Goal: Task Accomplishment & Management: Complete application form

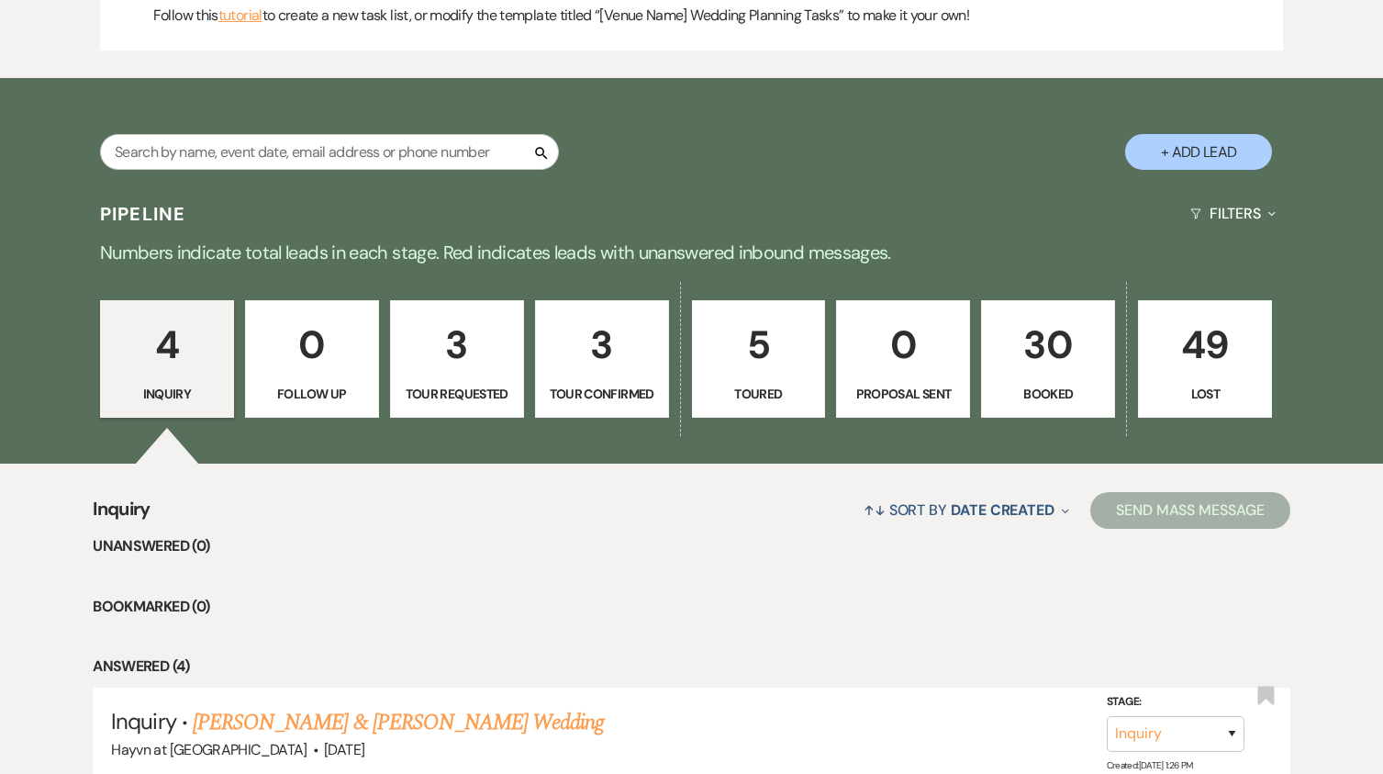
scroll to position [825, 0]
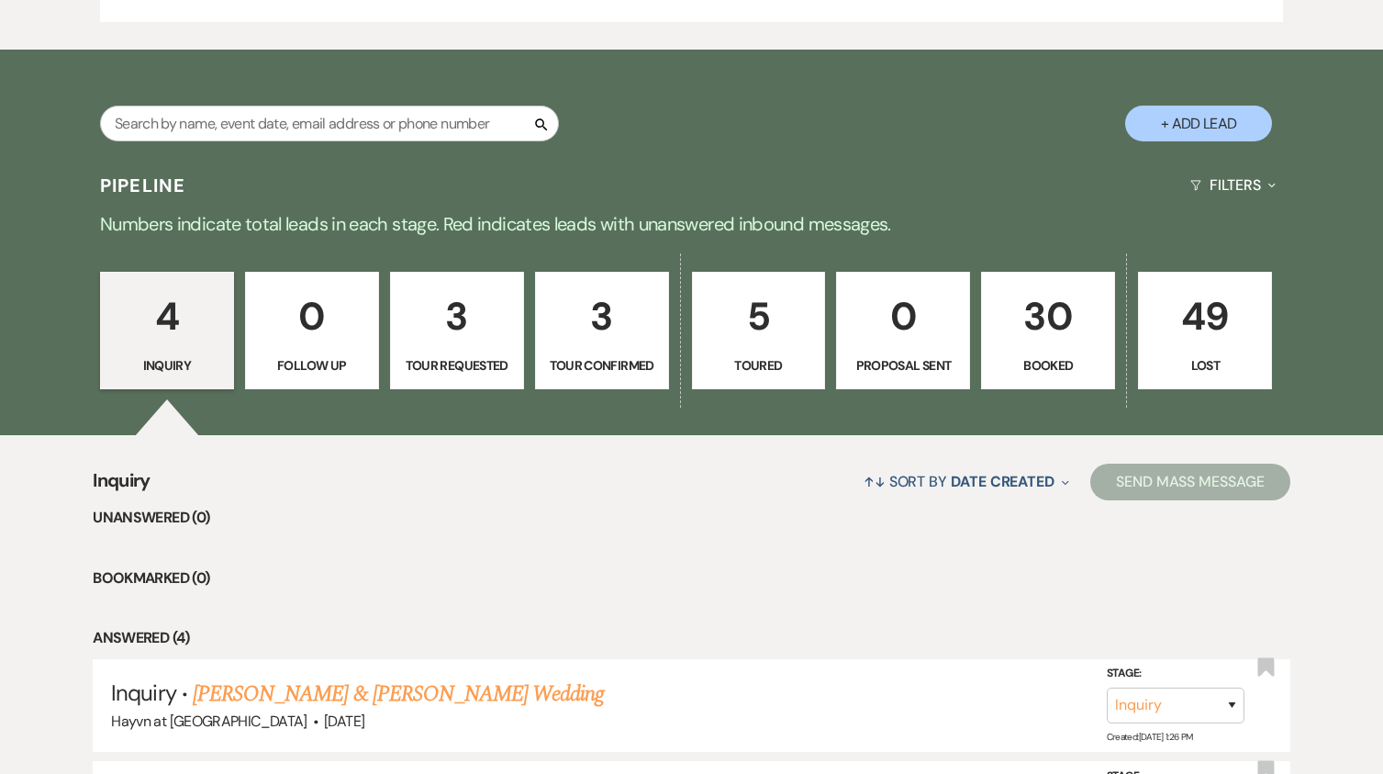
click at [1200, 117] on button "+ Add Lead" at bounding box center [1198, 124] width 147 height 36
select select "844"
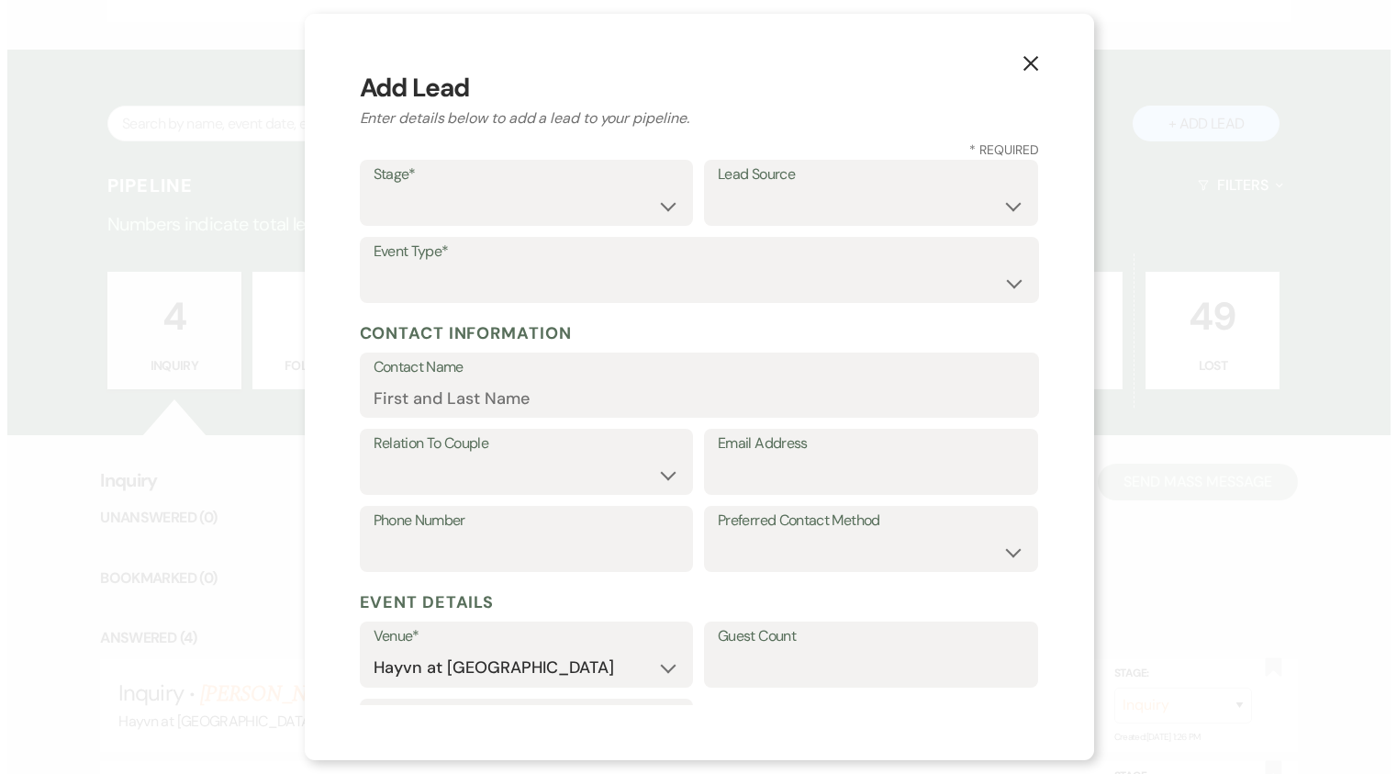
scroll to position [827, 0]
click at [655, 208] on select "Inquiry Follow Up Tour Requested Tour Confirmed Toured Proposal Sent Booked Lost" at bounding box center [526, 206] width 307 height 36
select select "7"
click at [373, 188] on select "Inquiry Follow Up Tour Requested Tour Confirmed Toured Proposal Sent Booked Lost" at bounding box center [526, 206] width 307 height 36
click at [819, 202] on select "Weven Venue Website Instagram Facebook Pinterest Google The Knot Wedding Wire H…" at bounding box center [871, 206] width 307 height 36
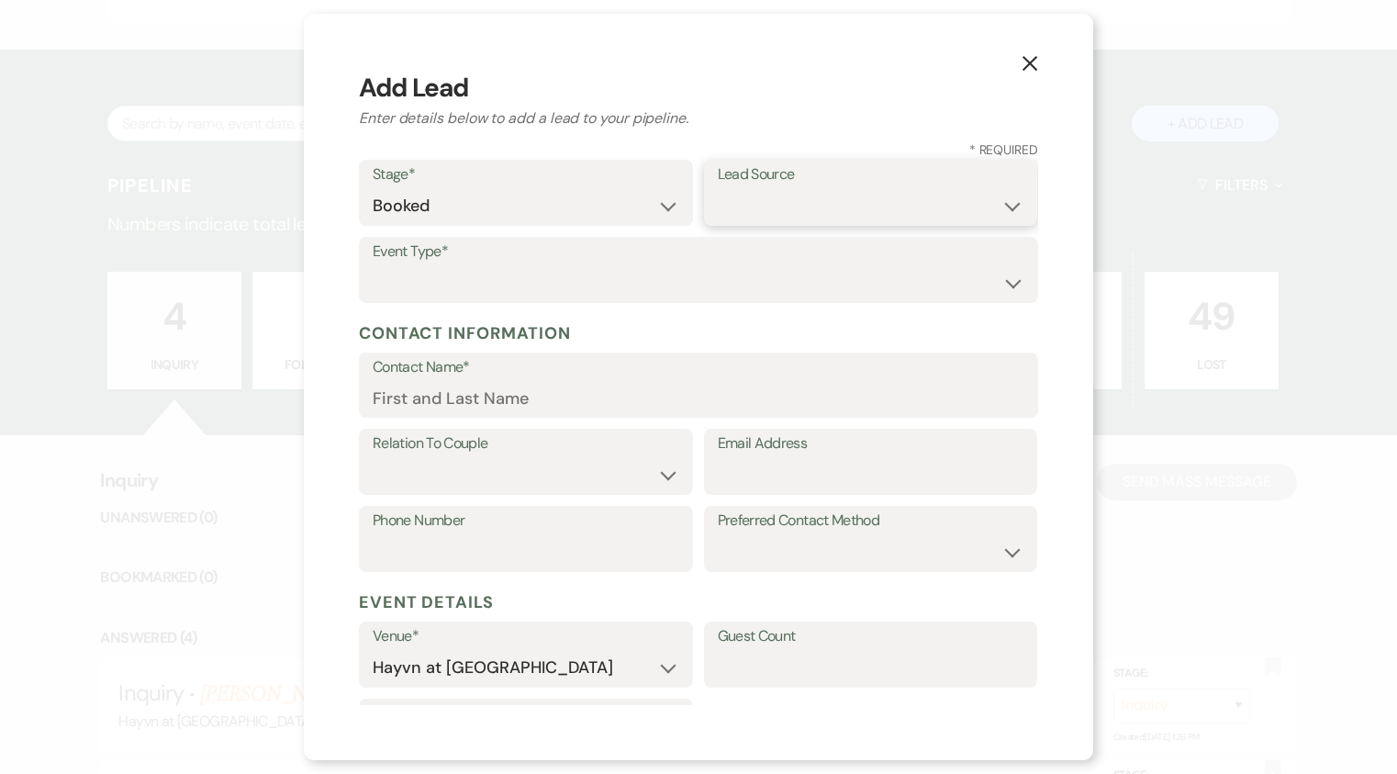
click at [780, 206] on select "Weven Venue Website Instagram Facebook Pinterest Google The Knot Wedding Wire H…" at bounding box center [871, 206] width 307 height 36
select select "6"
click at [718, 188] on select "Weven Venue Website Instagram Facebook Pinterest Google The Knot Wedding Wire H…" at bounding box center [871, 206] width 307 height 36
click at [516, 390] on input "Contact Name*" at bounding box center [699, 398] width 652 height 36
type input "[PERSON_NAME]"
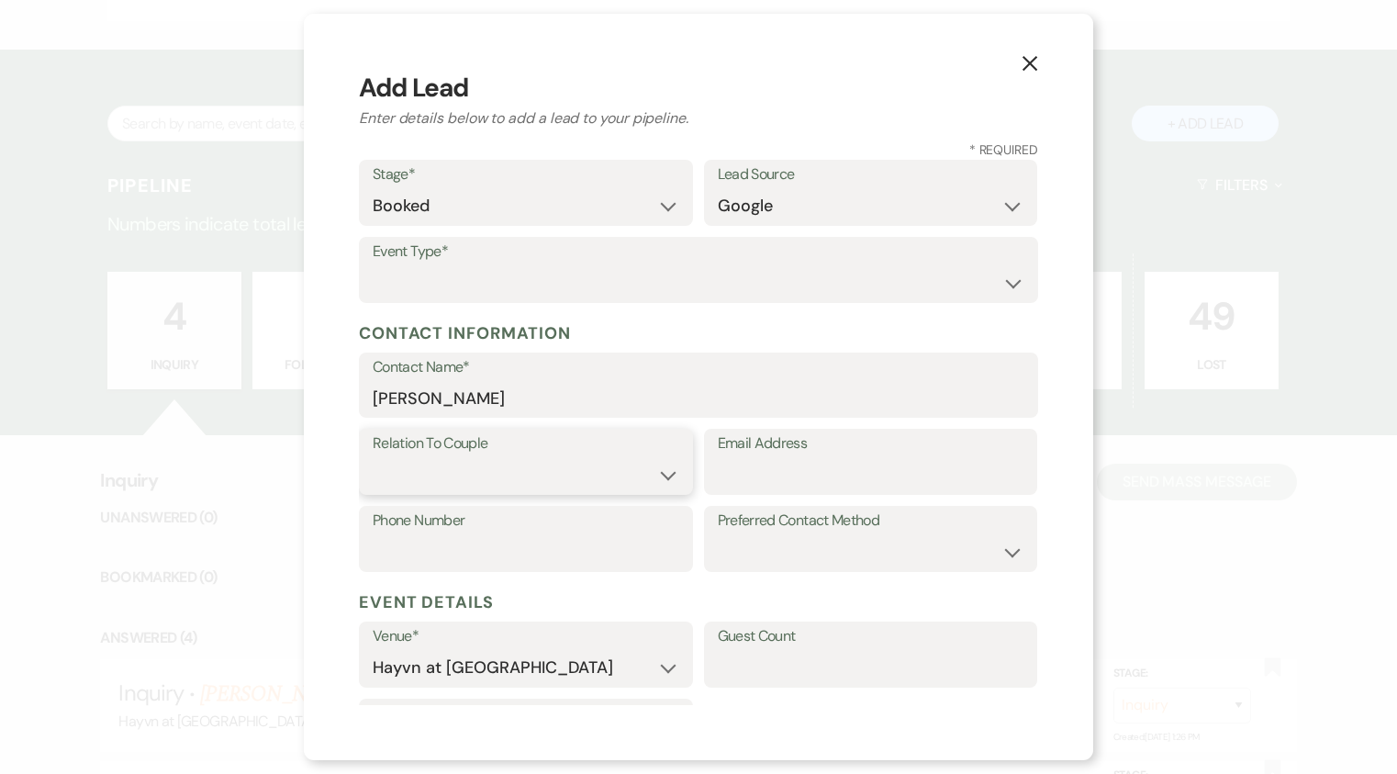
click at [630, 474] on select "Couple Planner Parent of Couple Family Member Friend Other" at bounding box center [526, 475] width 307 height 36
select select "1"
click at [373, 457] on select "Couple Planner Parent of Couple Family Member Friend Other" at bounding box center [526, 475] width 307 height 36
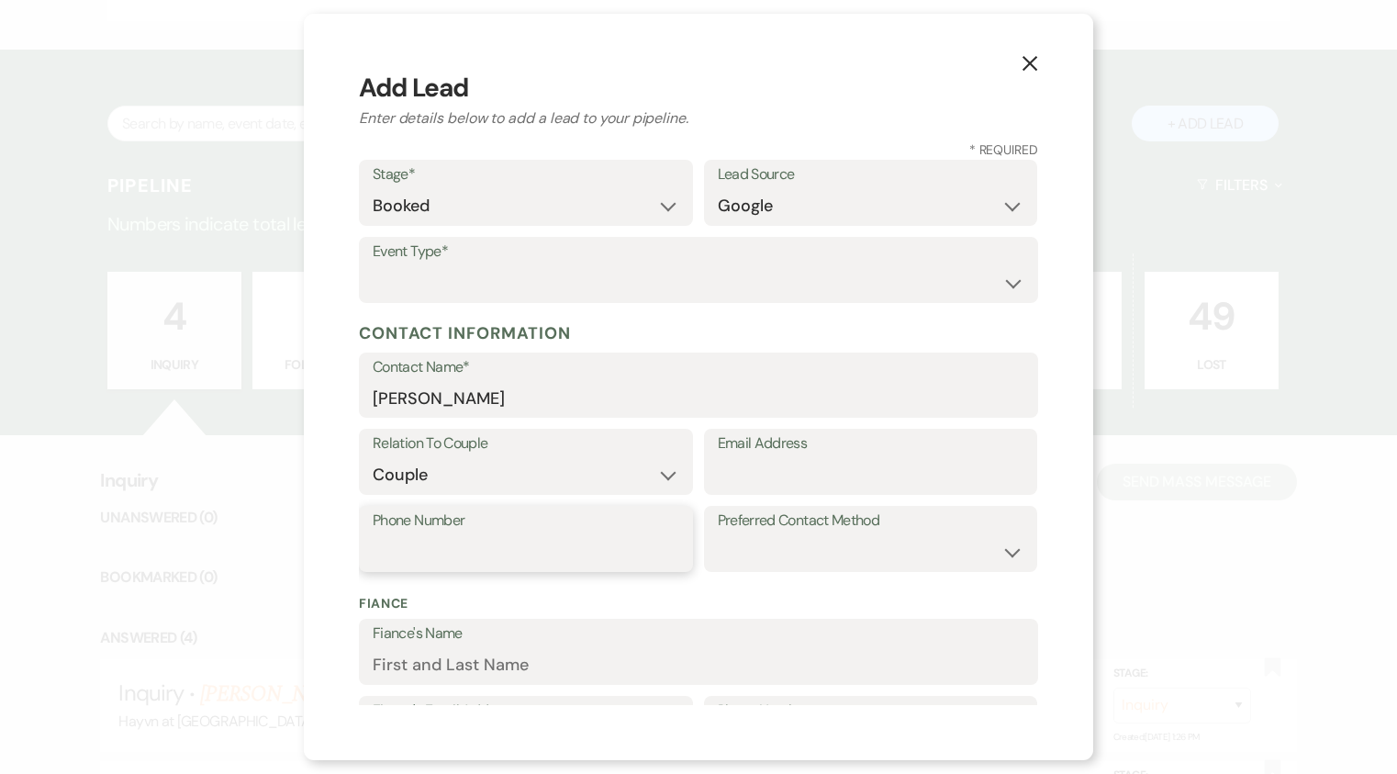
click at [504, 542] on input "Phone Number" at bounding box center [526, 552] width 307 height 36
type input "[PHONE_NUMBER]"
click at [739, 552] on select "Email Phone Text" at bounding box center [871, 552] width 307 height 36
select select "text"
click at [718, 534] on select "Email Phone Text" at bounding box center [871, 552] width 307 height 36
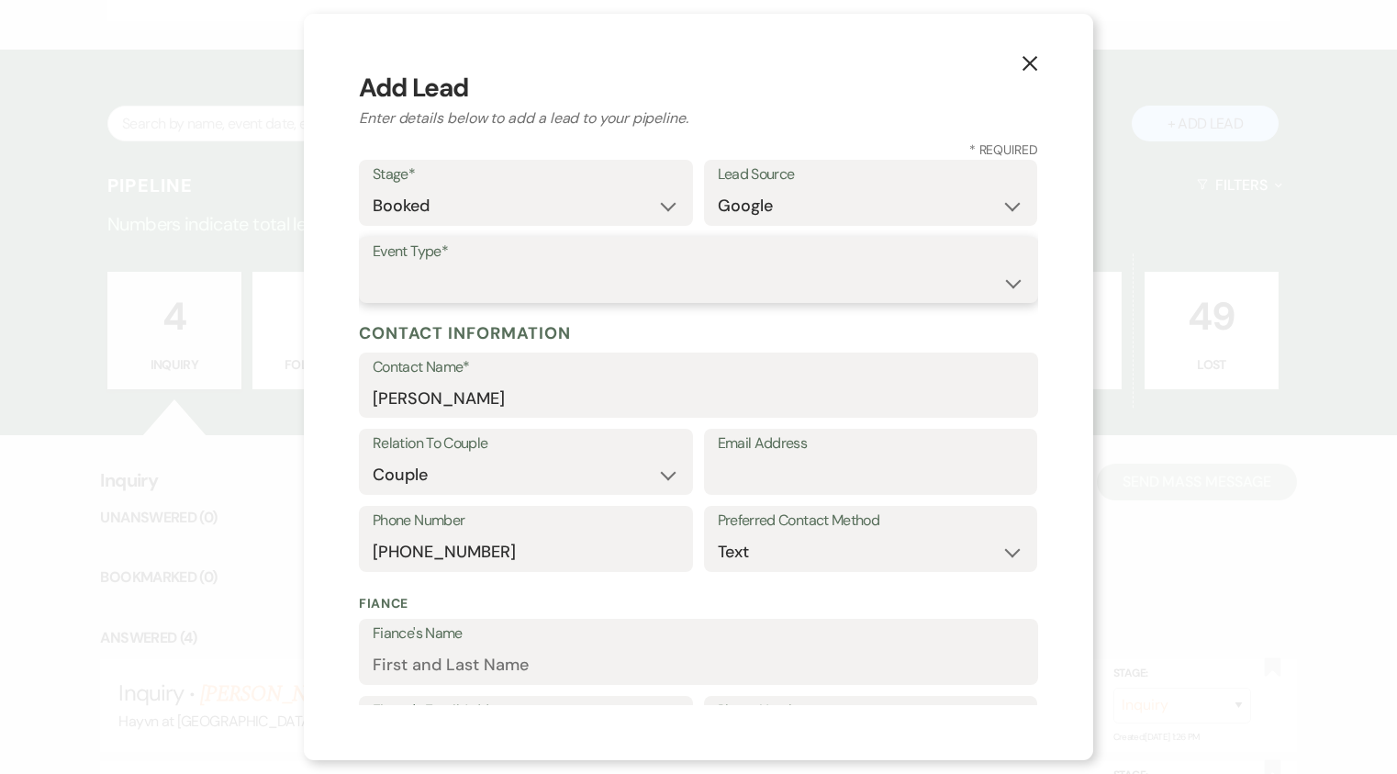
click at [418, 288] on select "Wedding Anniversary Party Baby Shower Bachelorette / Bachelor Party Birthday Pa…" at bounding box center [699, 283] width 652 height 36
select select "1"
click at [373, 265] on select "Wedding Anniversary Party Baby Shower Bachelorette / Bachelor Party Birthday Pa…" at bounding box center [699, 283] width 652 height 36
click at [746, 476] on input "Email Address" at bounding box center [871, 475] width 307 height 36
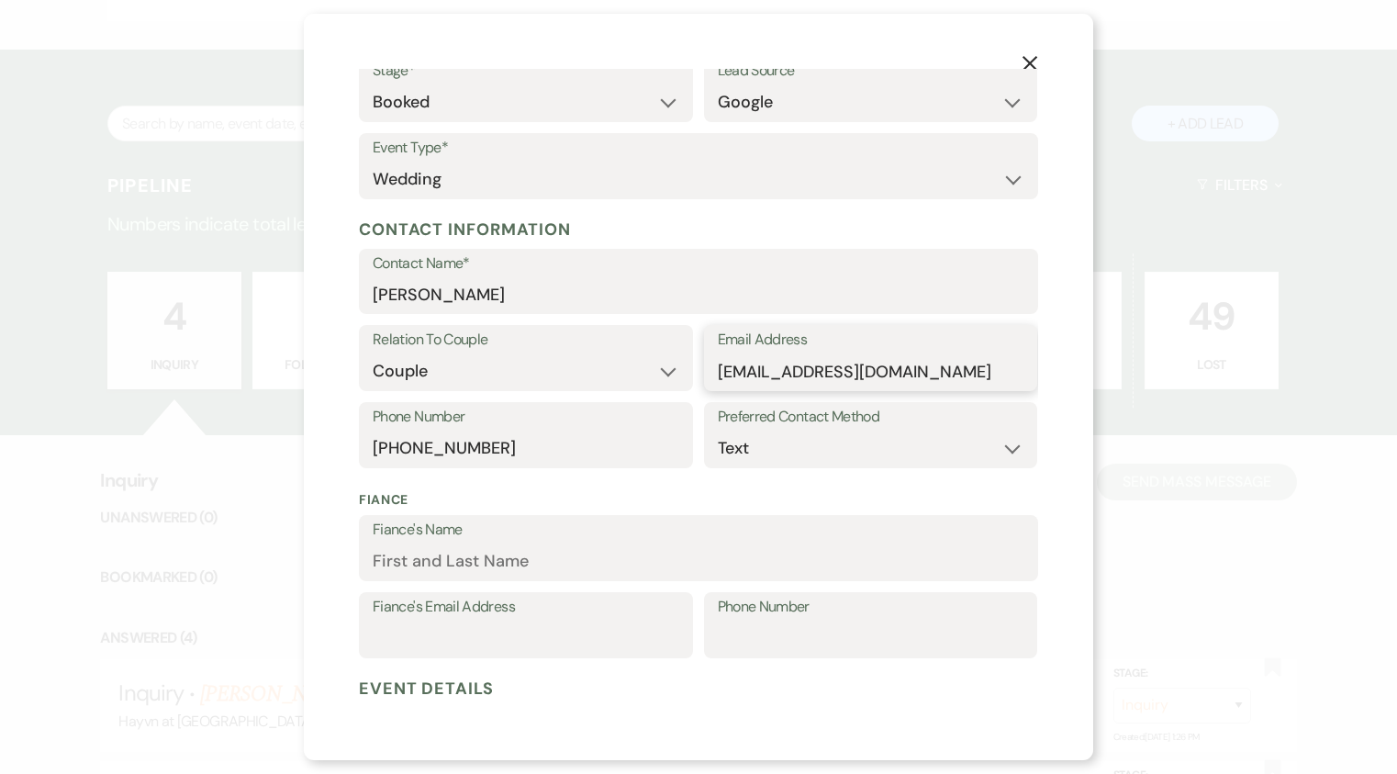
scroll to position [275, 0]
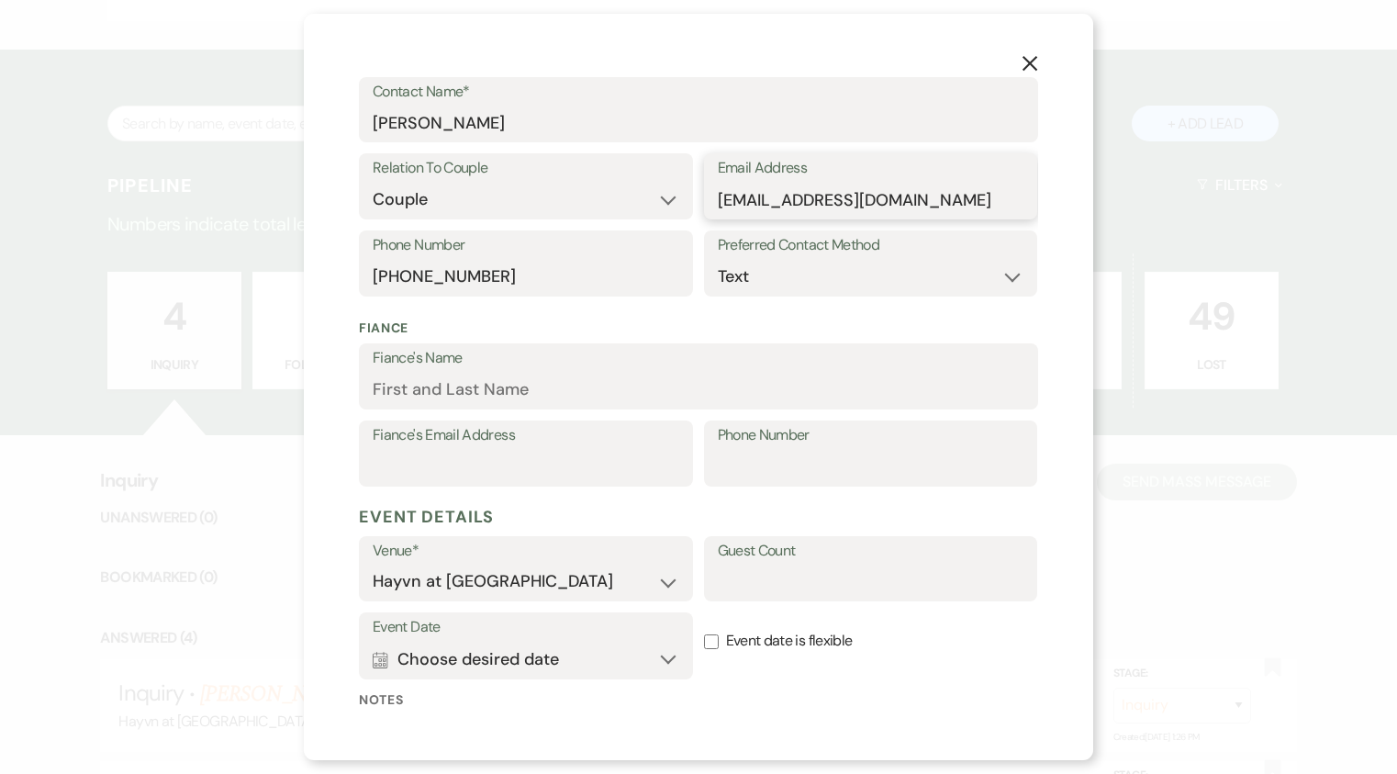
type input "[EMAIL_ADDRESS][DOMAIN_NAME]"
click at [517, 386] on input "Fiance's Name" at bounding box center [699, 390] width 652 height 36
type input "[PERSON_NAME]"
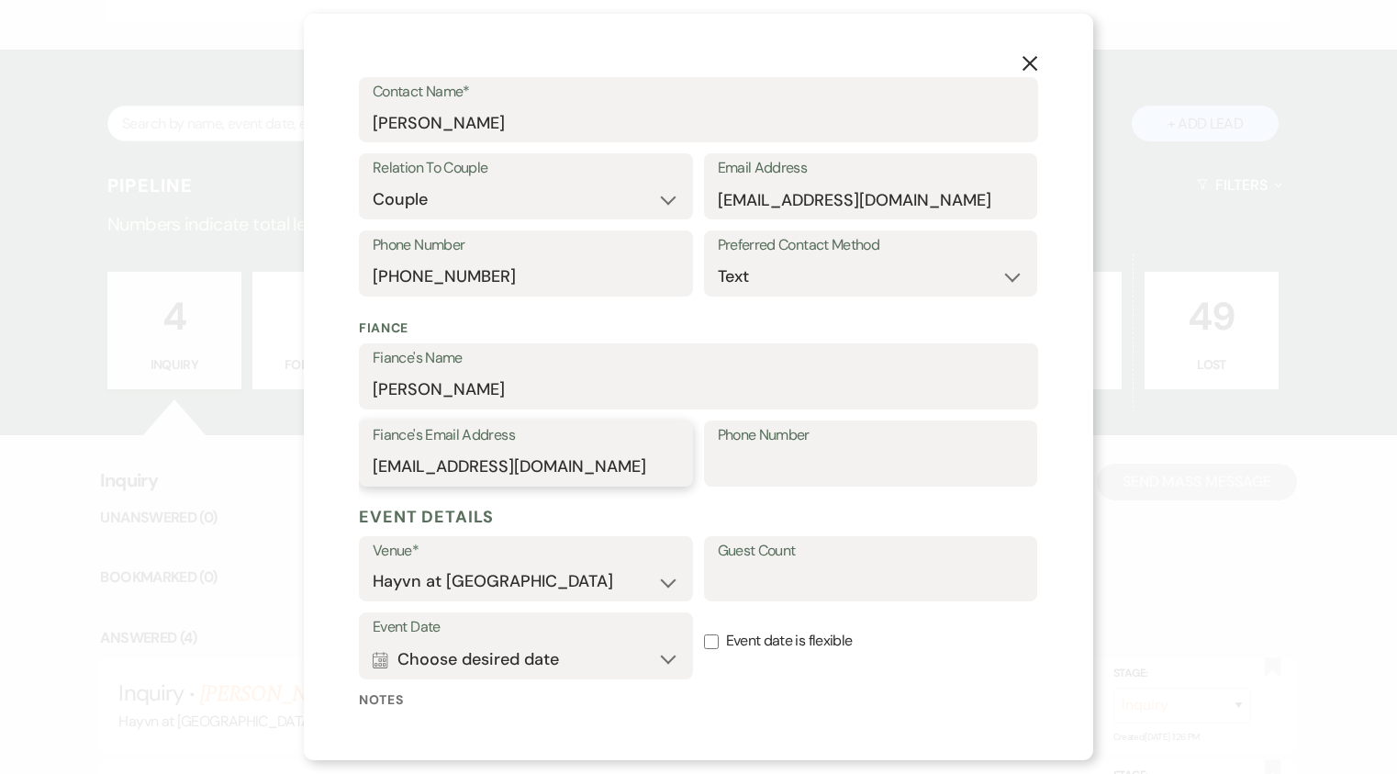
type input "[EMAIL_ADDRESS][DOMAIN_NAME]"
click at [740, 459] on input "Phone Number" at bounding box center [871, 467] width 307 height 36
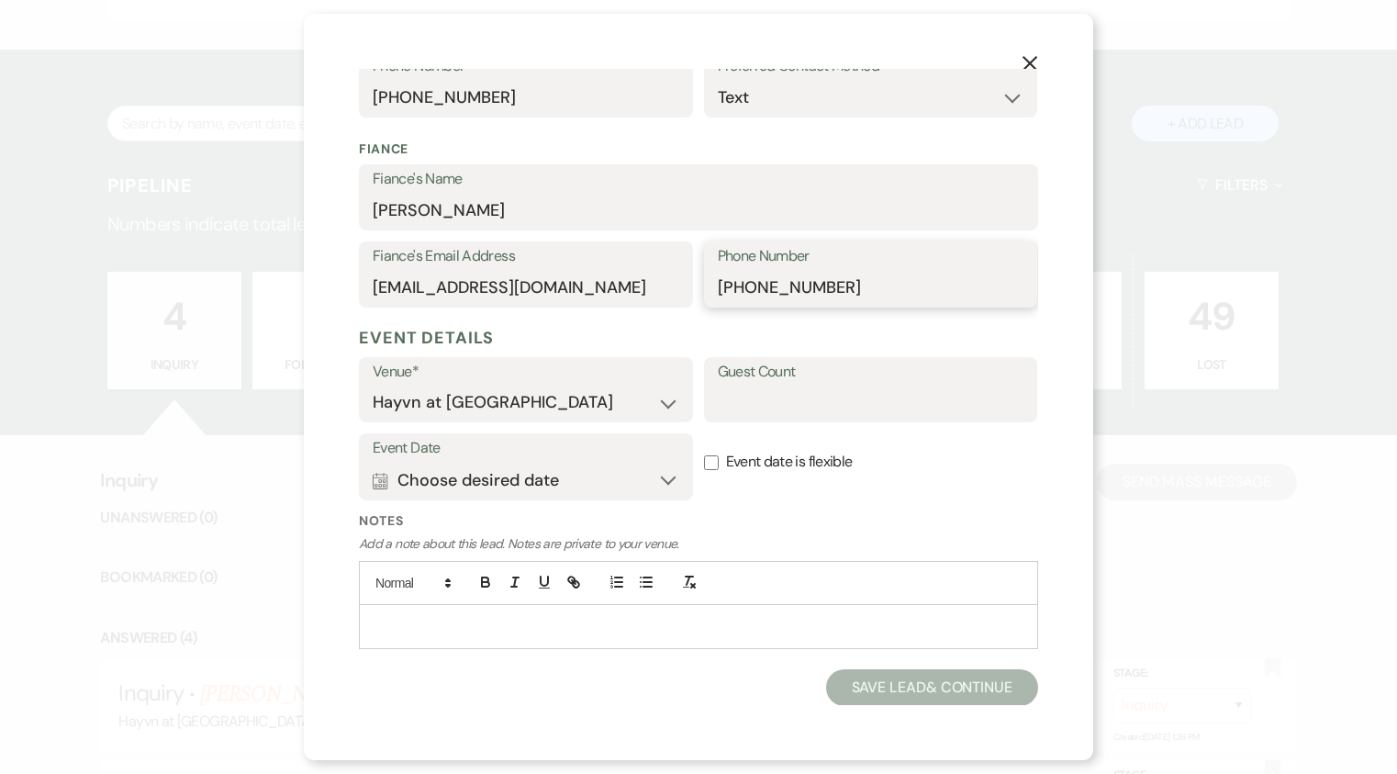
scroll to position [455, 0]
type input "[PHONE_NUMBER]"
click at [590, 480] on button "Calendar Choose desired date Expand" at bounding box center [526, 479] width 307 height 37
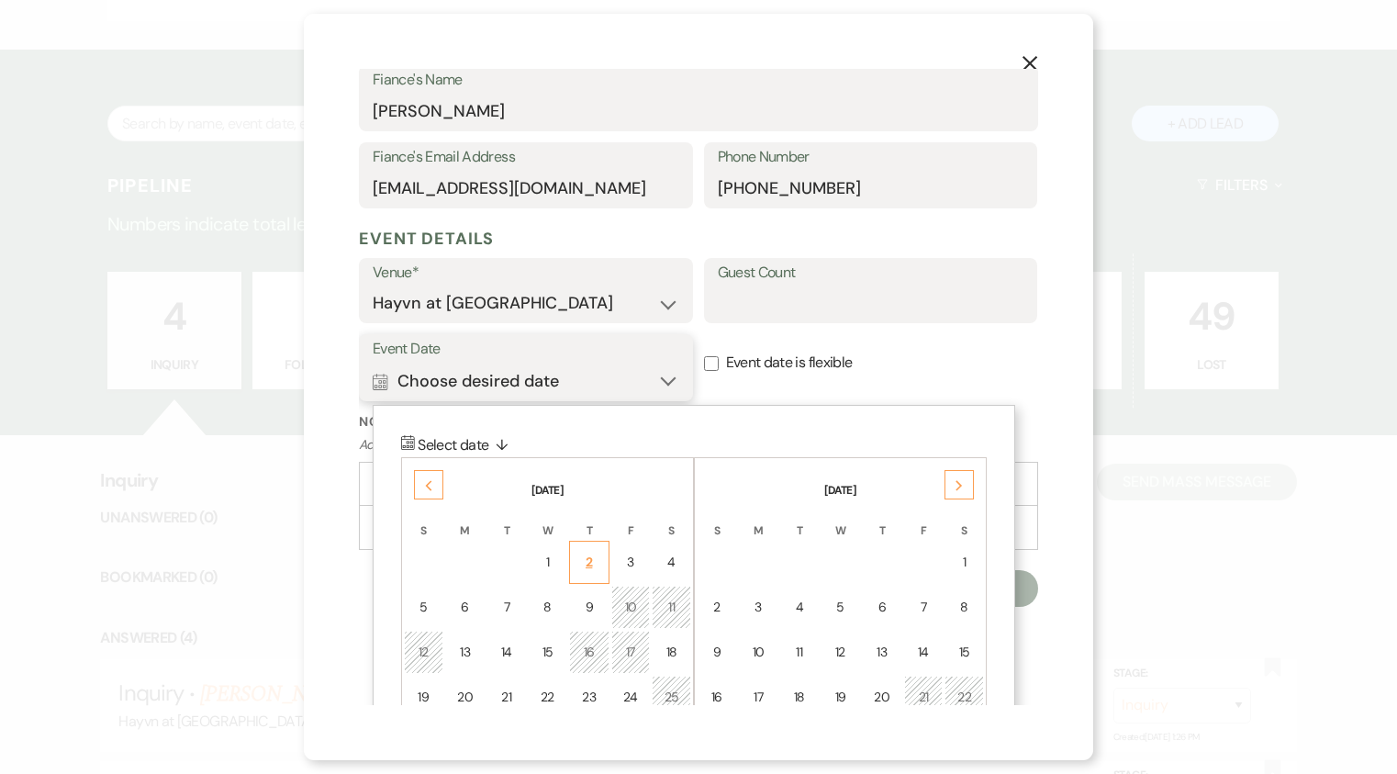
scroll to position [688, 0]
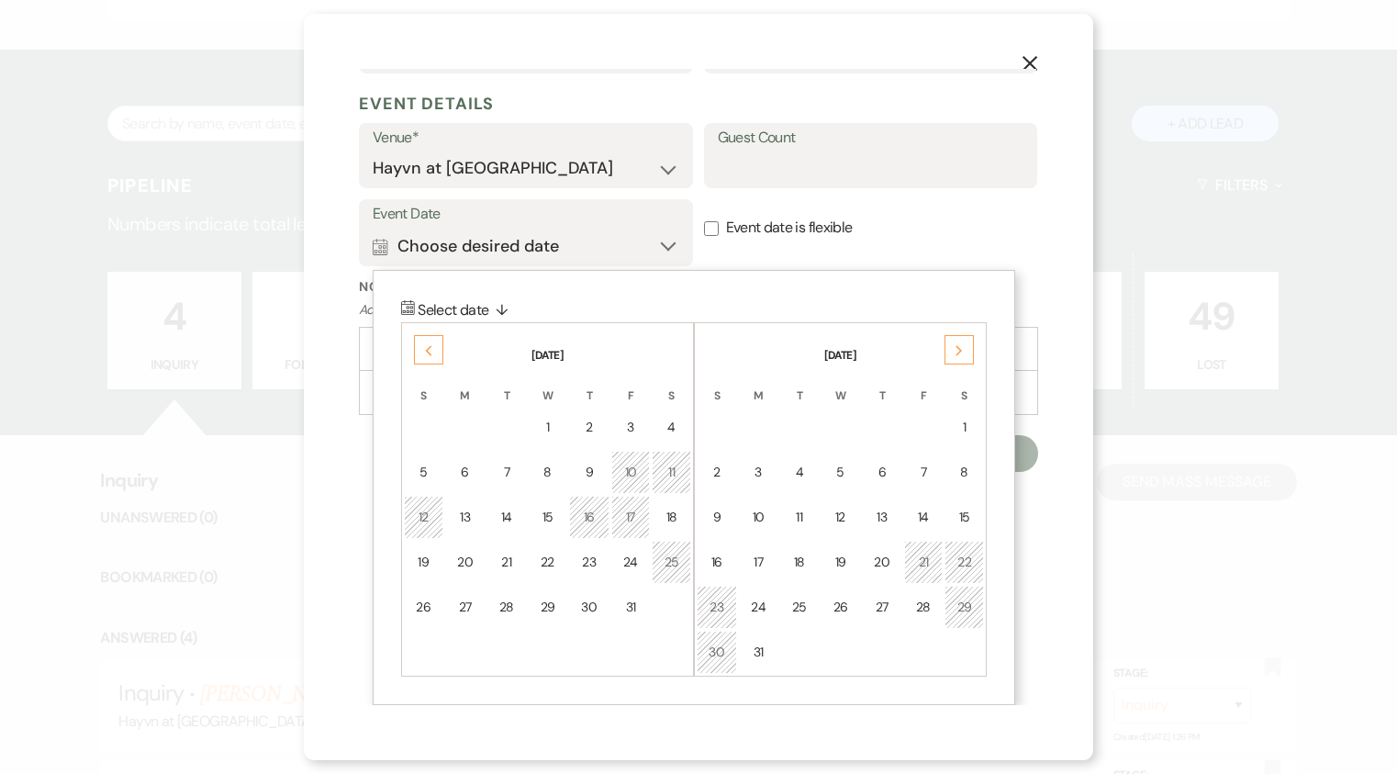
click at [960, 347] on icon "Next" at bounding box center [958, 350] width 9 height 11
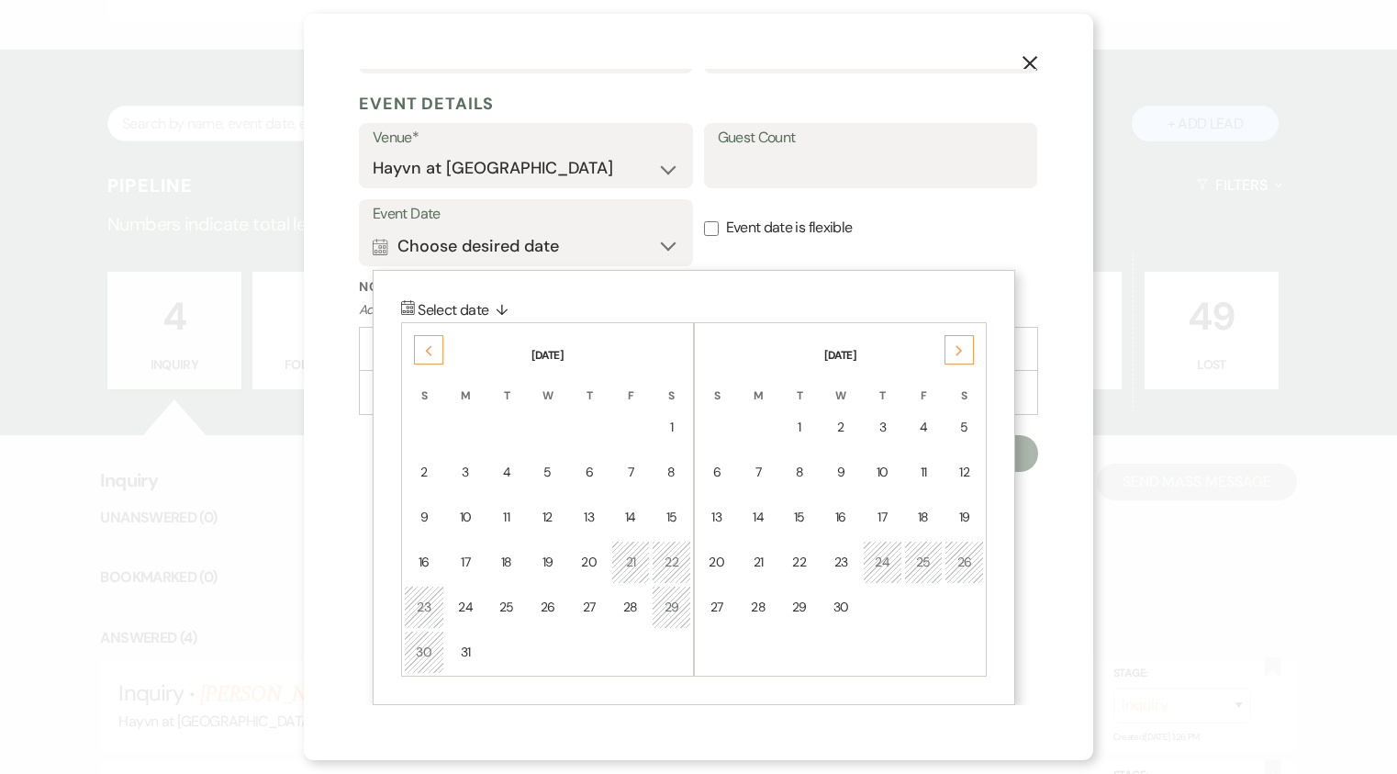
click at [960, 347] on icon "Next" at bounding box center [958, 350] width 9 height 11
click at [967, 569] on div "24" at bounding box center [964, 561] width 16 height 19
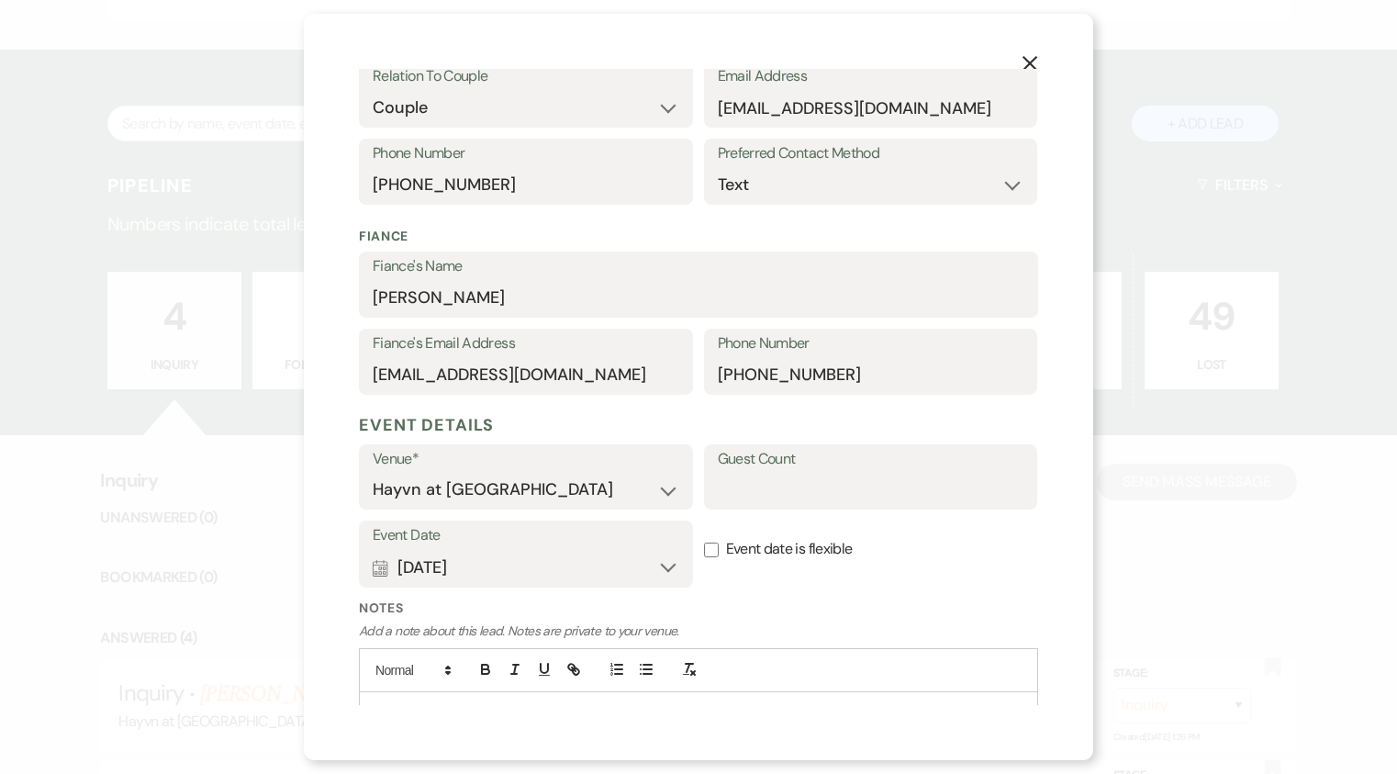
scroll to position [455, 0]
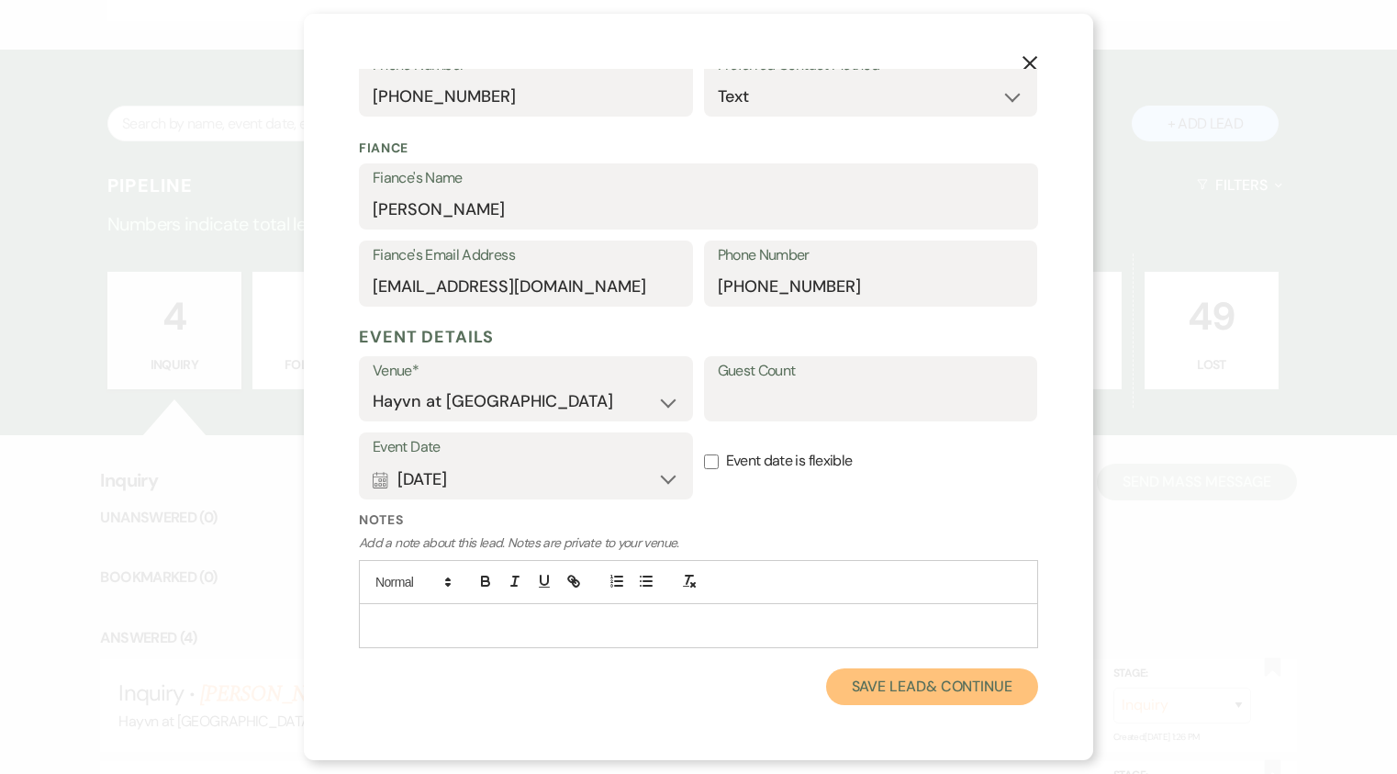
click at [933, 701] on button "Save Lead & Continue" at bounding box center [932, 686] width 212 height 37
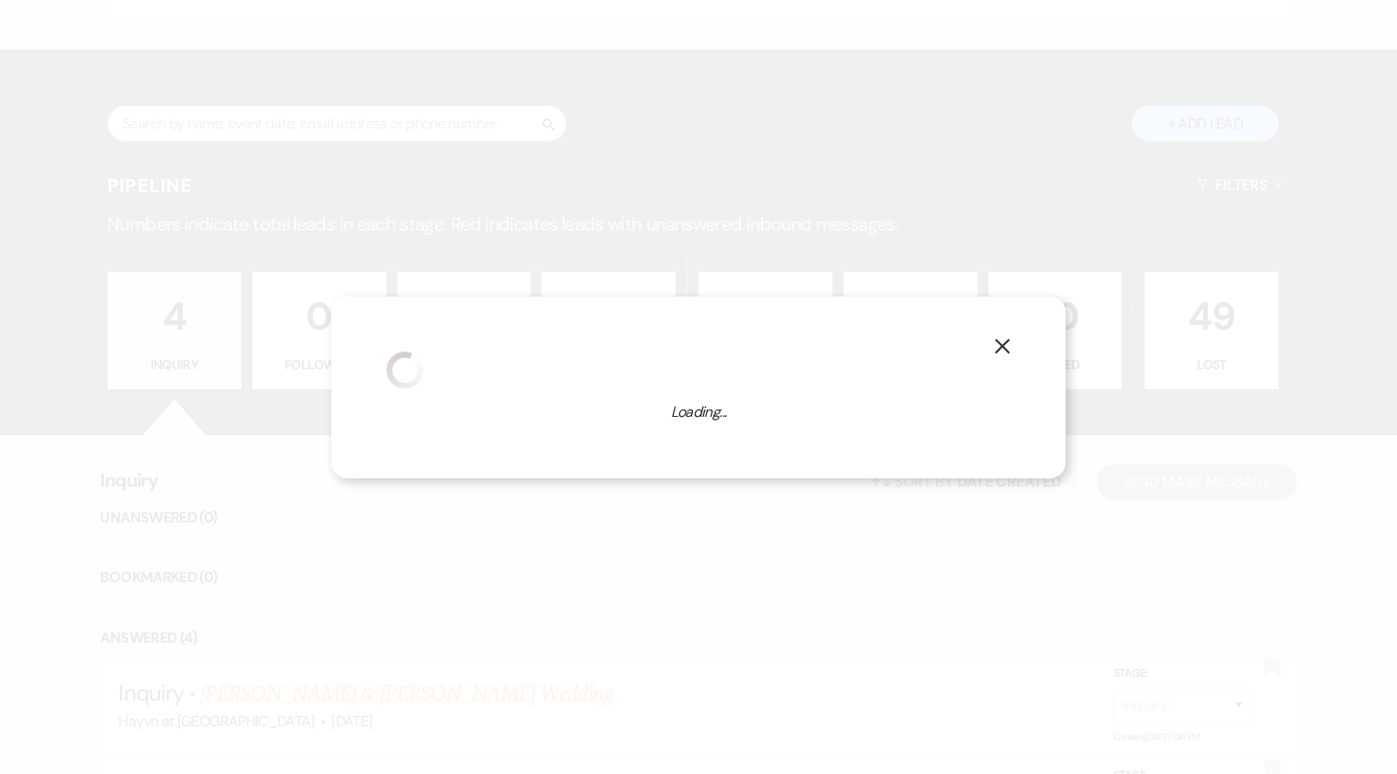
select select "1"
select select "844"
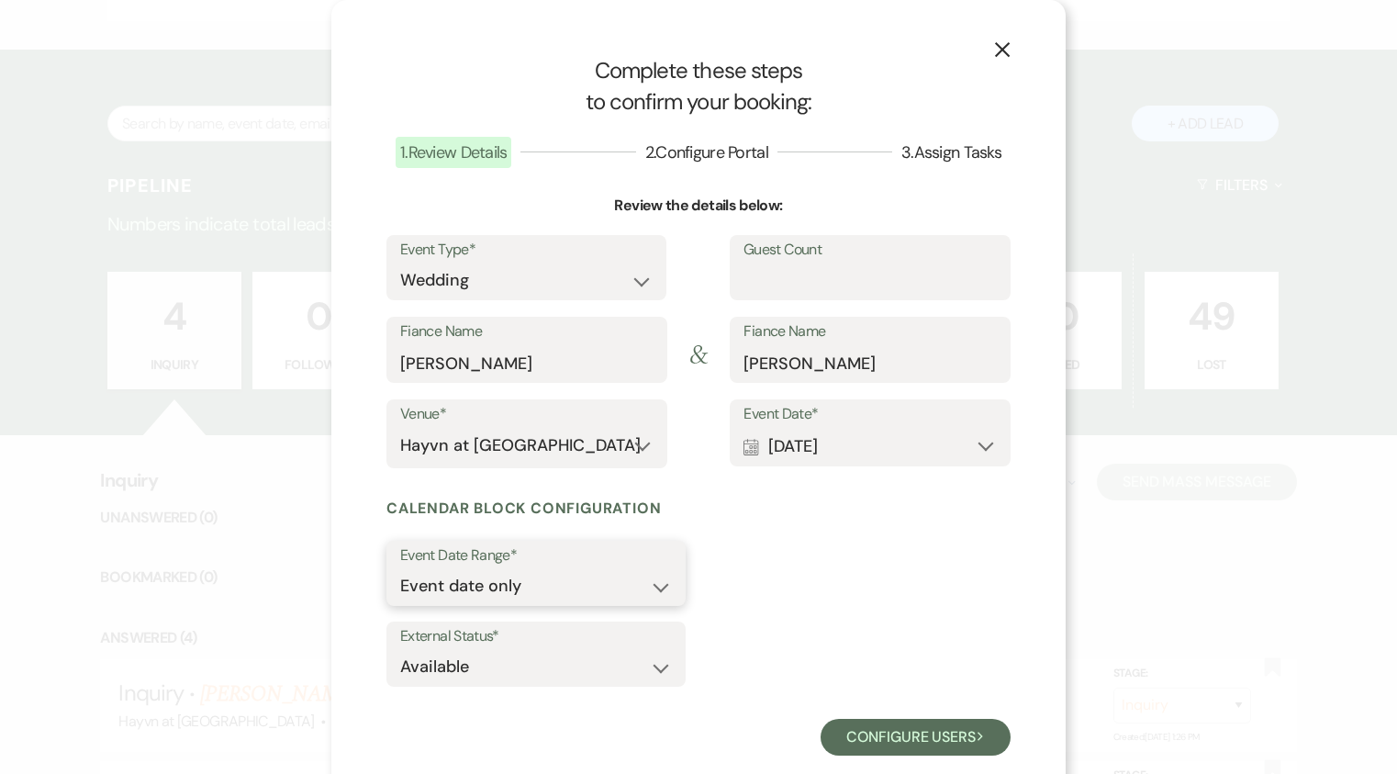
click at [653, 586] on select "Event date only Event date and" at bounding box center [536, 586] width 272 height 36
select select "eventDateAnd"
click at [400, 568] on select "Event date only Event date and" at bounding box center [536, 586] width 272 height 36
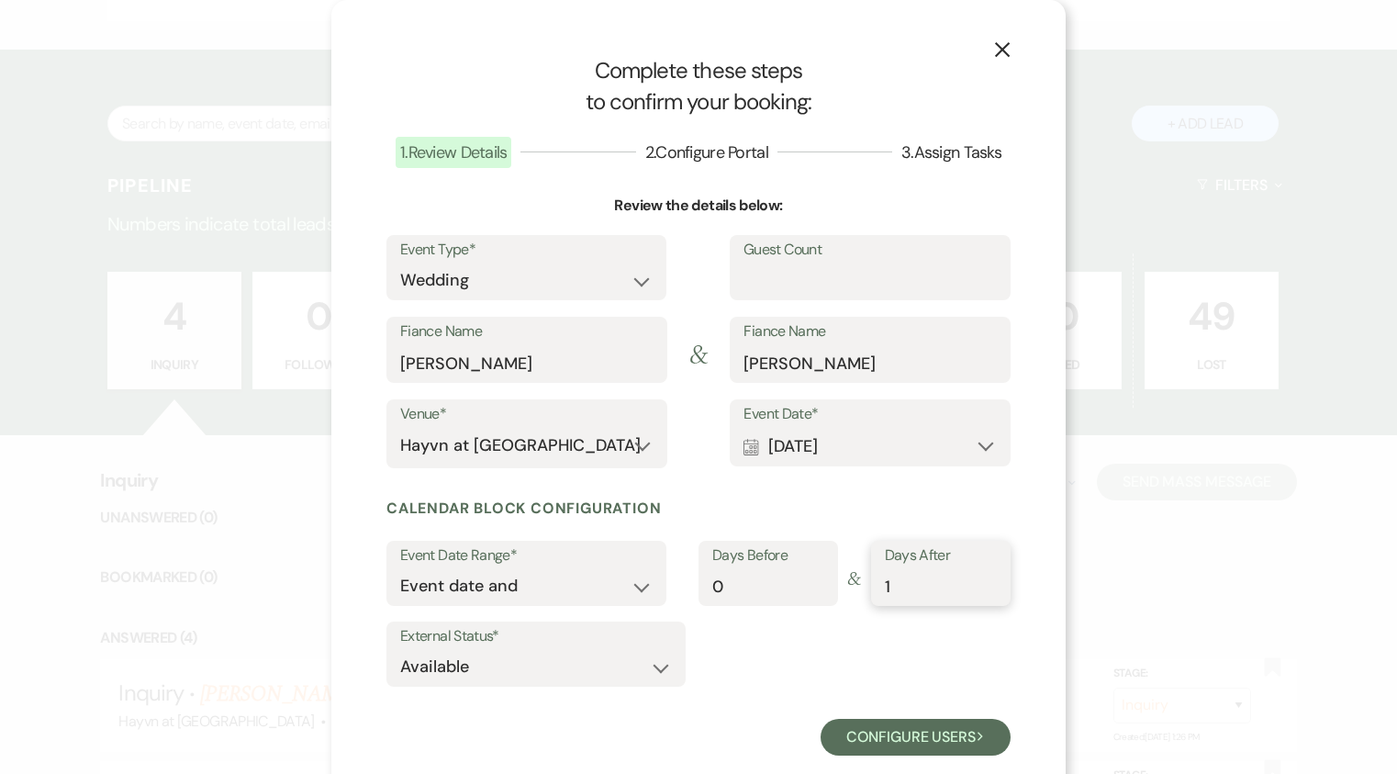
type input "1"
click at [978, 580] on input "1" at bounding box center [941, 586] width 112 height 36
click at [653, 663] on select "Available Unavailable" at bounding box center [536, 667] width 272 height 36
select select "false"
click at [400, 649] on select "Available Unavailable" at bounding box center [536, 667] width 272 height 36
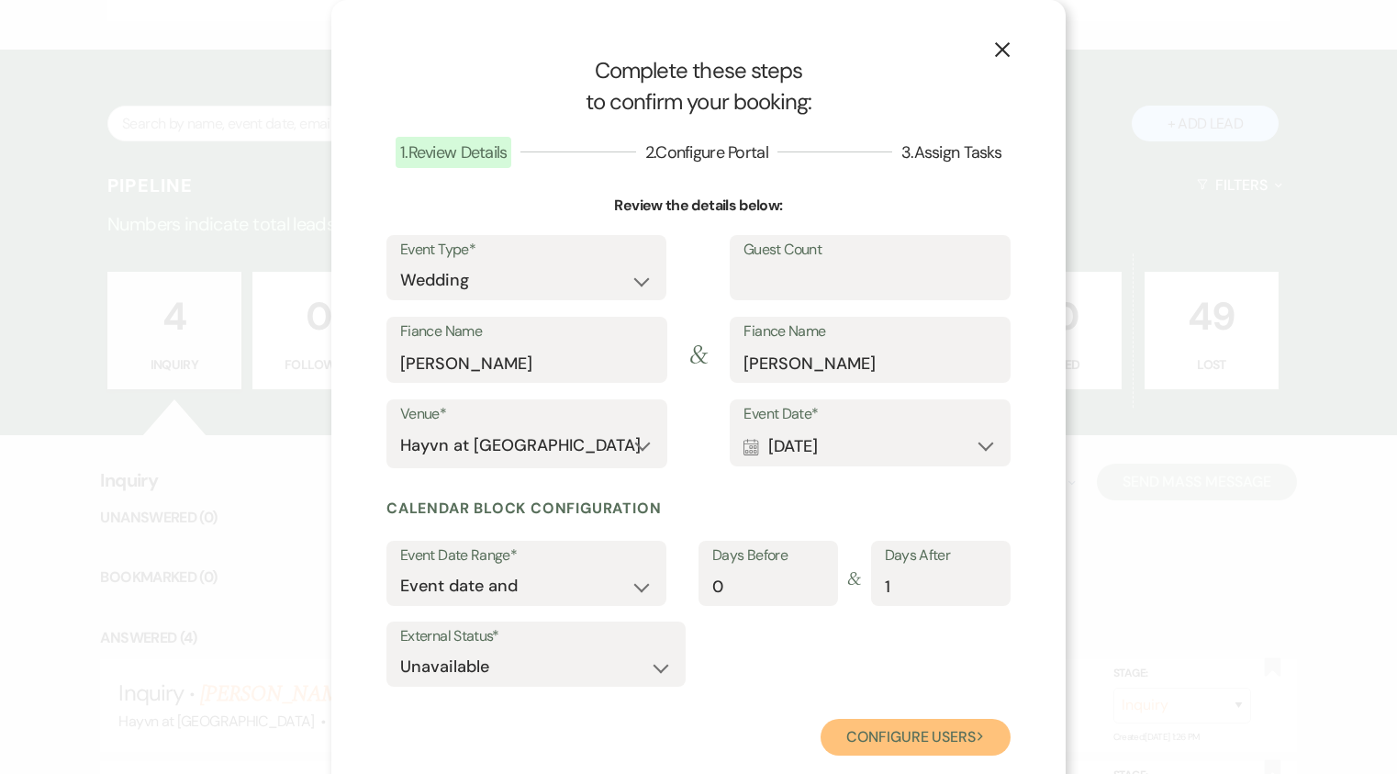
click at [930, 742] on button "Configure users Next" at bounding box center [915, 737] width 190 height 37
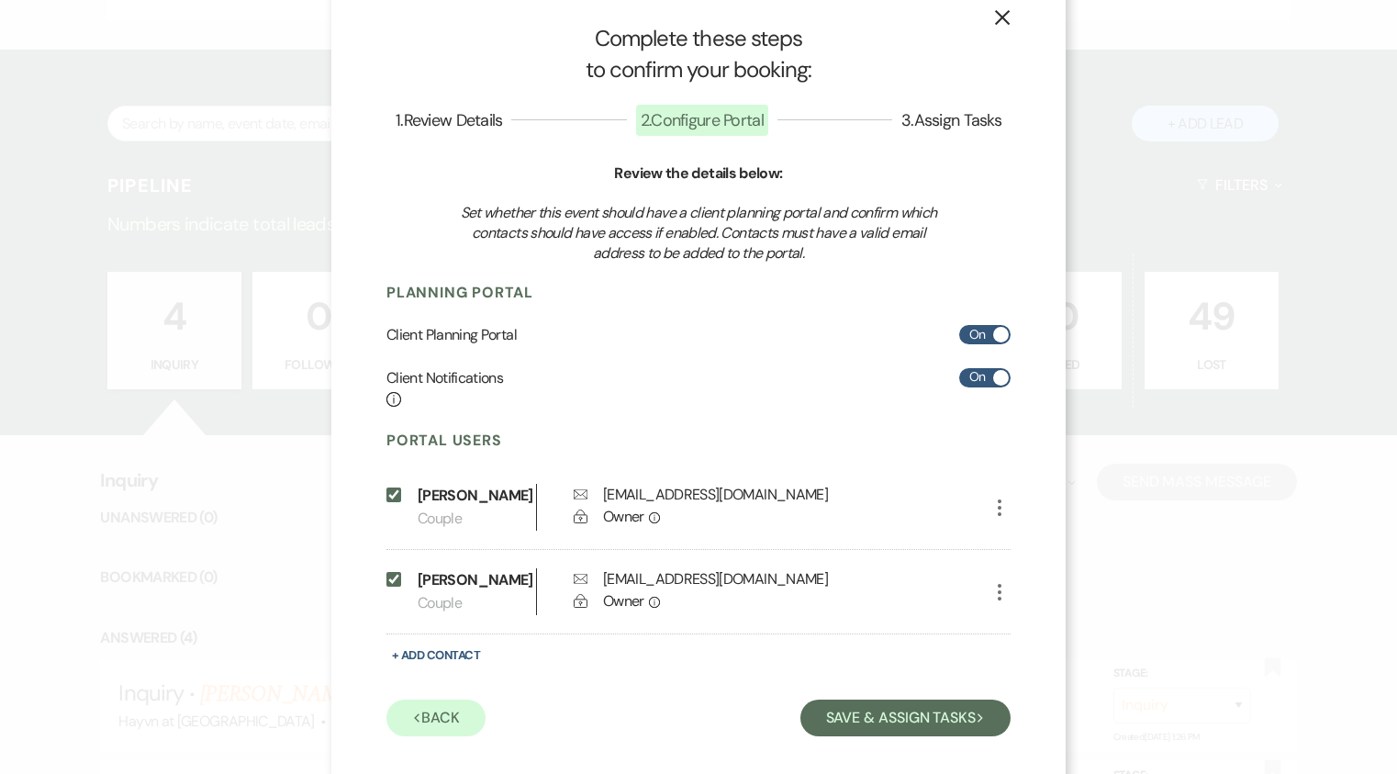
scroll to position [50, 0]
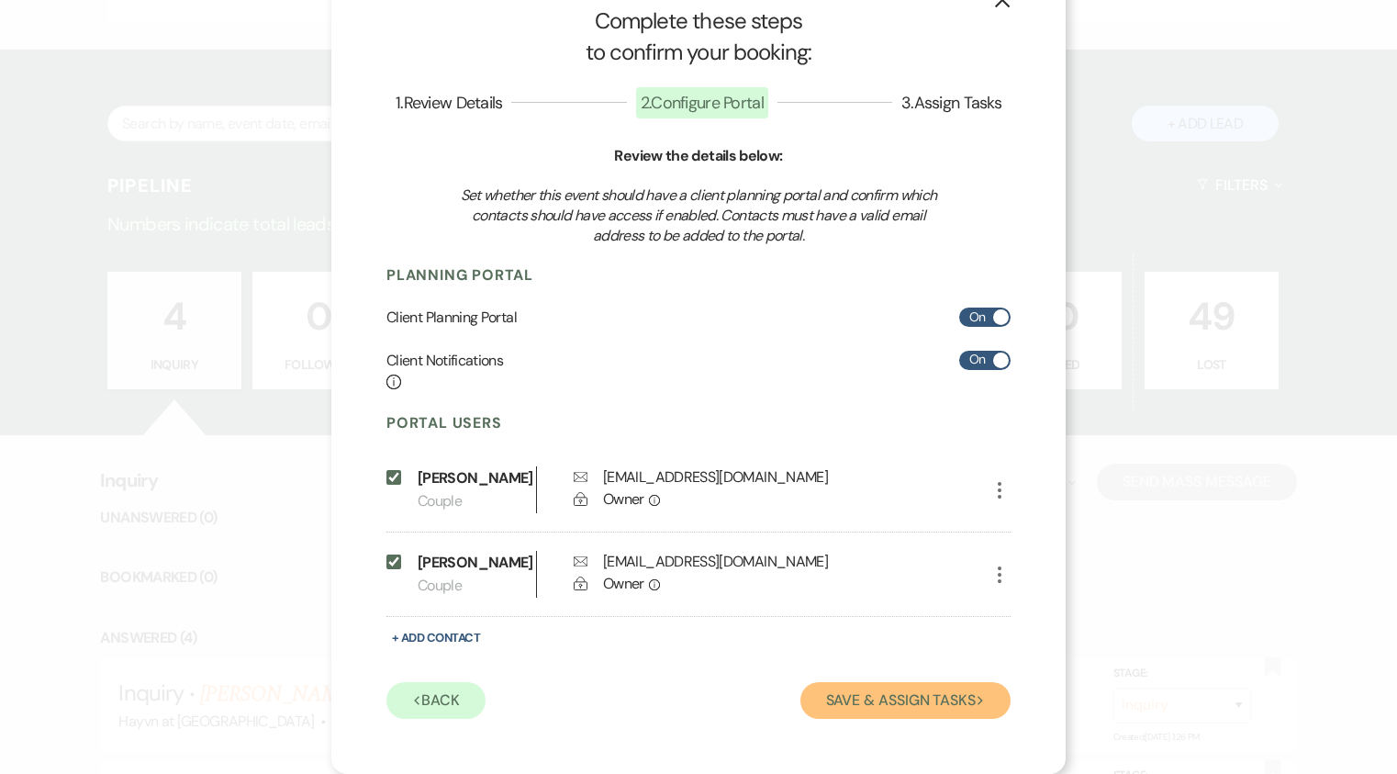
click at [896, 697] on button "Save & Assign Tasks Next" at bounding box center [905, 700] width 210 height 37
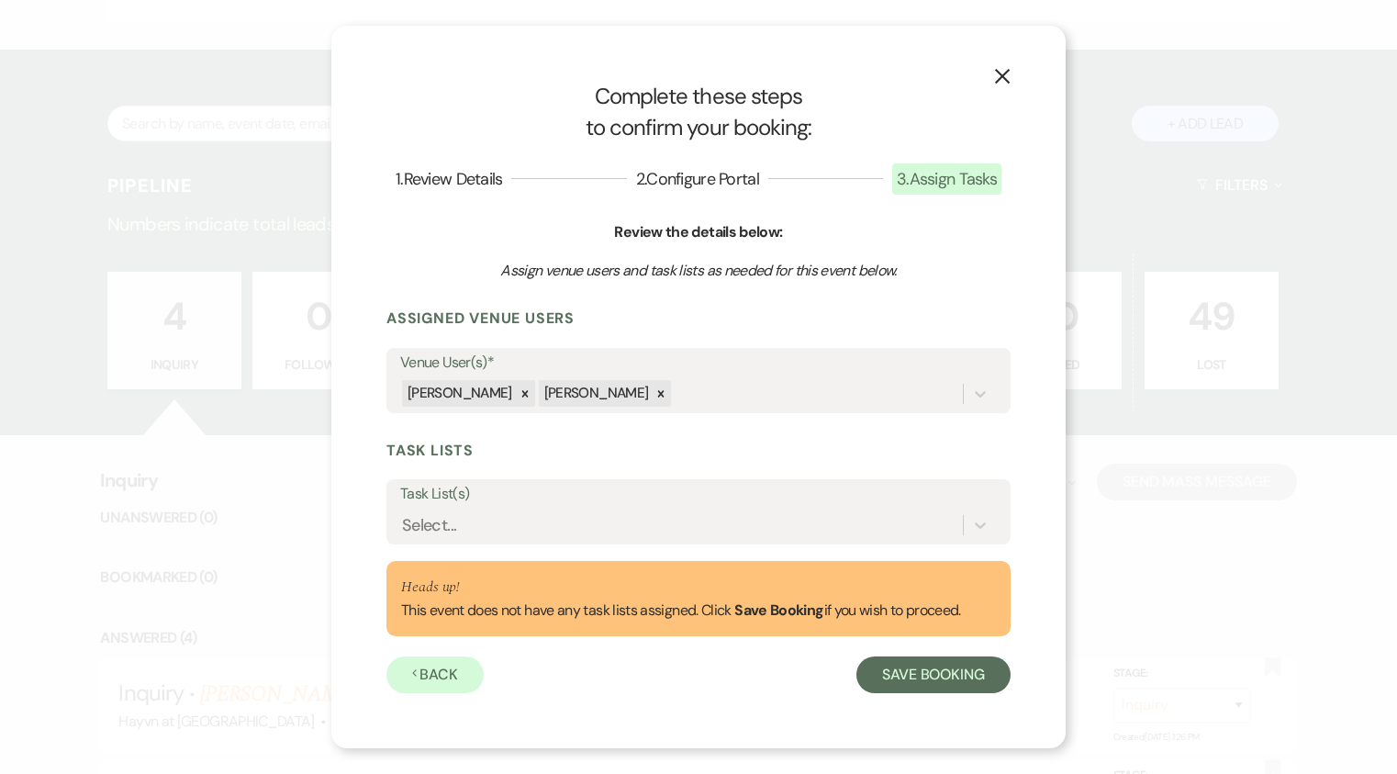
scroll to position [0, 0]
click at [940, 677] on button "Save Booking" at bounding box center [933, 674] width 154 height 37
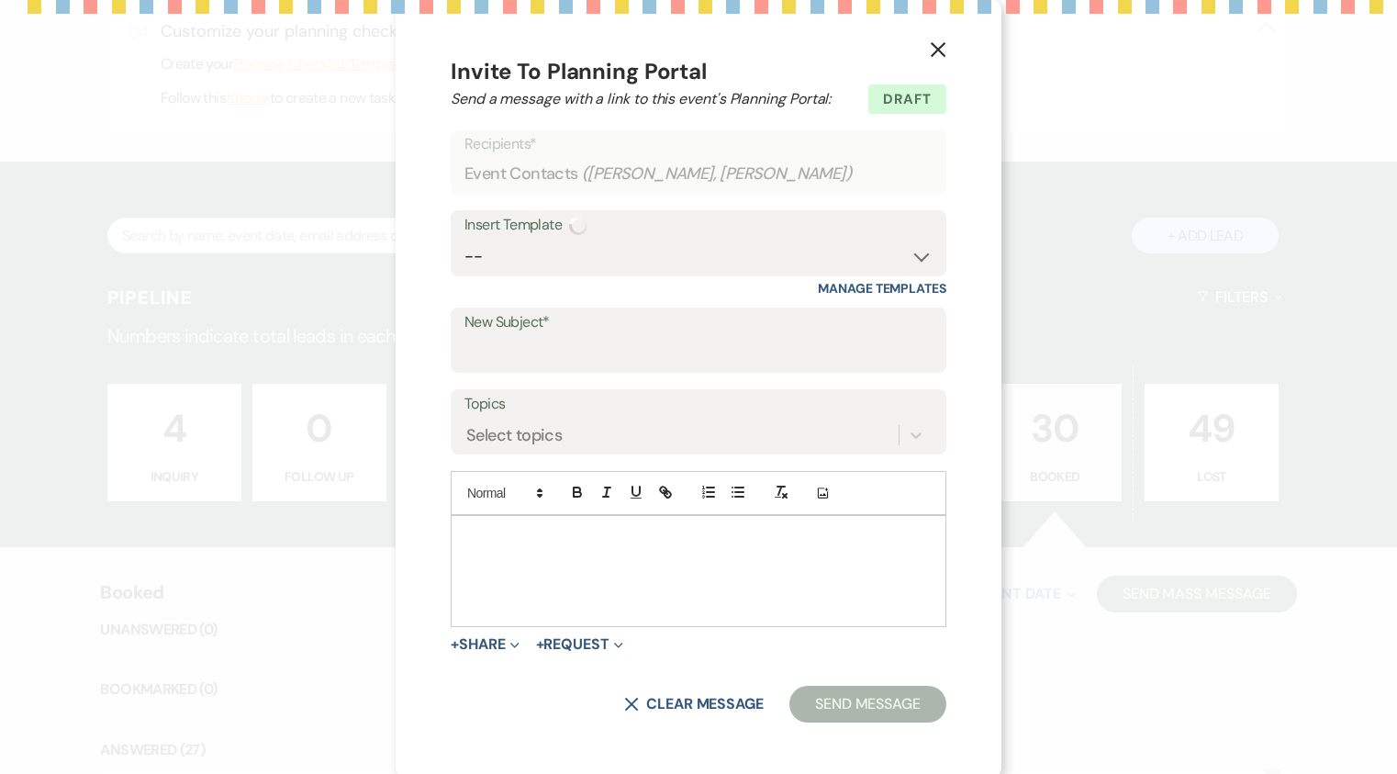
scroll to position [827, 0]
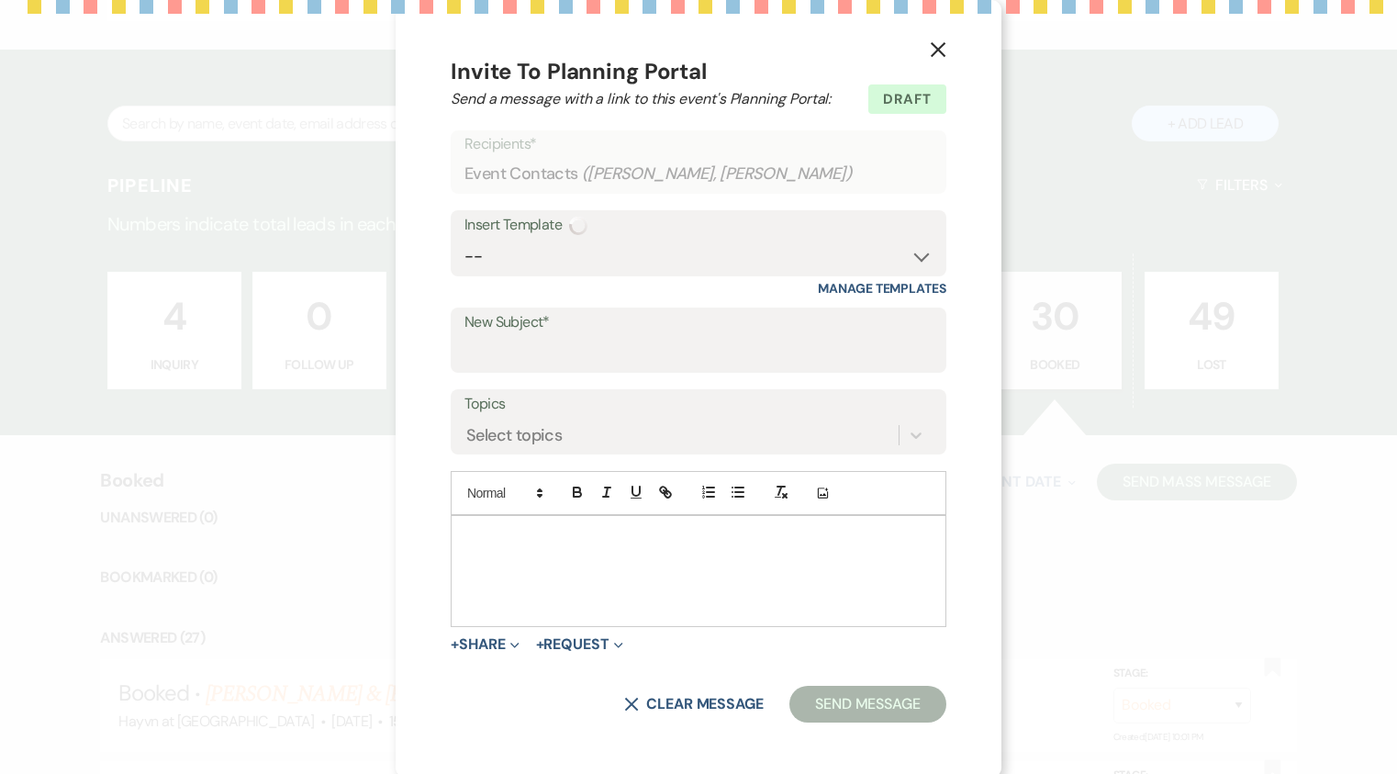
select select "14"
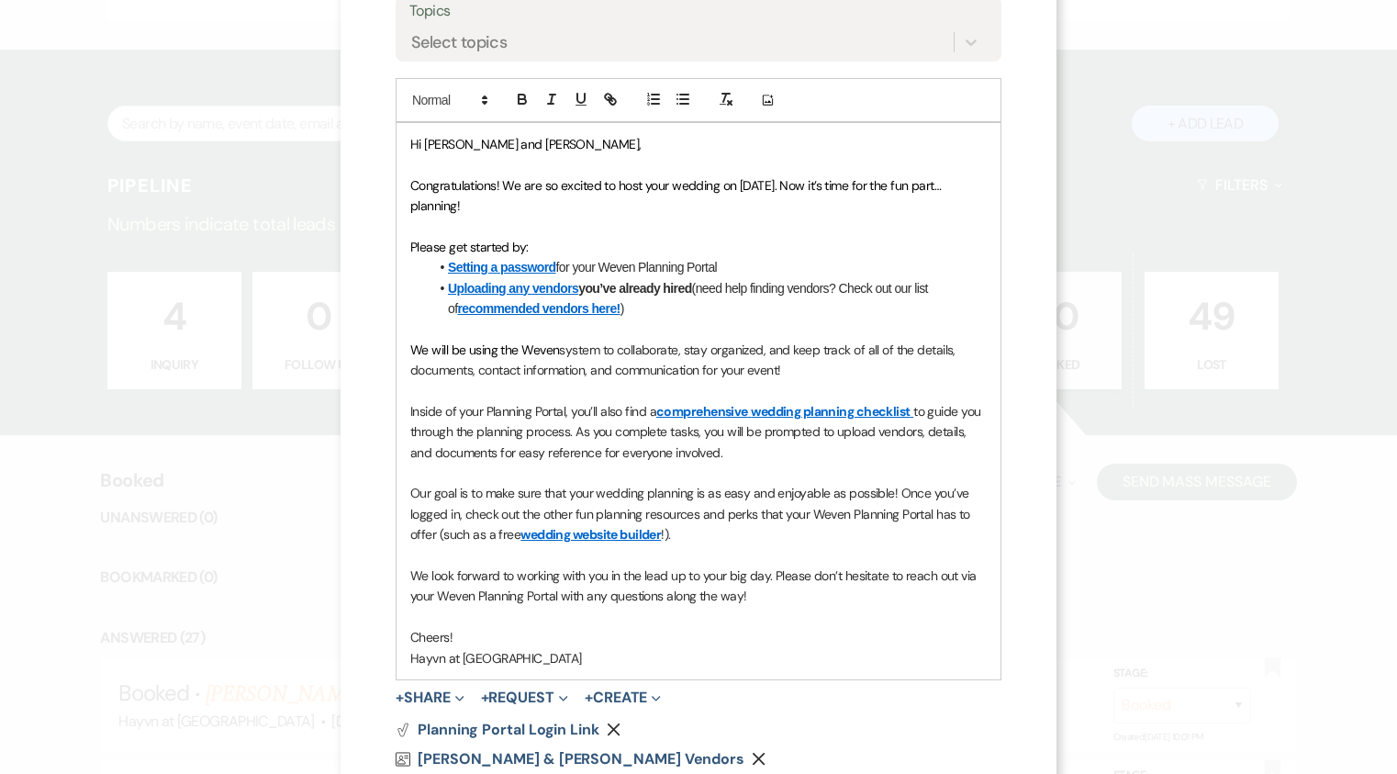
scroll to position [509, 0]
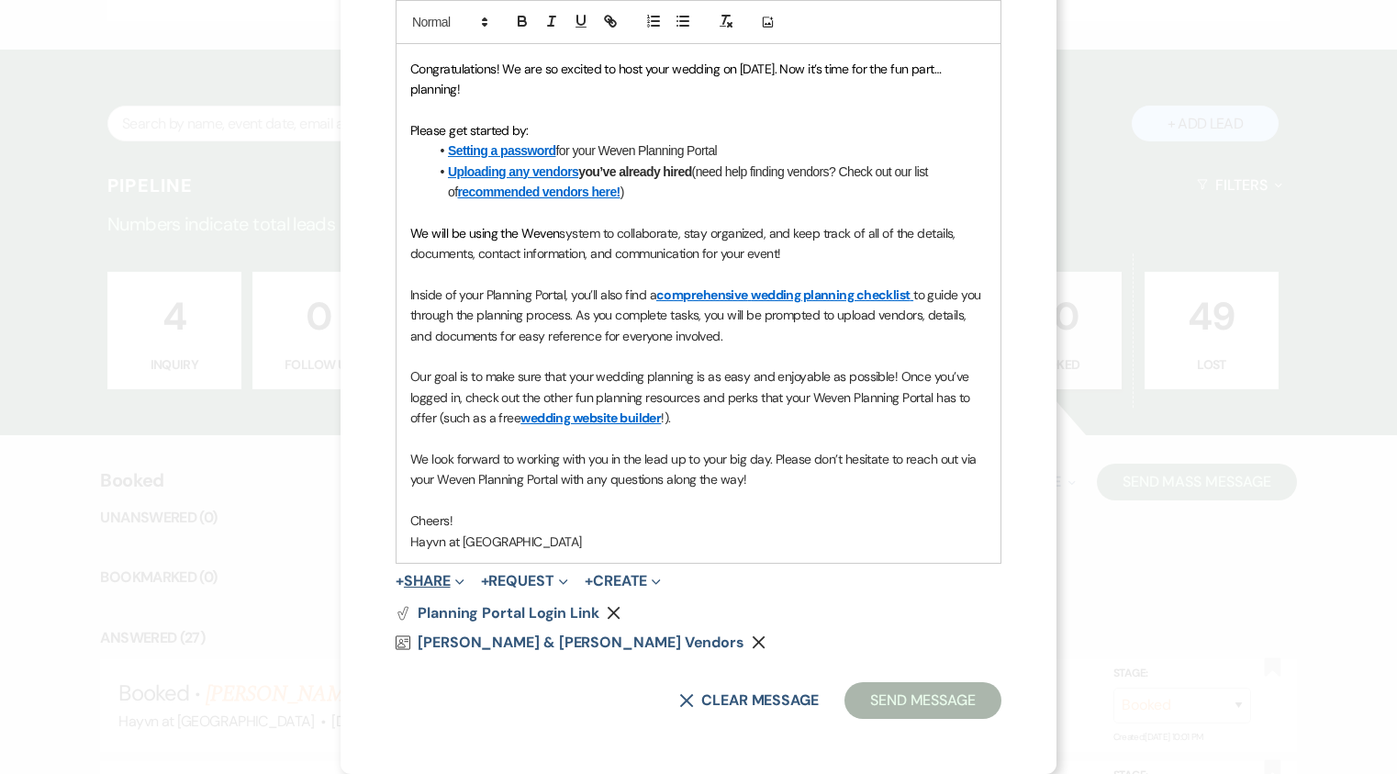
click at [415, 580] on button "+ Share Expand" at bounding box center [430, 581] width 69 height 15
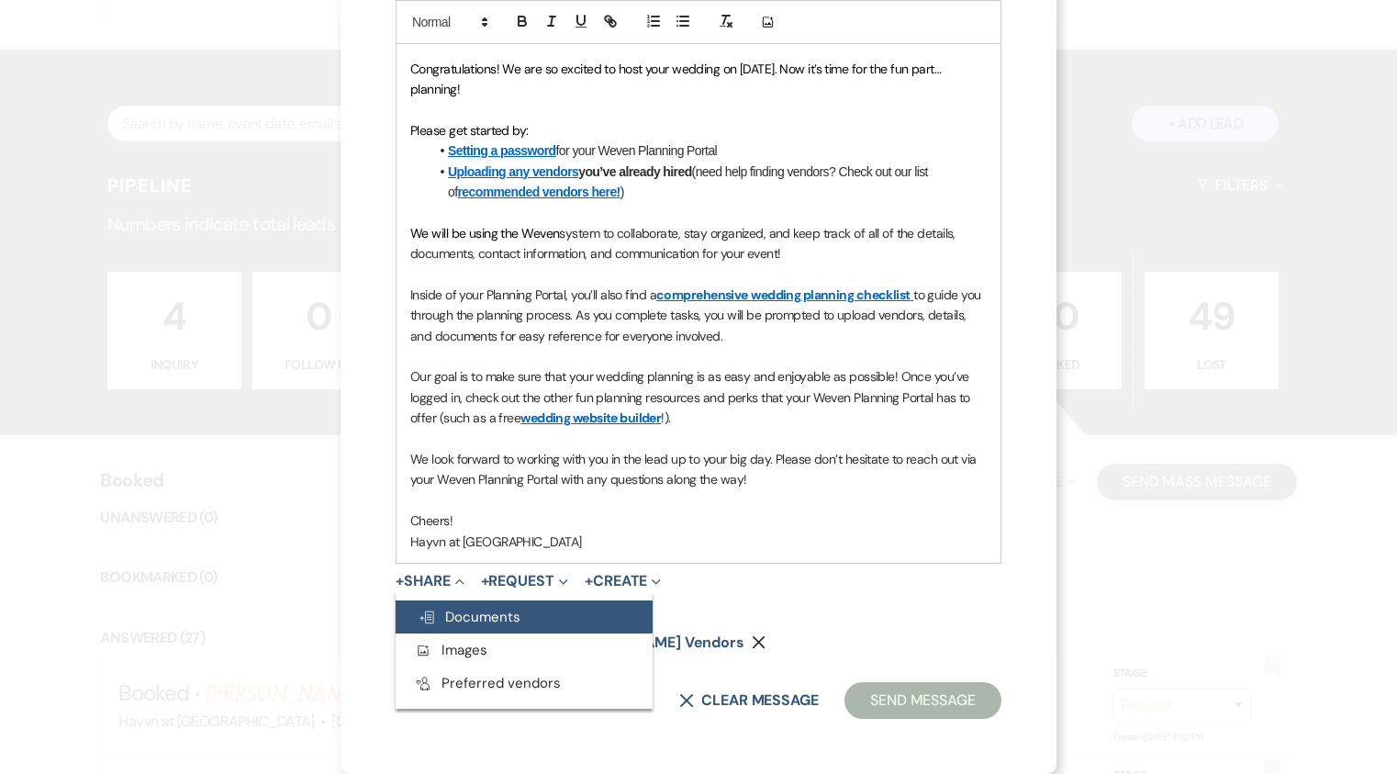
click at [499, 616] on span "Doc Upload Documents" at bounding box center [469, 617] width 103 height 18
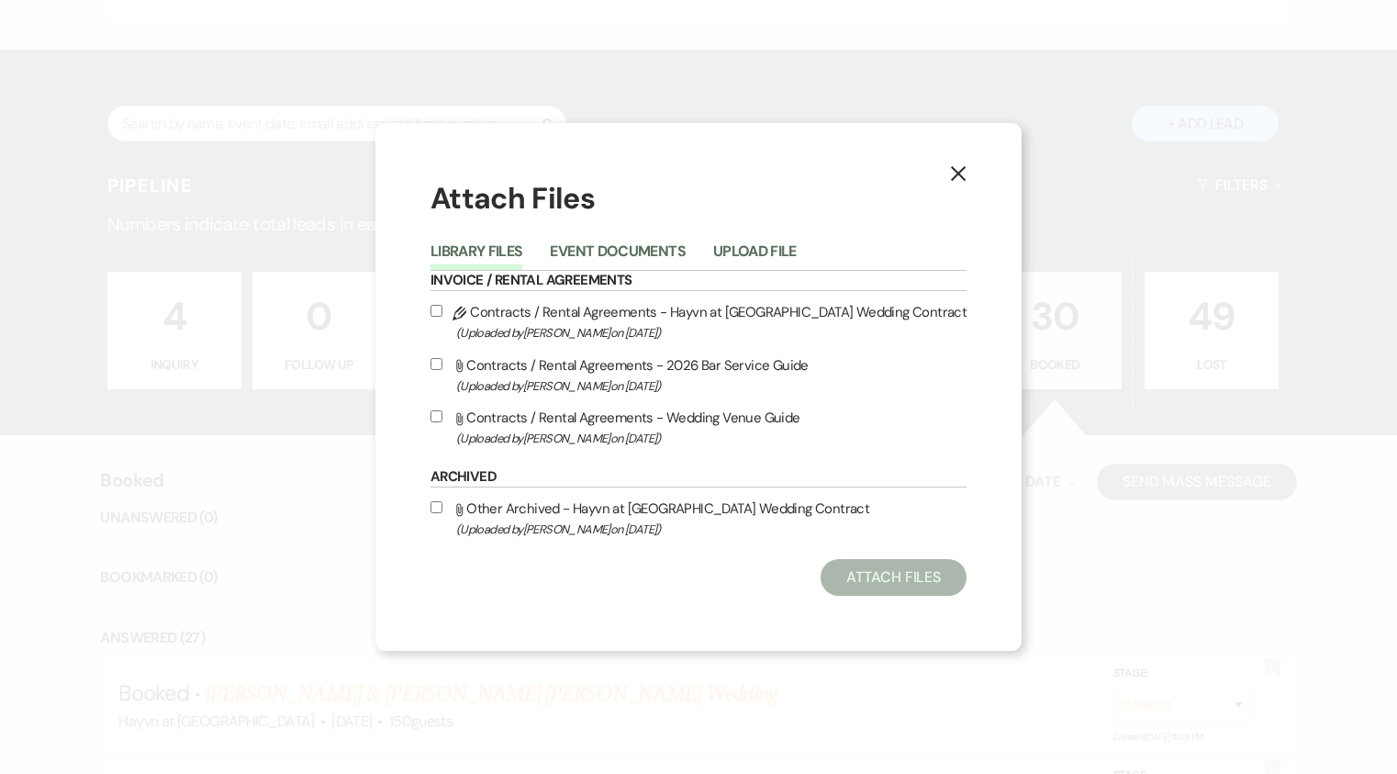
click at [439, 310] on input "Pencil Contracts / Rental Agreements - Hayvn at Hay River Wedding Contract (Upl…" at bounding box center [436, 311] width 12 height 12
click at [438, 313] on input "Pencil Contracts / Rental Agreements - Hayvn at Hay River Wedding Contract (Upl…" at bounding box center [436, 311] width 12 height 12
checkbox input "false"
click at [603, 253] on button "Event Documents" at bounding box center [617, 257] width 135 height 26
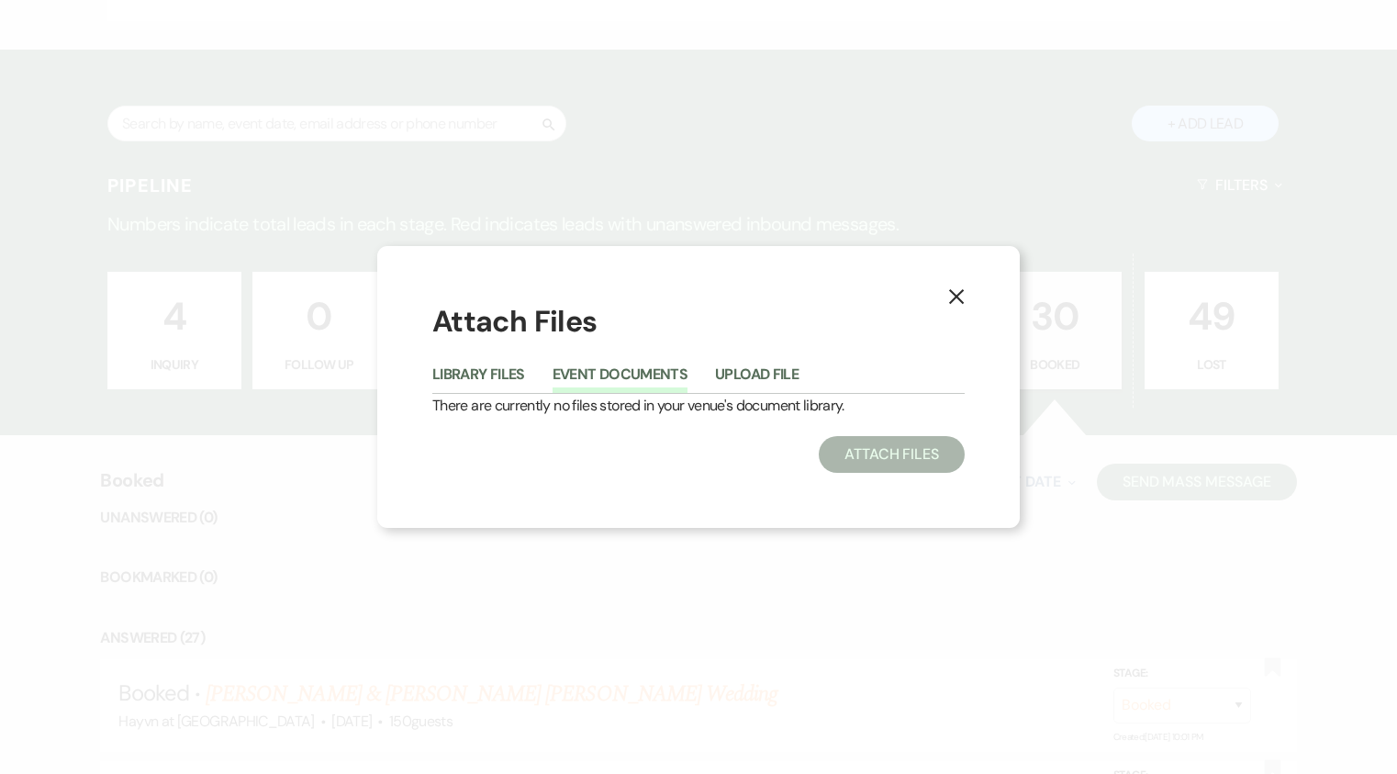
click at [474, 363] on li "Library Files" at bounding box center [492, 378] width 120 height 30
click at [470, 377] on button "Library Files" at bounding box center [478, 380] width 93 height 26
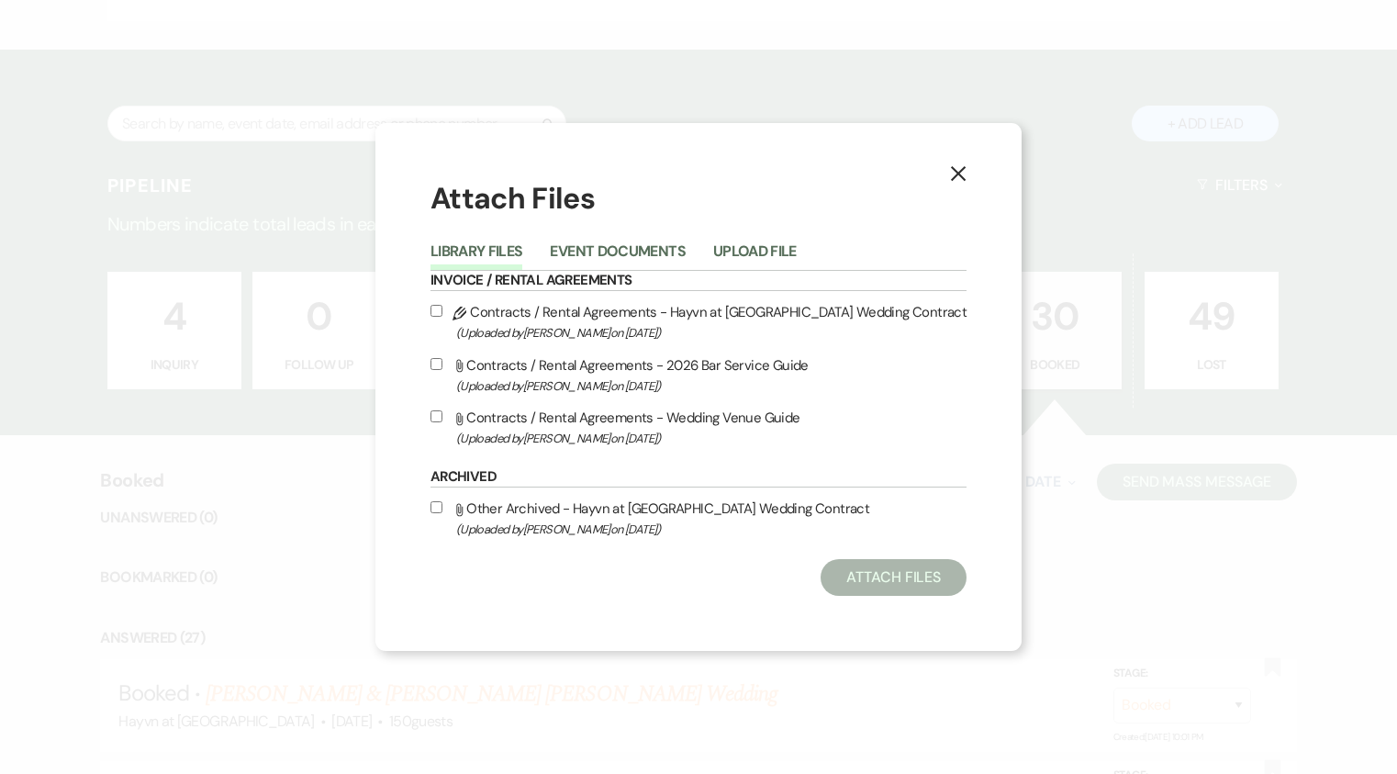
click at [439, 310] on input "Pencil Contracts / Rental Agreements - Hayvn at Hay River Wedding Contract (Upl…" at bounding box center [436, 311] width 12 height 12
checkbox input "true"
click at [892, 579] on button "Attach Files" at bounding box center [893, 577] width 146 height 37
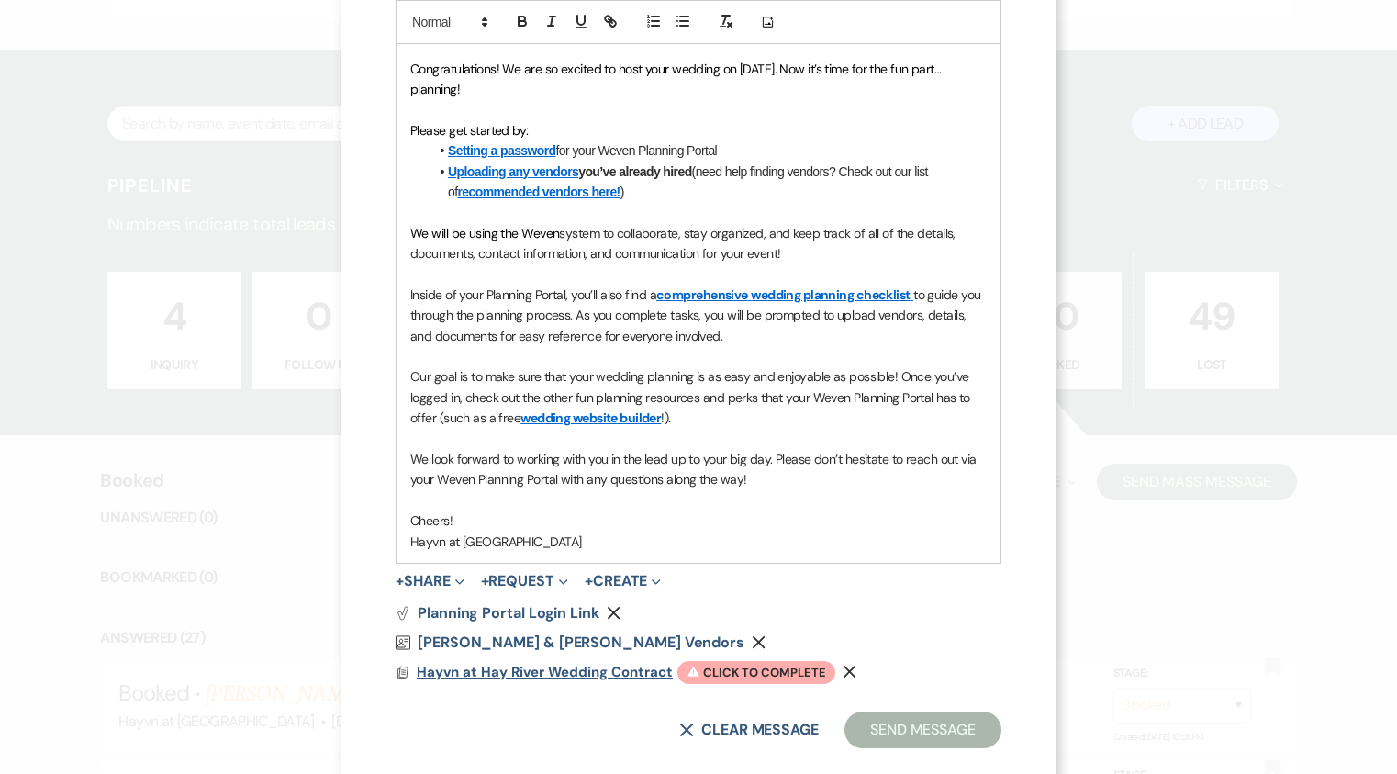
click at [554, 675] on span "Hayvn at Hay River Wedding Contract" at bounding box center [545, 672] width 256 height 18
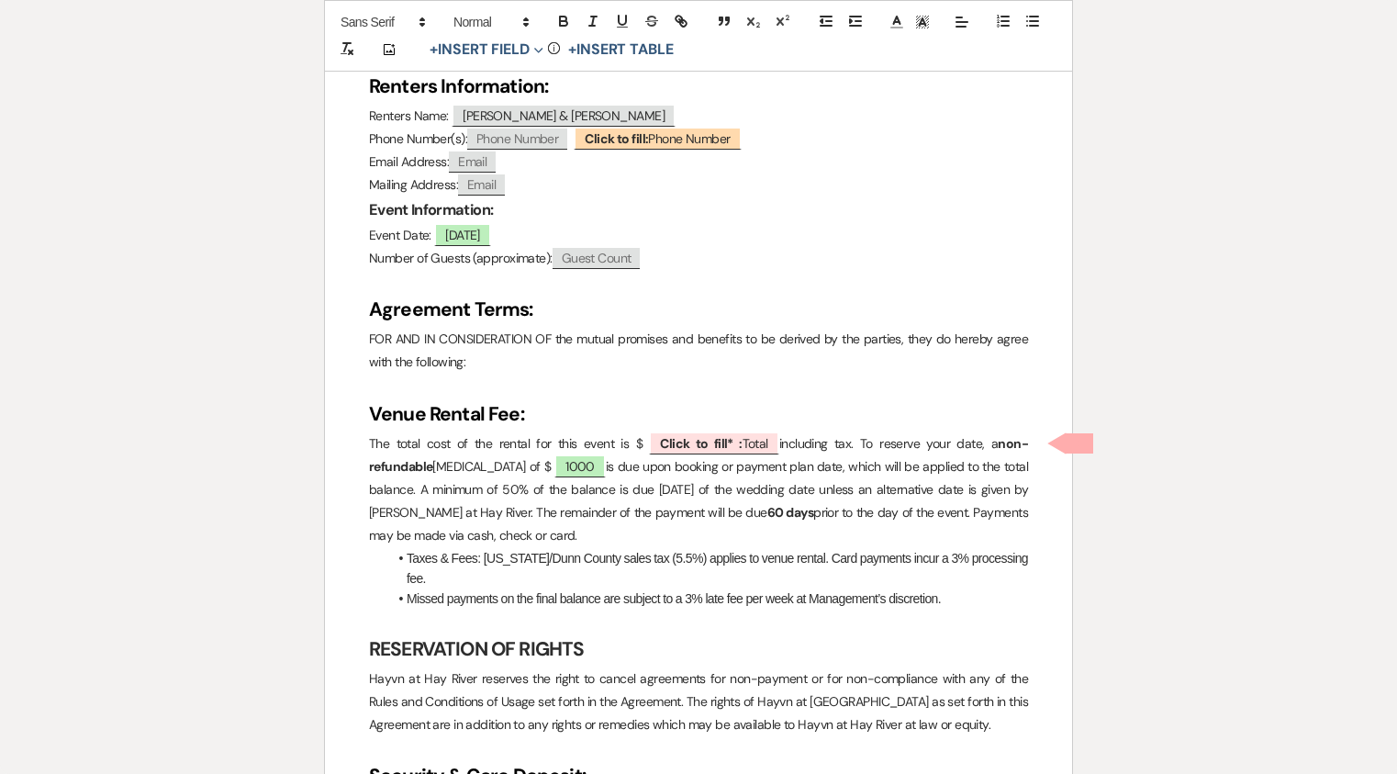
scroll to position [642, 0]
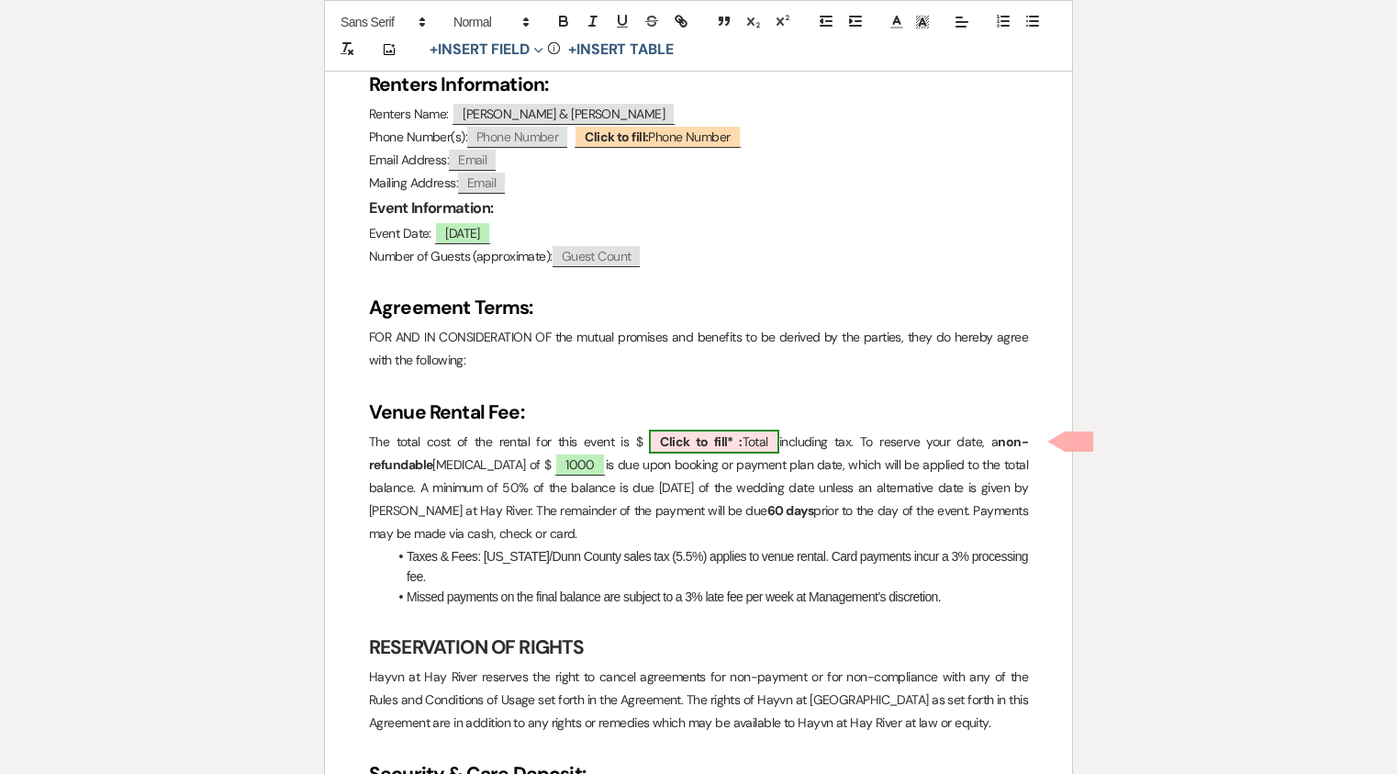
click at [754, 433] on span "Click to fill* : Total" at bounding box center [714, 442] width 130 height 24
select select "owner"
select select "Total"
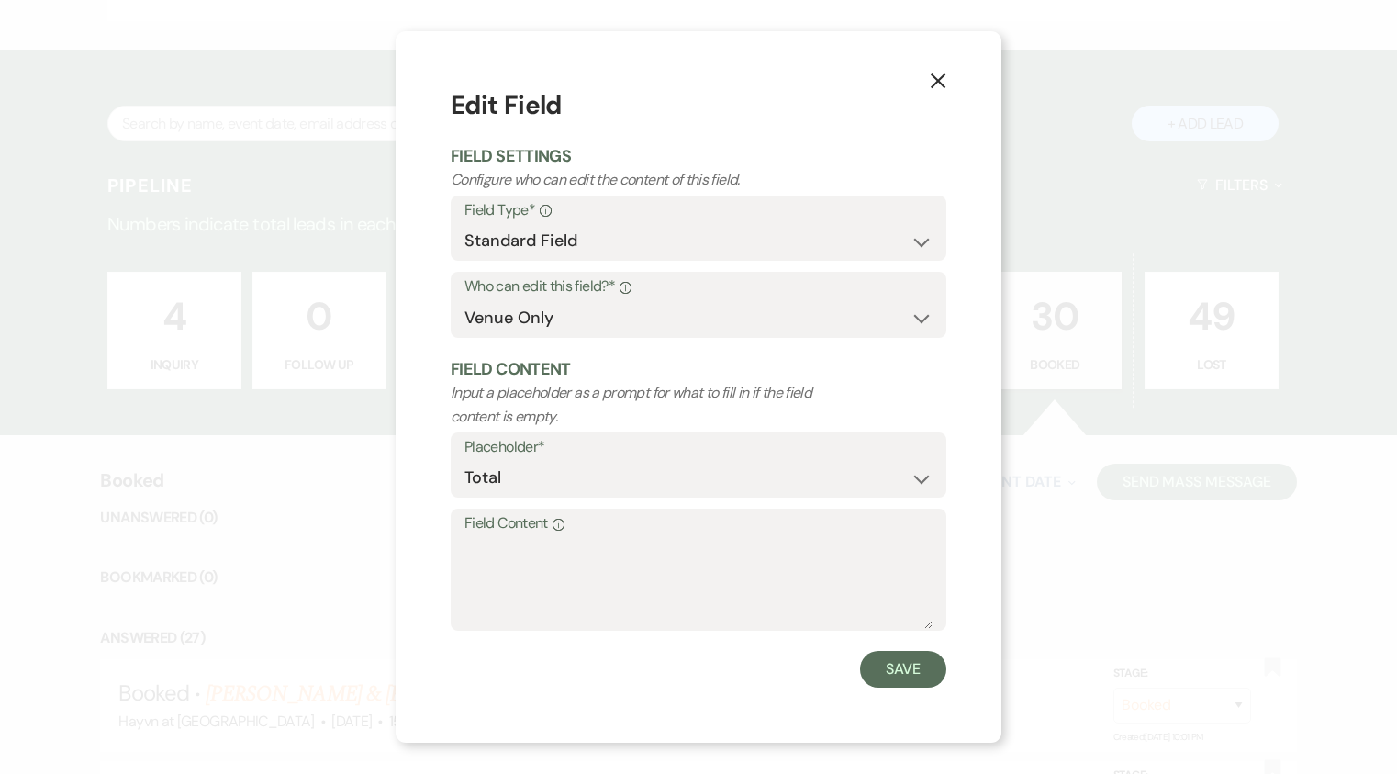
click at [668, 518] on label "Field Content Info" at bounding box center [698, 523] width 468 height 27
click at [668, 537] on textarea "Field Content Info" at bounding box center [698, 583] width 468 height 92
type textarea "6066.25"
click at [914, 670] on button "Save" at bounding box center [903, 669] width 86 height 37
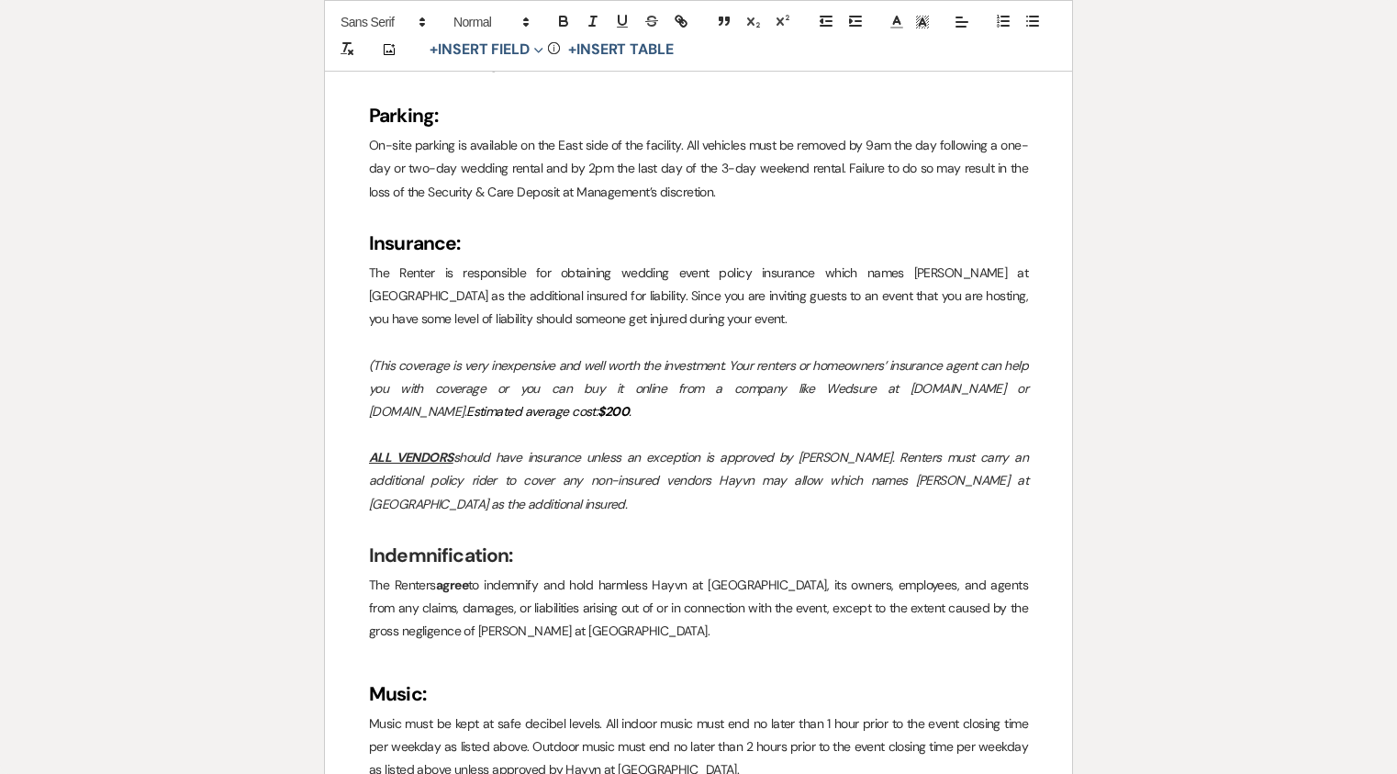
scroll to position [4376, 0]
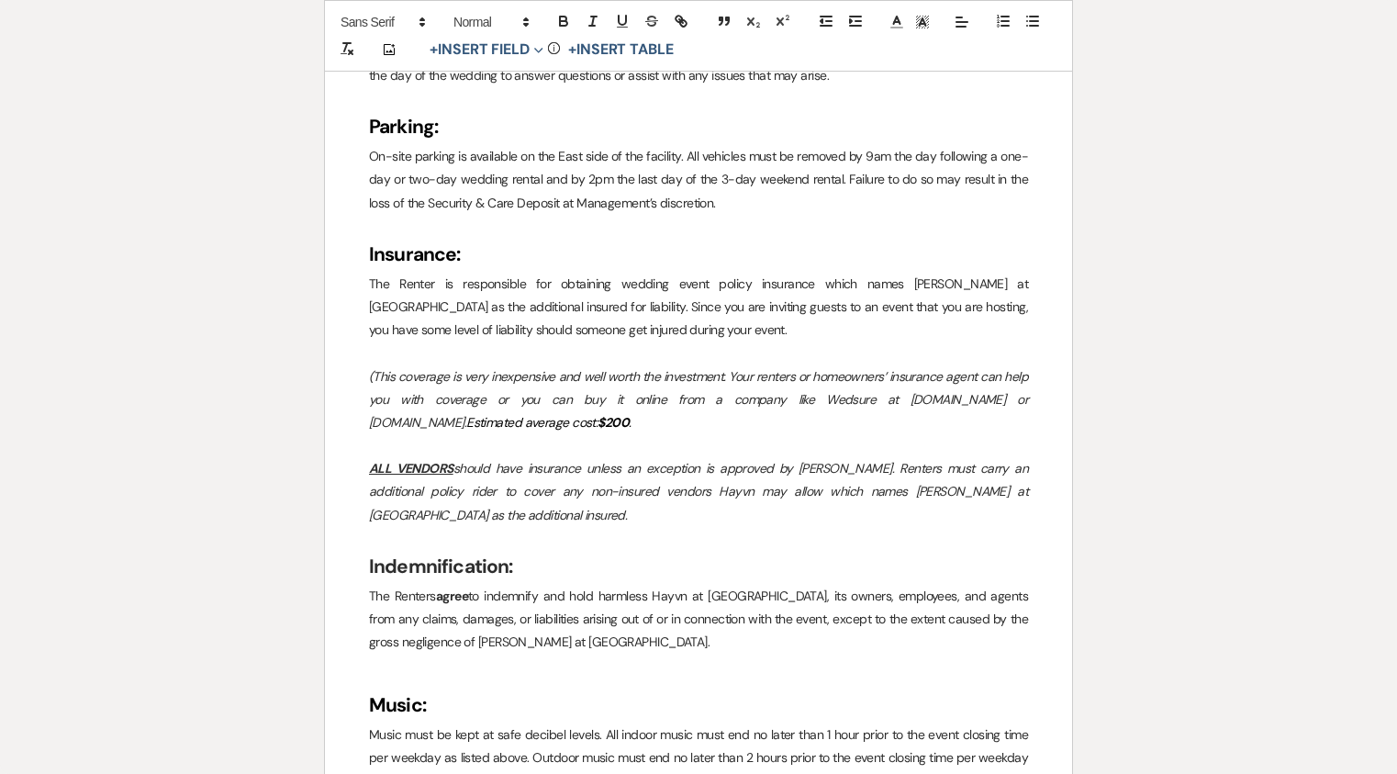
click at [597, 414] on em "$200" at bounding box center [612, 422] width 31 height 17
click at [606, 398] on p "(This coverage is very inexpensive and well worth the investment. Your renters …" at bounding box center [698, 400] width 659 height 70
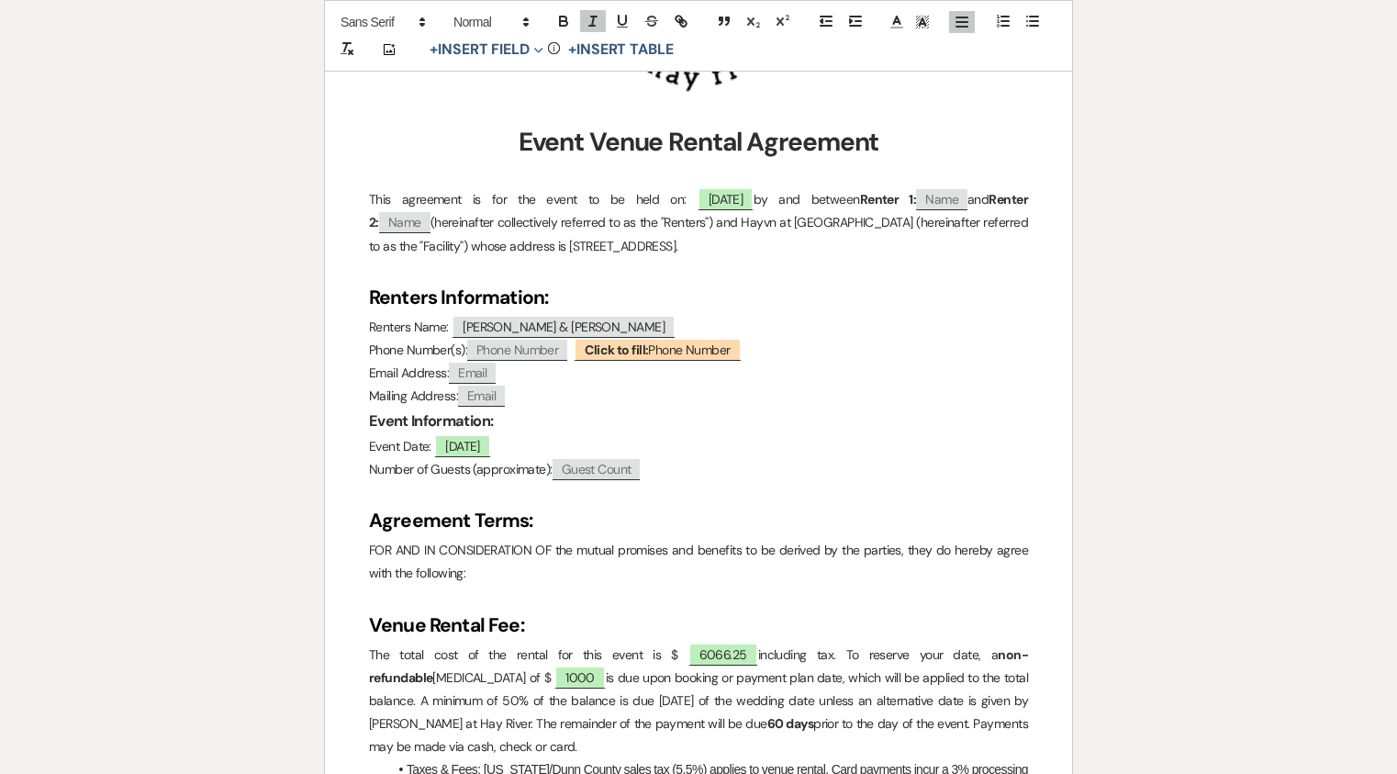
scroll to position [0, 0]
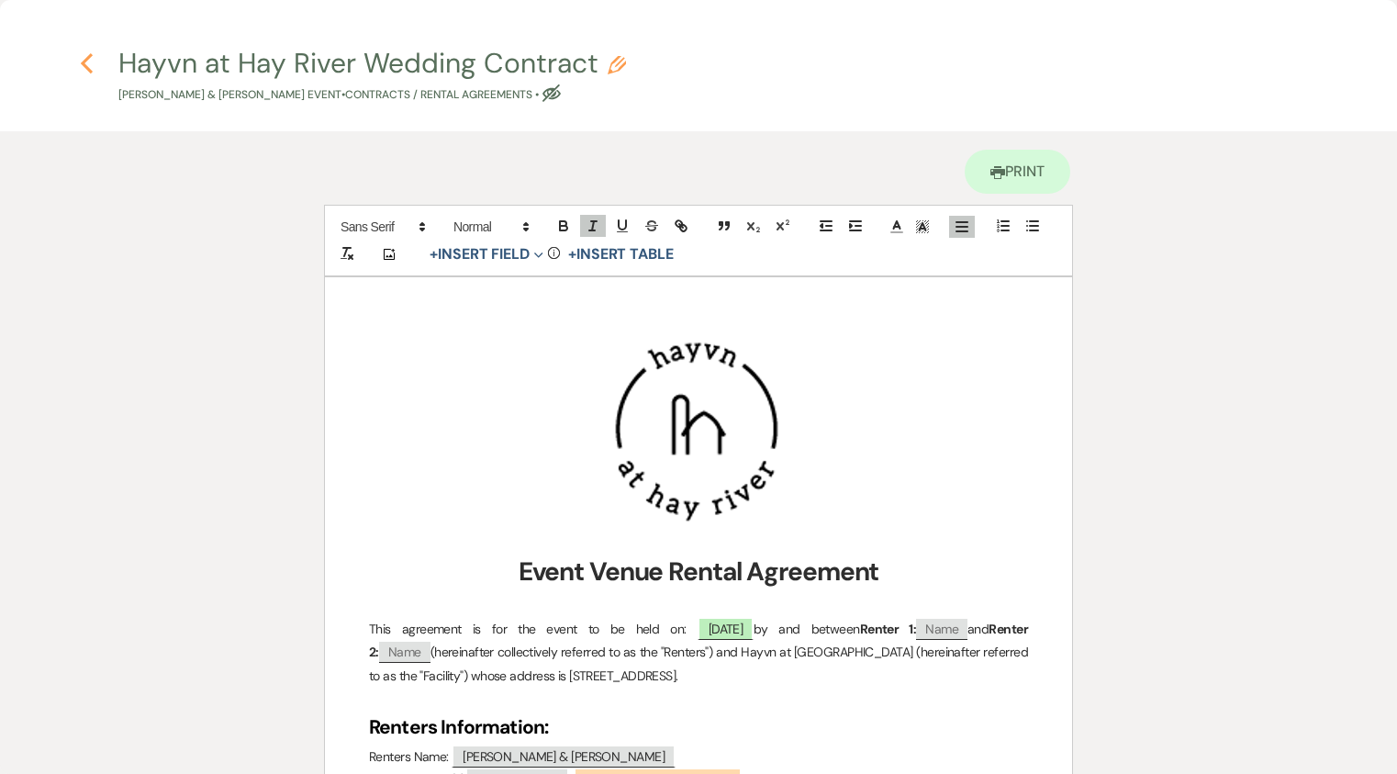
click at [84, 62] on use "button" at bounding box center [87, 63] width 12 height 20
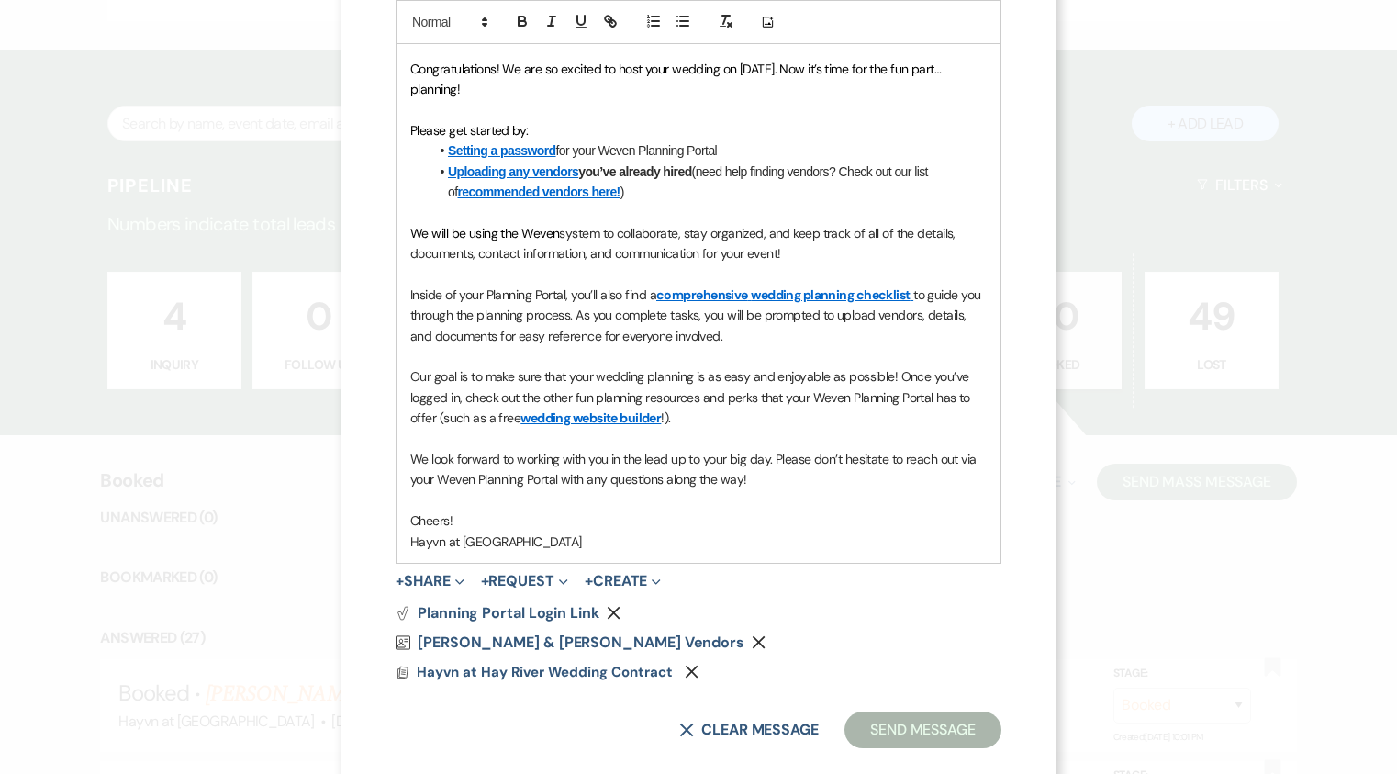
click at [819, 640] on div "Vendor List [PERSON_NAME] & [PERSON_NAME] Vendors Remove" at bounding box center [699, 642] width 606 height 15
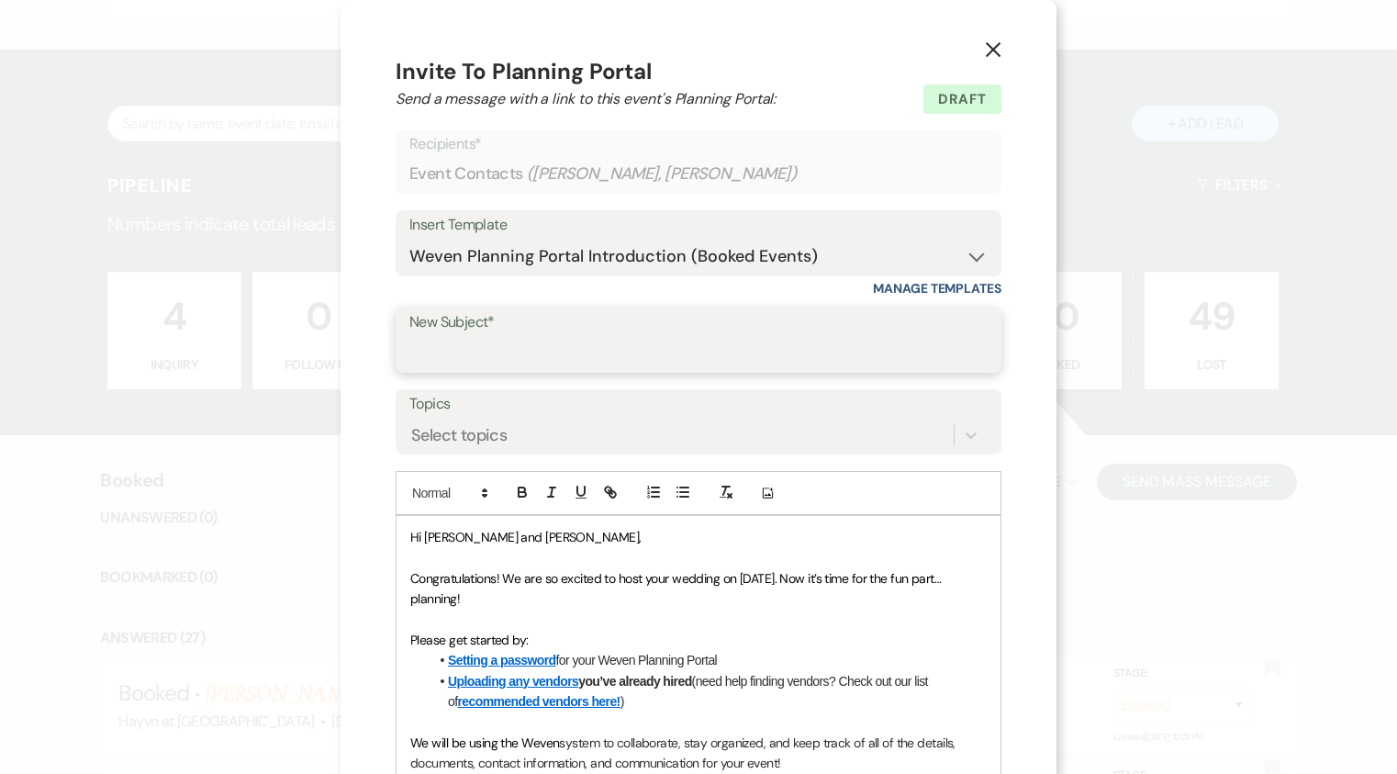
click at [576, 341] on input "New Subject*" at bounding box center [698, 353] width 578 height 36
type input "Wedding Portal & Contract"
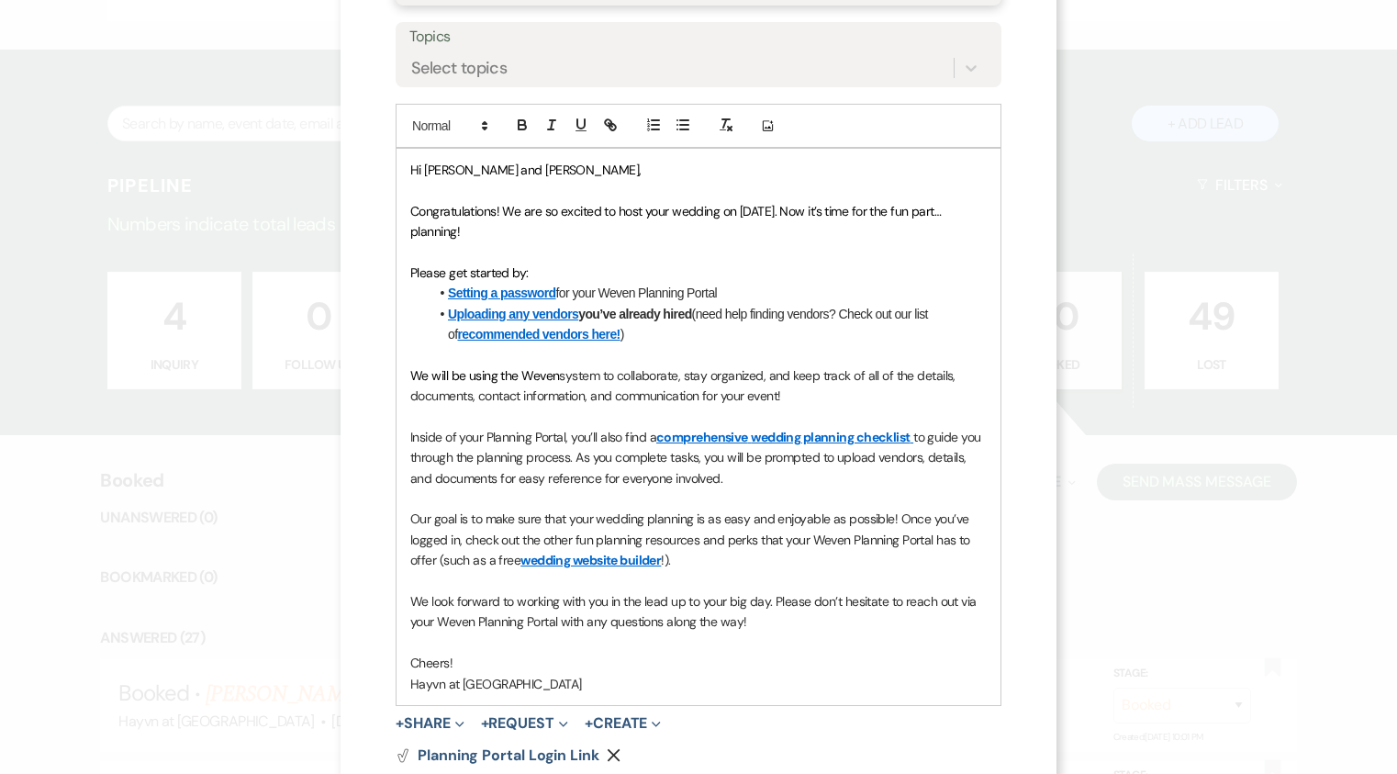
scroll to position [539, 0]
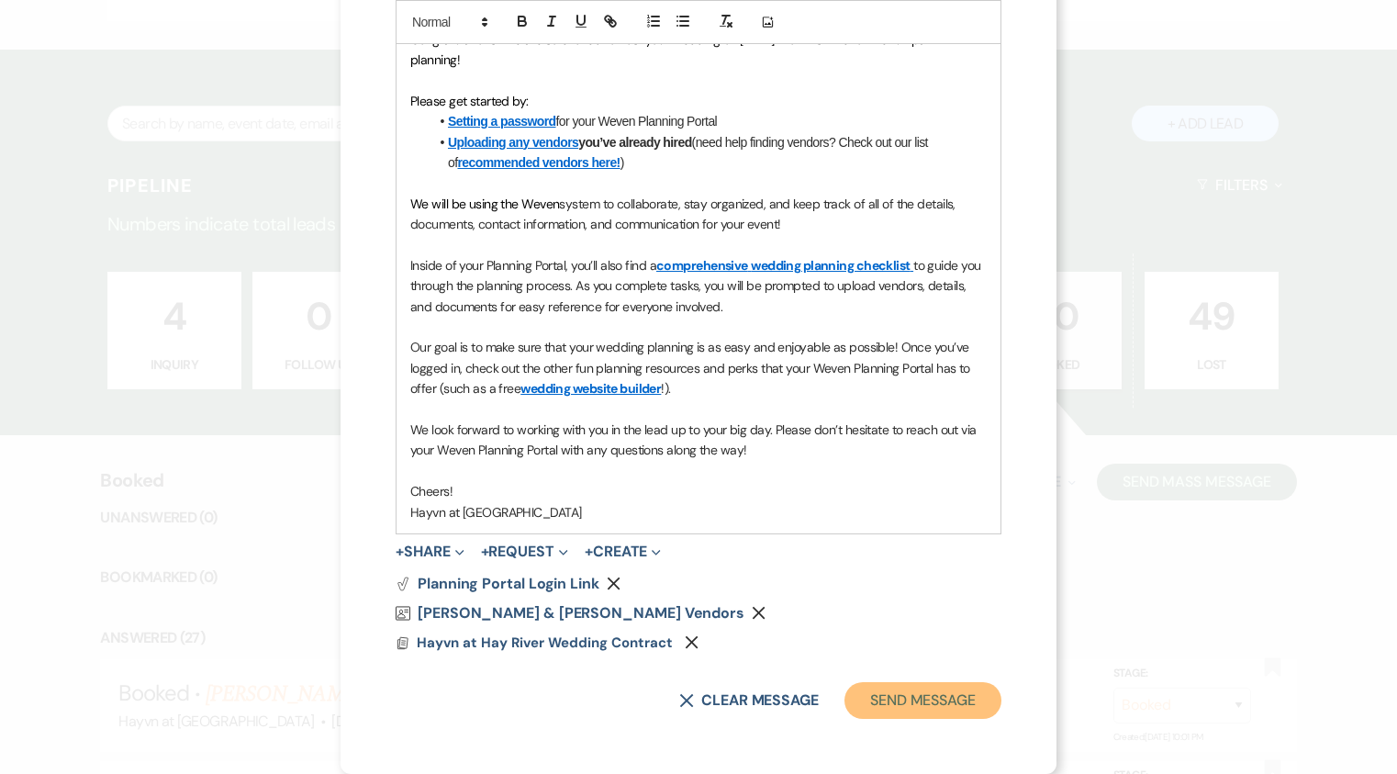
click at [939, 697] on button "Send Message" at bounding box center [922, 700] width 157 height 37
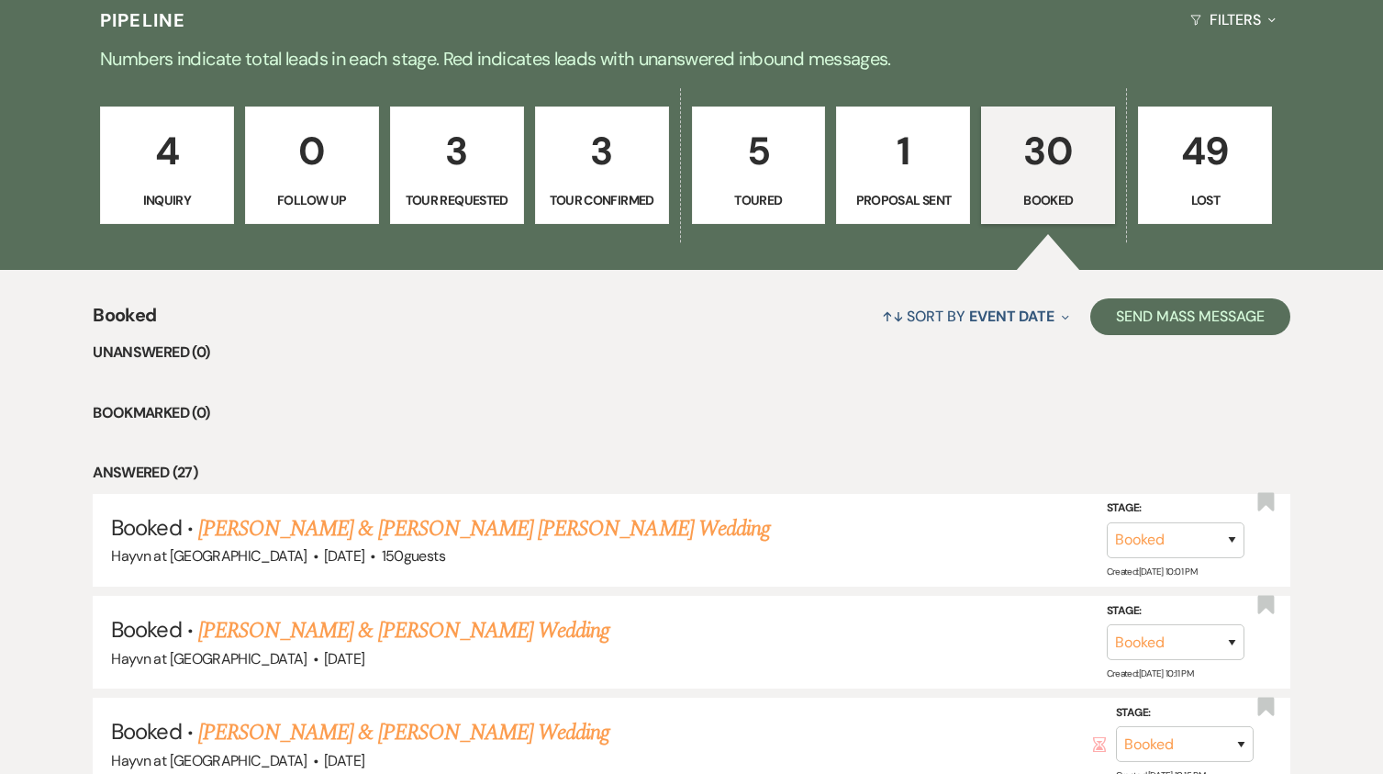
scroll to position [1009, 0]
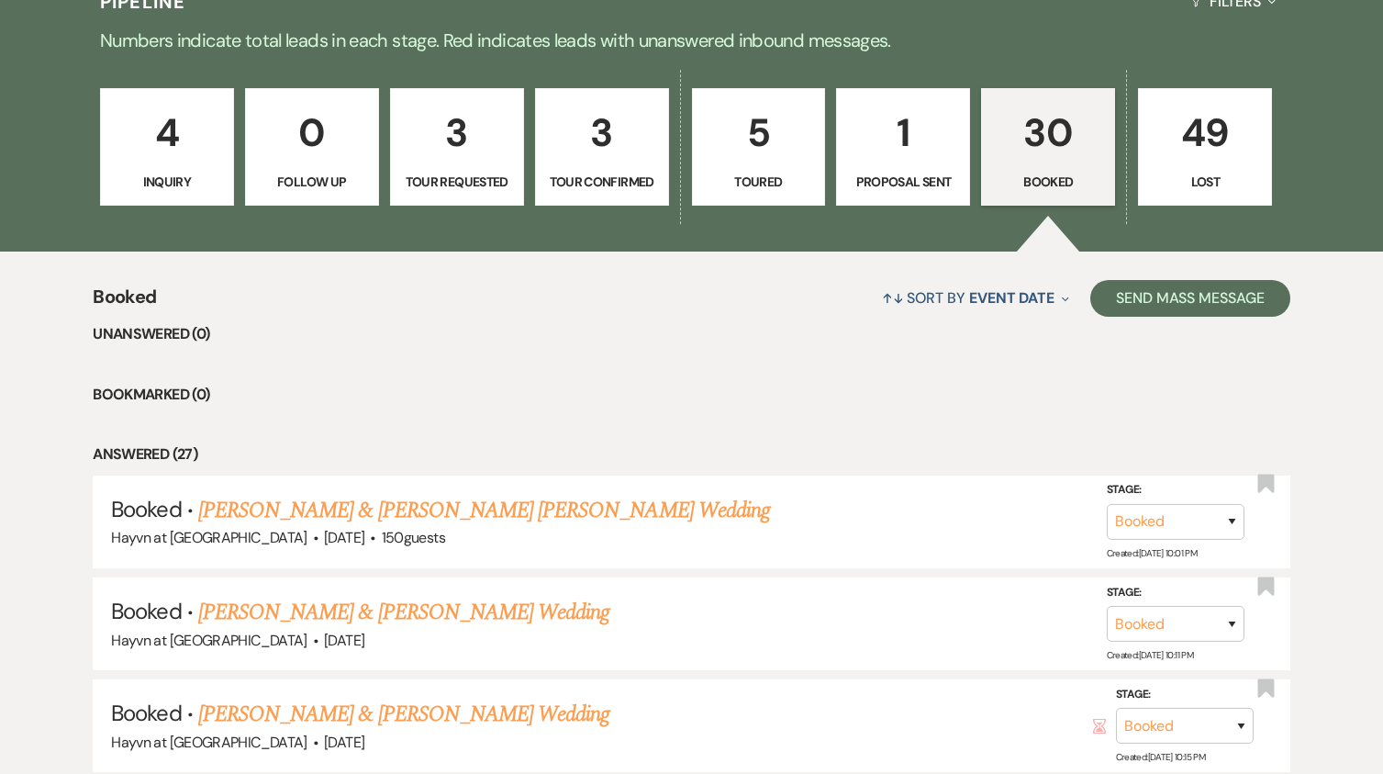
click at [1054, 167] on link "30 Booked" at bounding box center [1048, 146] width 134 height 117
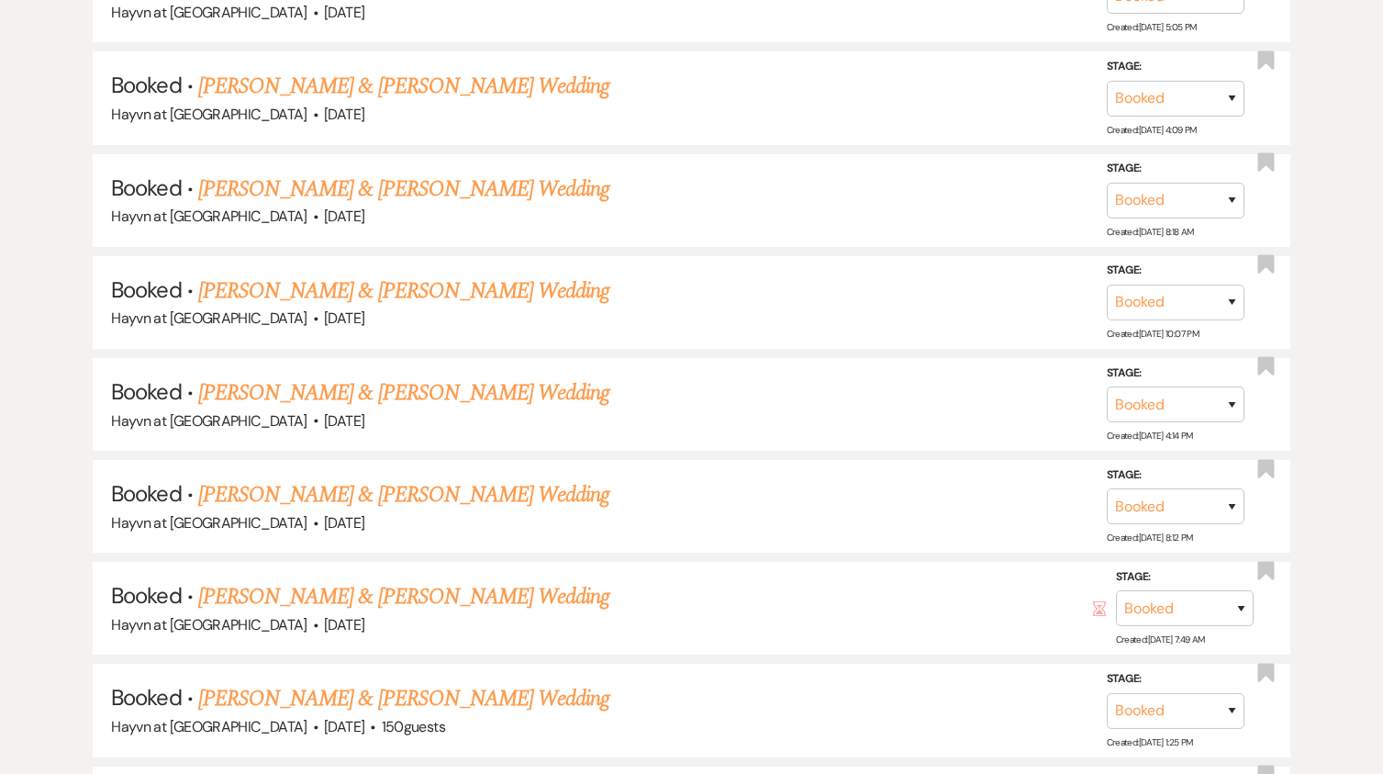
scroll to position [3486, 0]
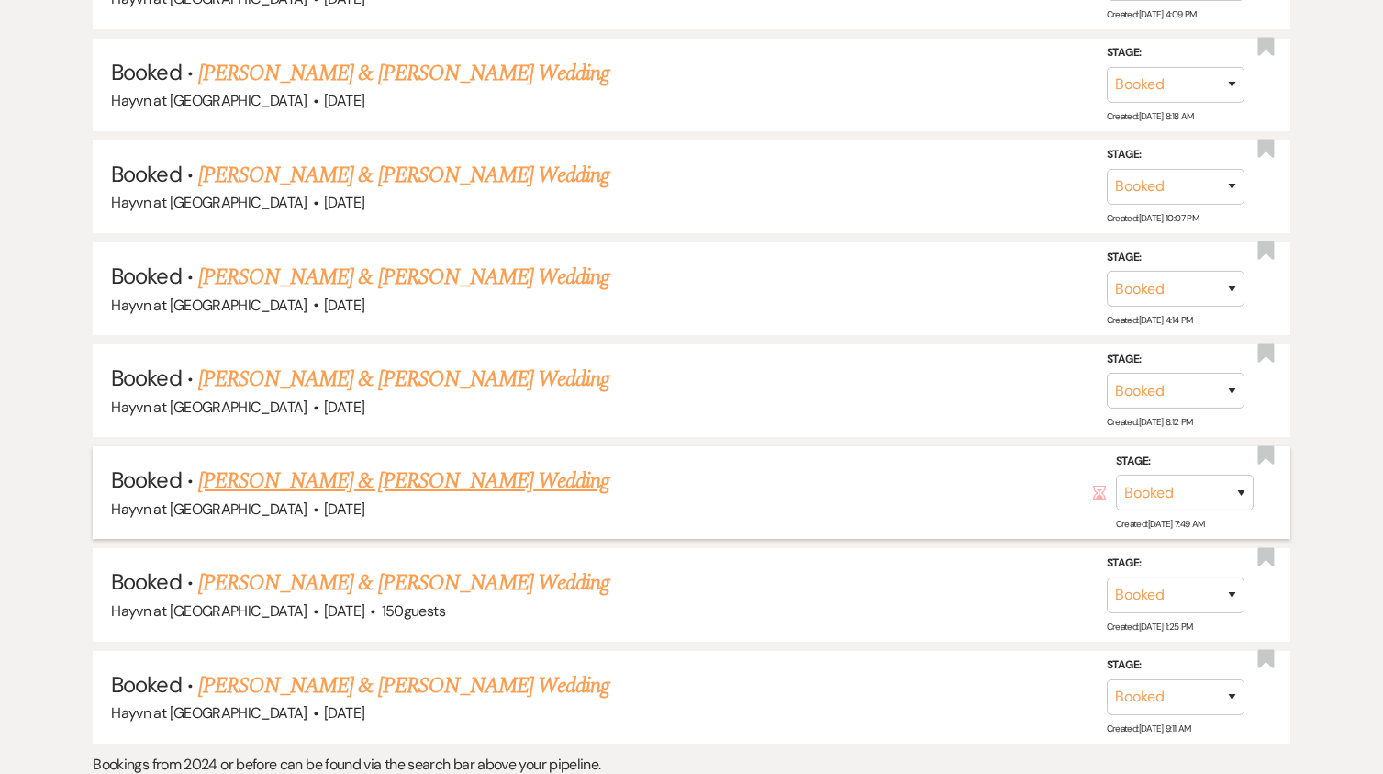
click at [436, 480] on link "[PERSON_NAME] & [PERSON_NAME] Wedding" at bounding box center [403, 480] width 411 height 33
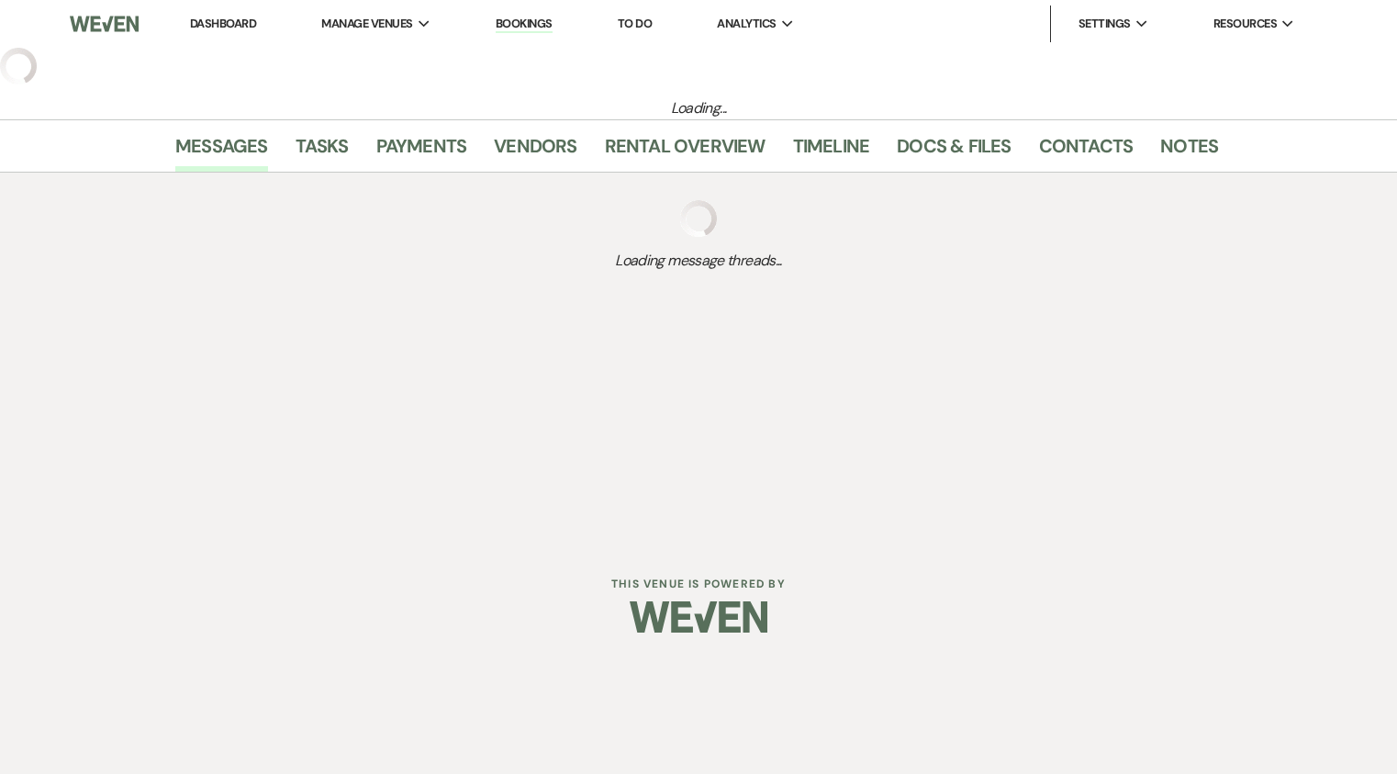
select select "6"
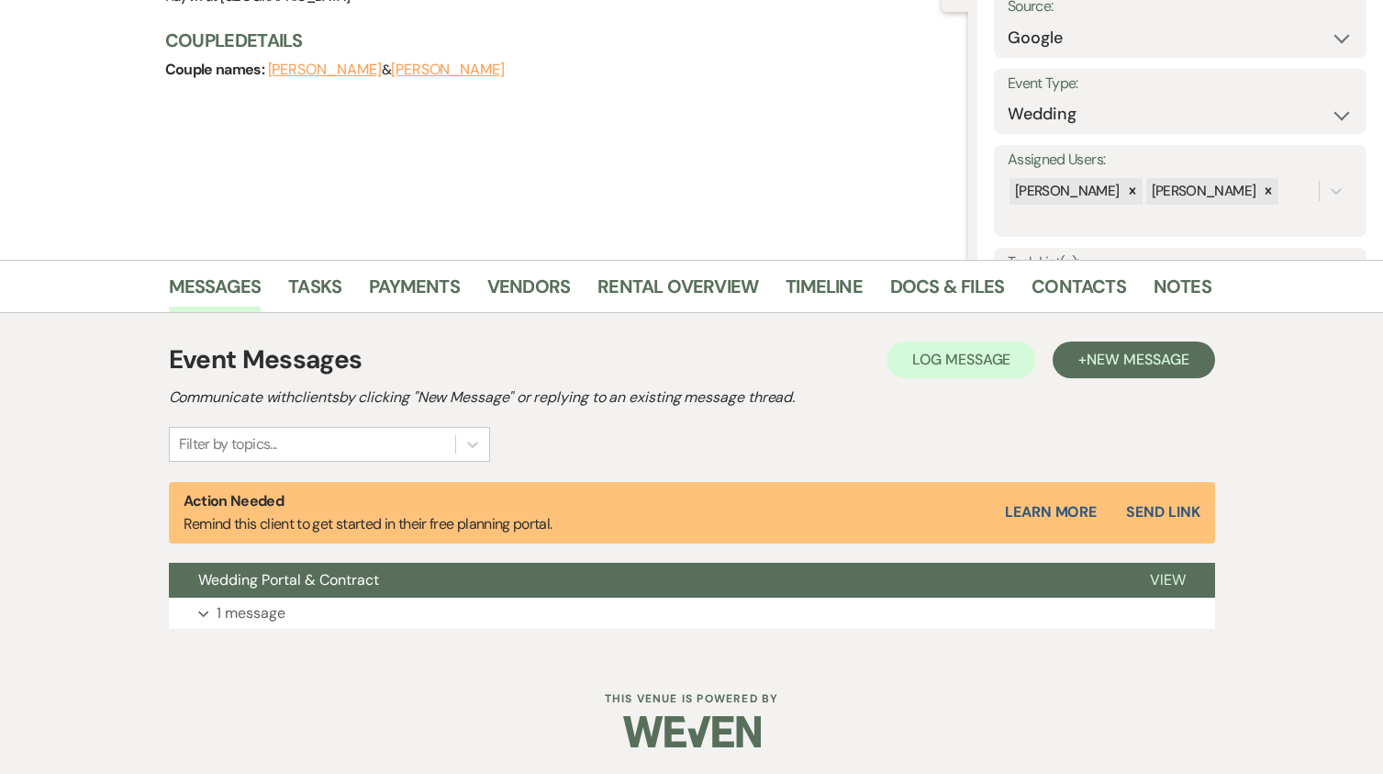
scroll to position [202, 0]
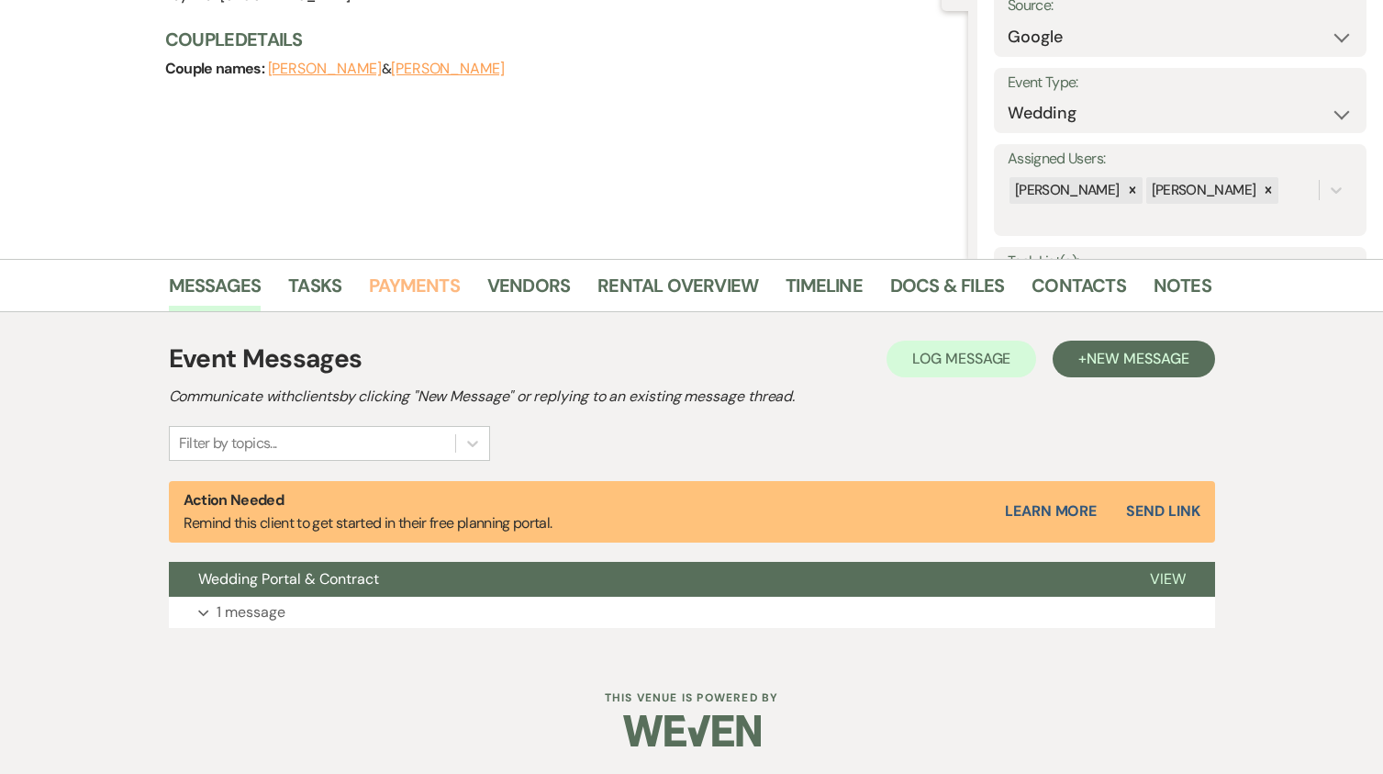
click at [418, 286] on link "Payments" at bounding box center [414, 291] width 91 height 40
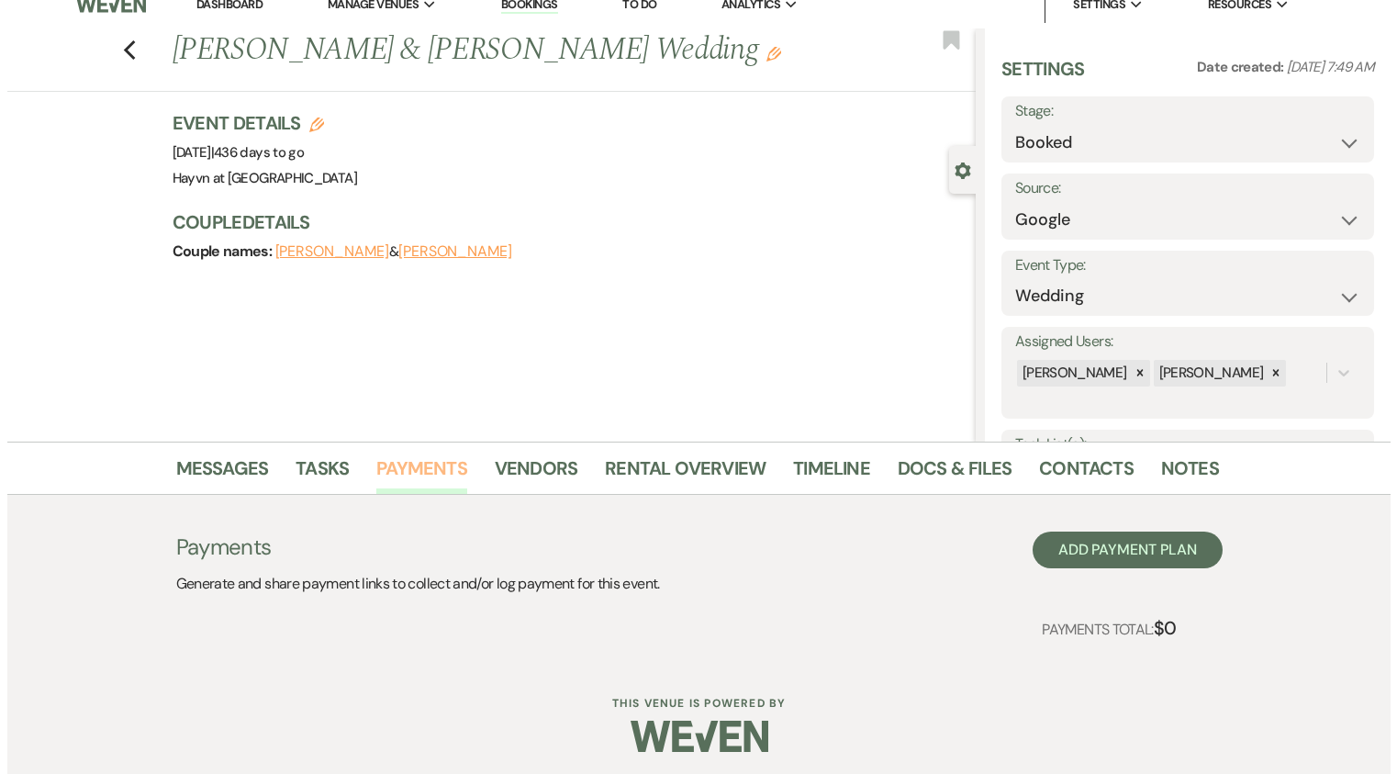
scroll to position [25, 0]
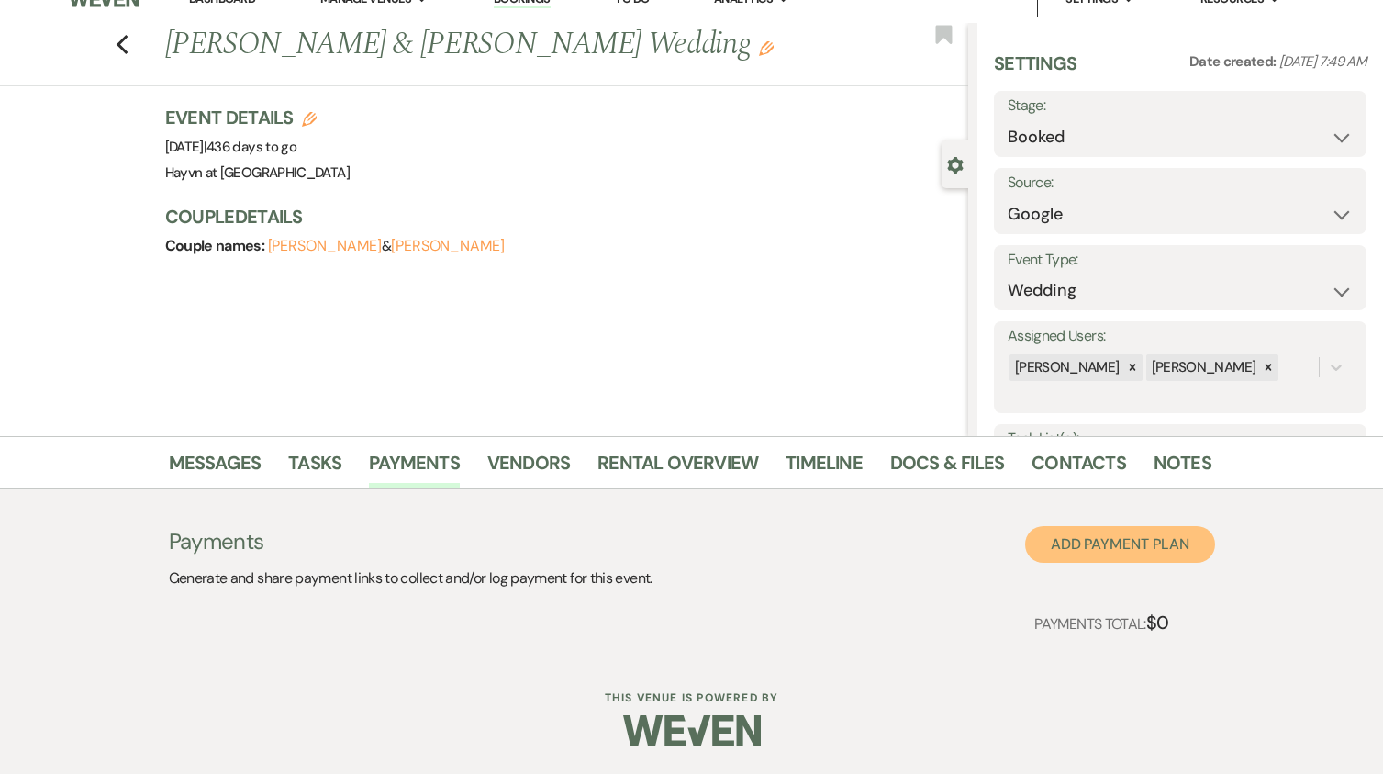
click at [1145, 544] on button "Add Payment Plan" at bounding box center [1120, 544] width 190 height 37
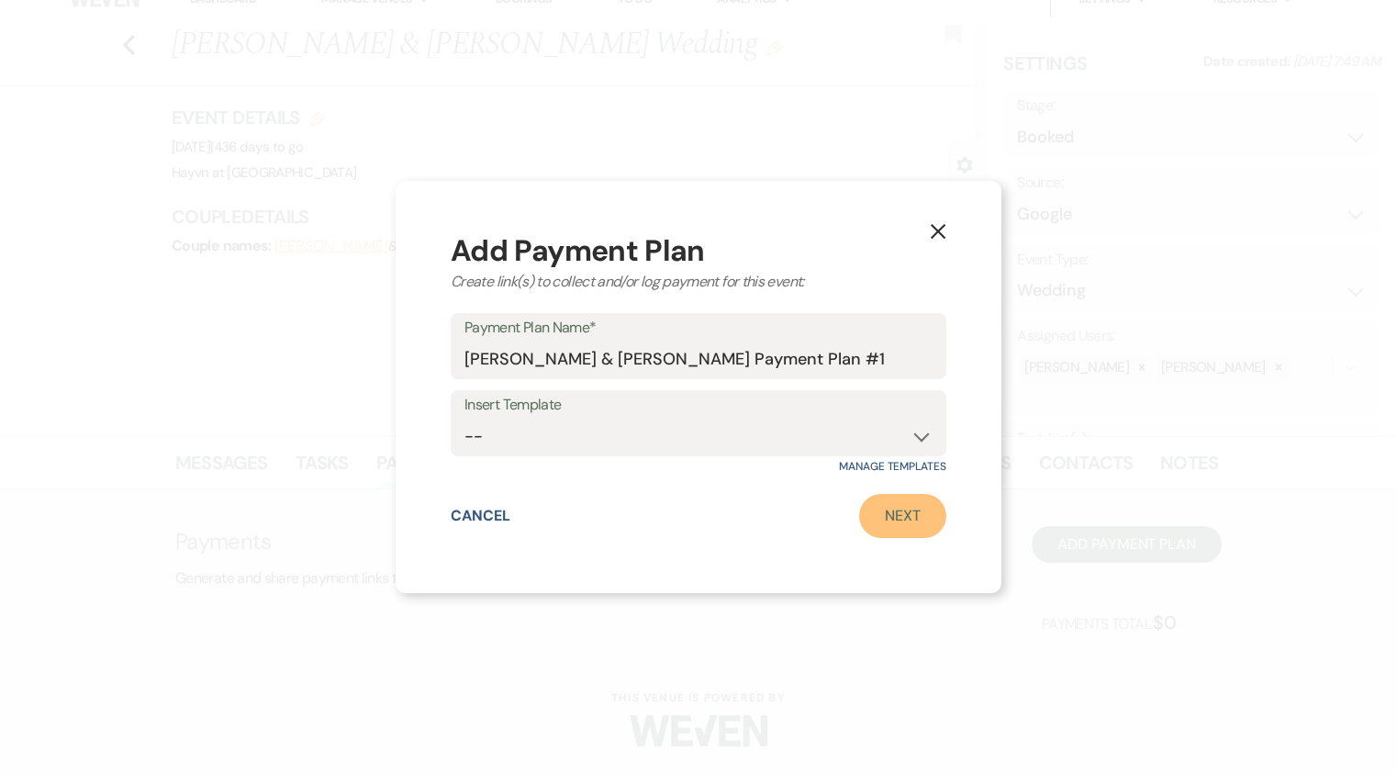
click at [905, 517] on link "Next" at bounding box center [902, 516] width 87 height 44
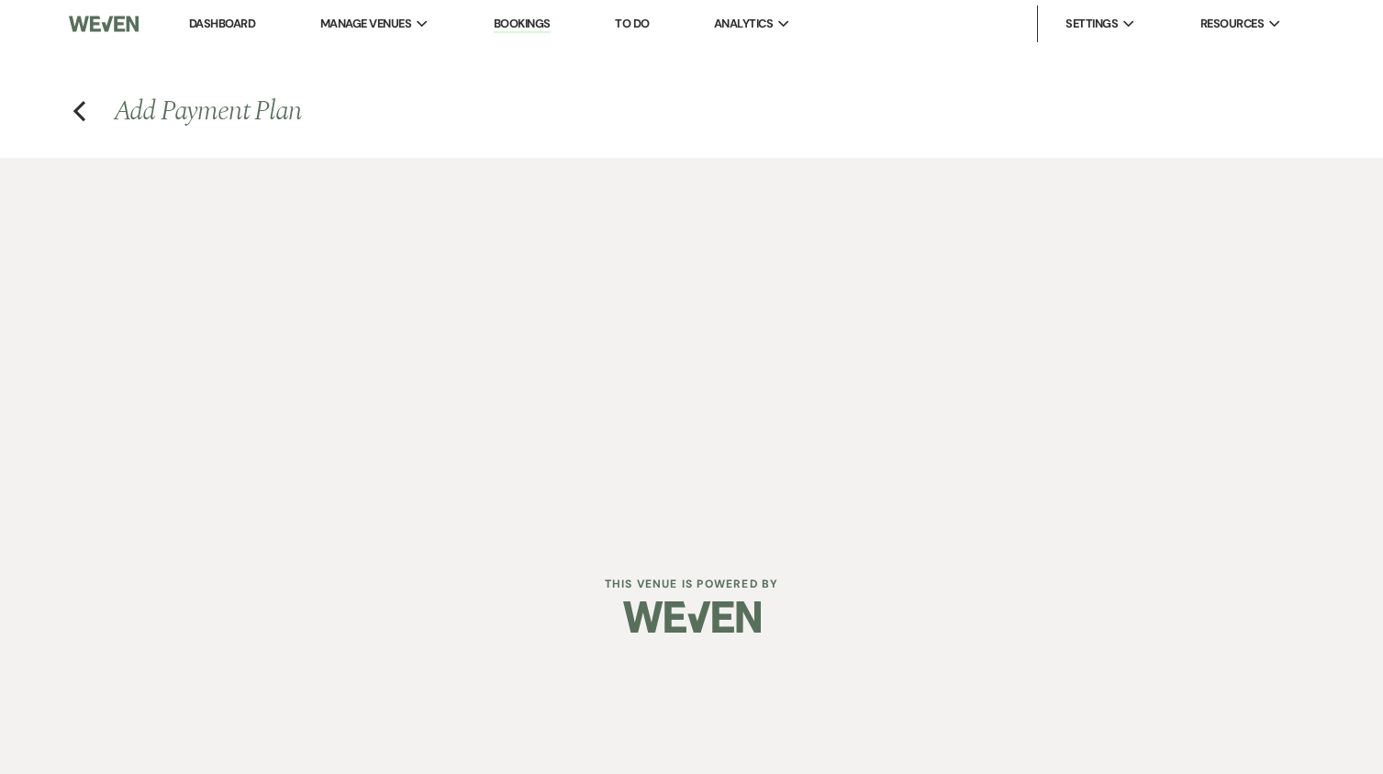
select select "2"
select select "percentage"
select select "true"
select select "client"
select select "weeks"
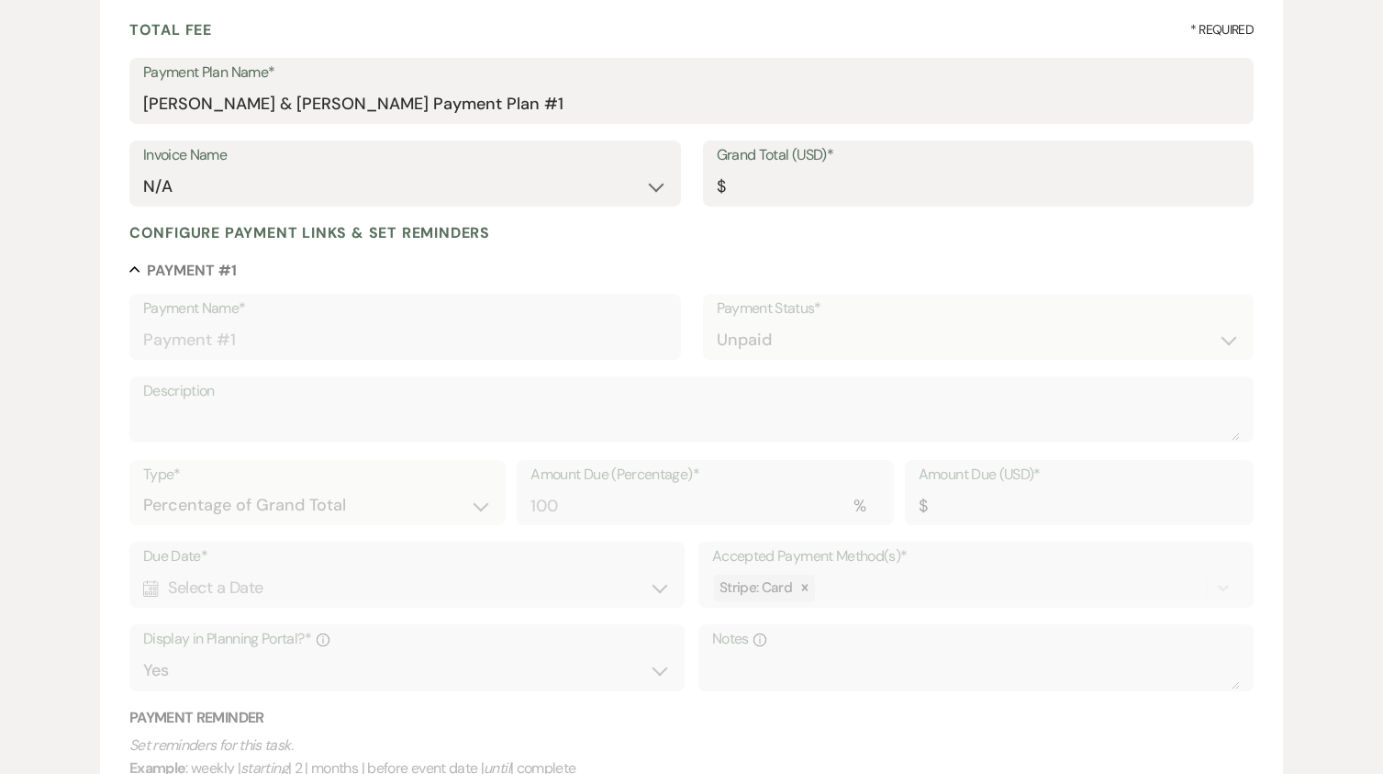
scroll to position [275, 0]
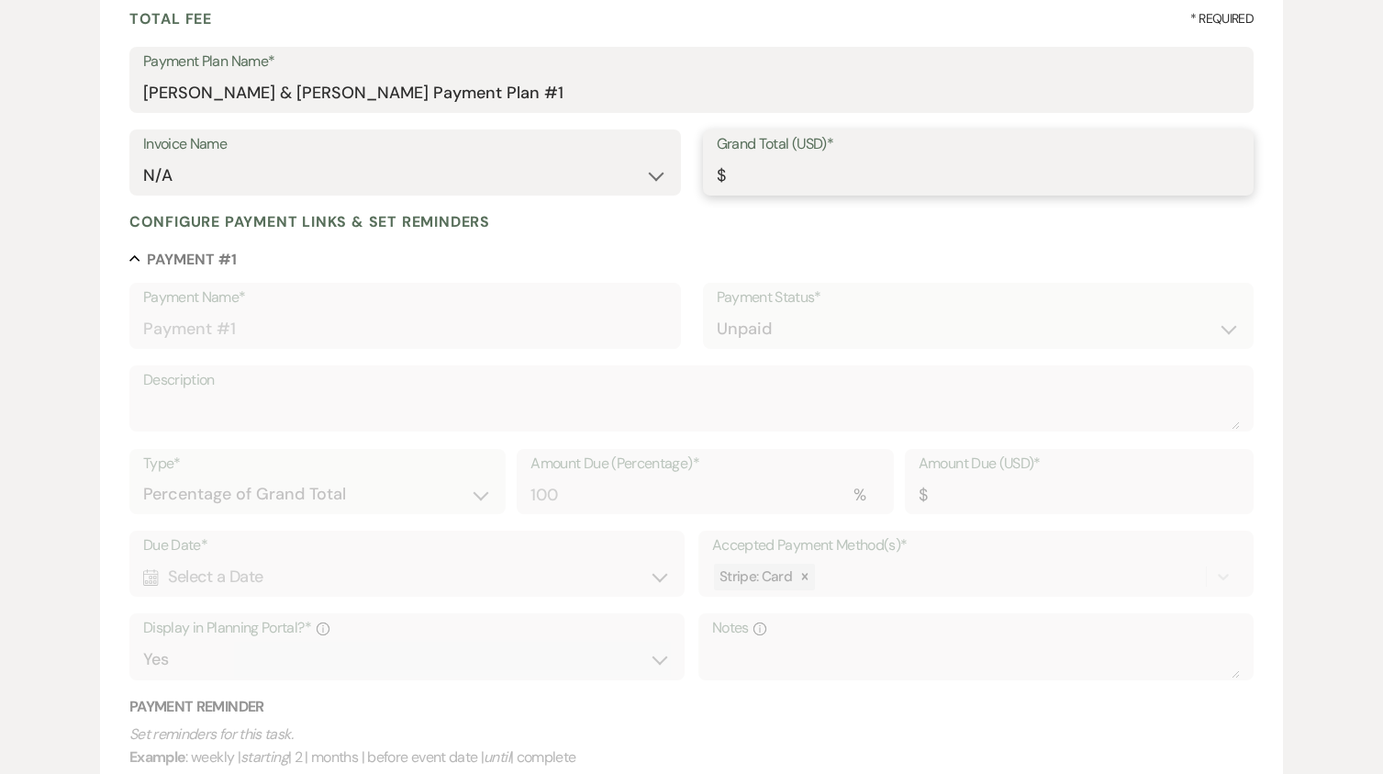
click at [765, 185] on input "Grand Total (USD)*" at bounding box center [979, 176] width 524 height 36
type input "6"
type input "6.00"
type input "60"
type input "60.00"
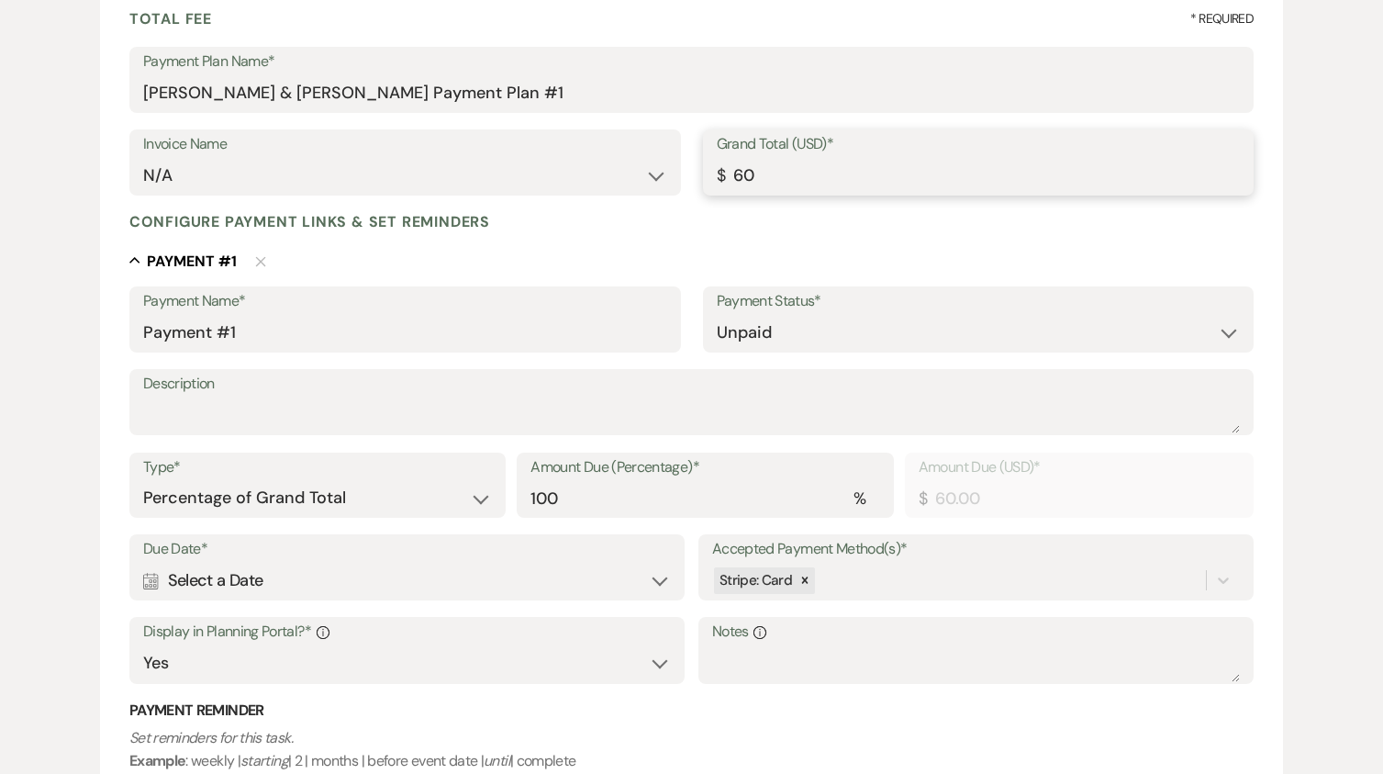
type input "606"
type input "606.00"
type input "6066"
type input "6066.00"
type input "6066.2"
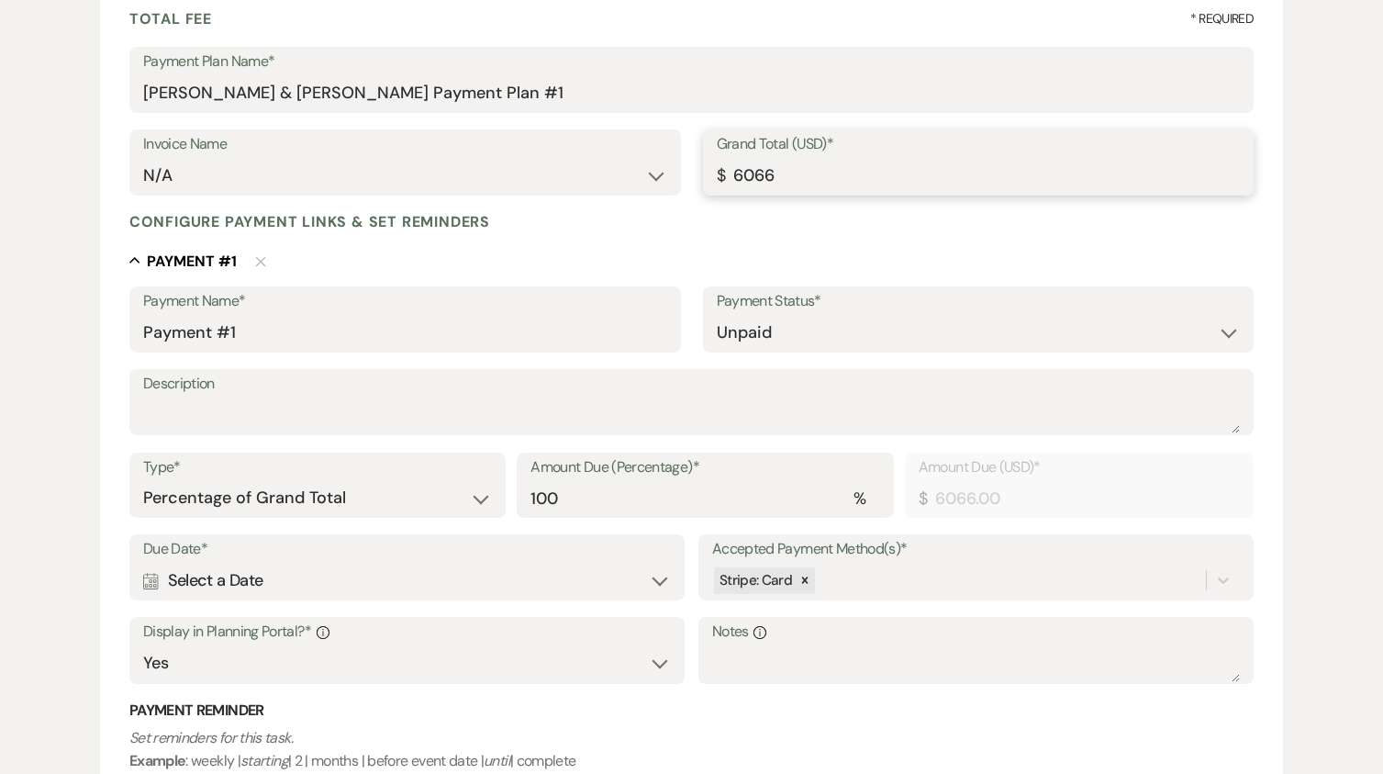
type input "6066.20"
type input "6066.25"
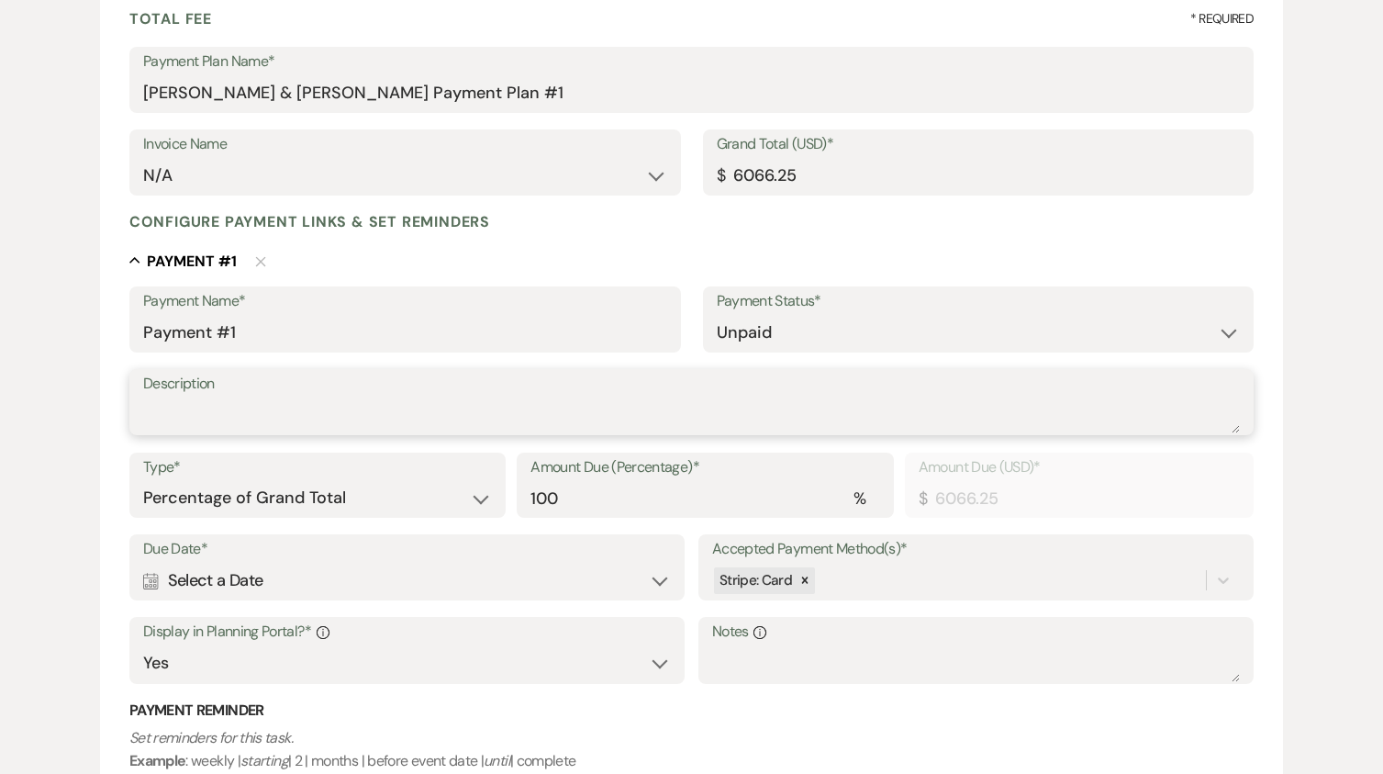
click at [278, 412] on textarea "Description" at bounding box center [691, 414] width 1097 height 37
type textarea "Initial Deposit"
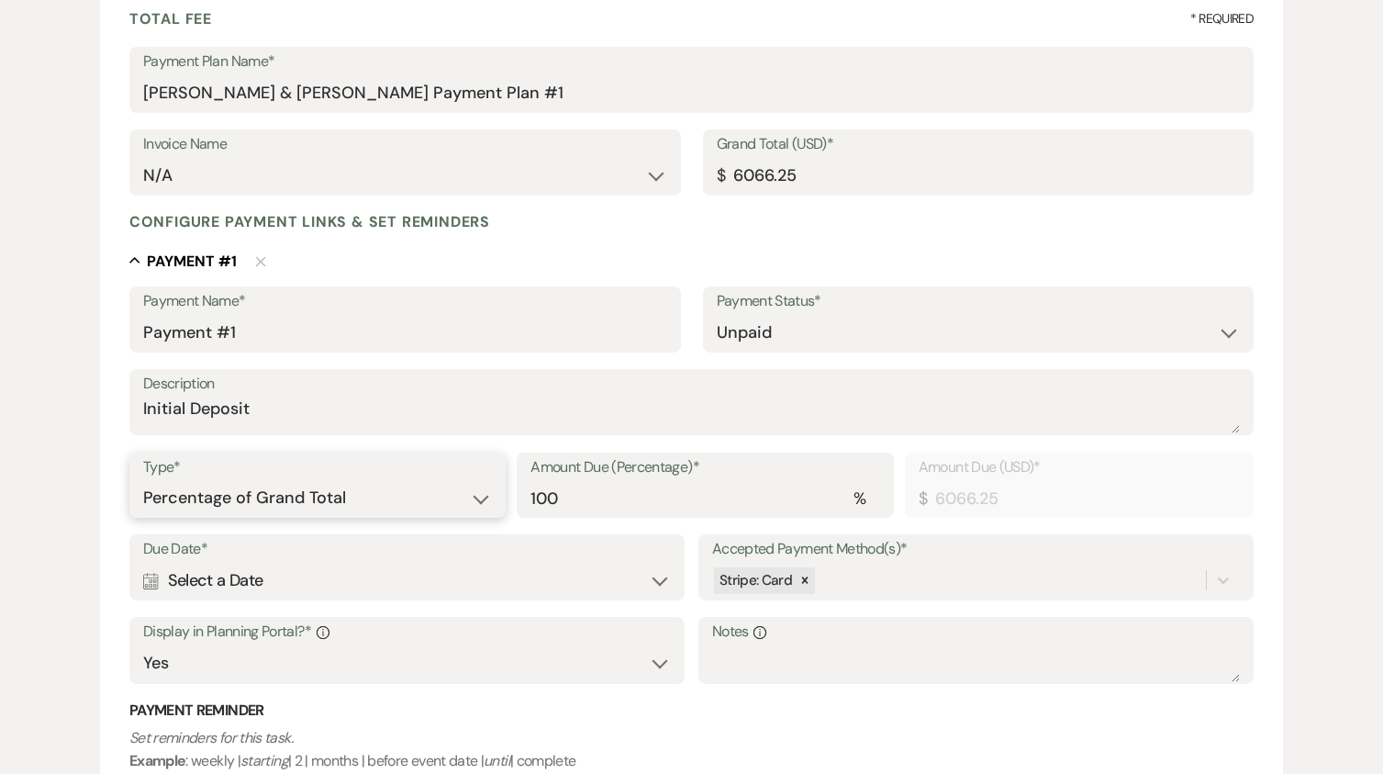
click at [481, 498] on select "Dollar Amount Percentage of Grand Total" at bounding box center [317, 498] width 349 height 36
select select "flat"
click at [143, 480] on select "Dollar Amount Percentage of Grand Total" at bounding box center [317, 498] width 349 height 36
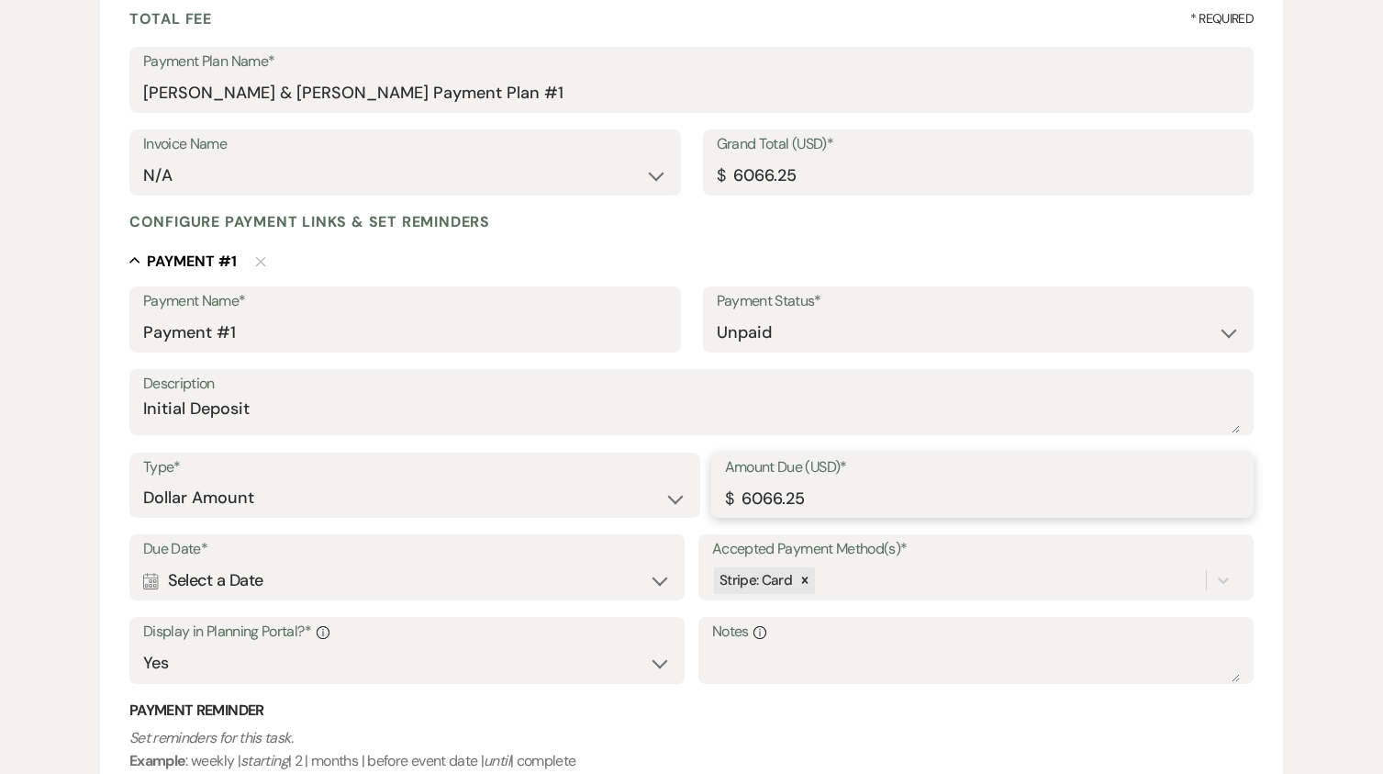
drag, startPoint x: 835, startPoint y: 502, endPoint x: 634, endPoint y: 507, distance: 201.0
click at [634, 507] on div "Type* Dollar Amount Percentage of Grand Total Amount Due (USD)* $ 6066.25" at bounding box center [691, 493] width 1124 height 83
type input "1000.00"
click at [510, 582] on div "Calendar Select a Date Expand" at bounding box center [407, 581] width 528 height 36
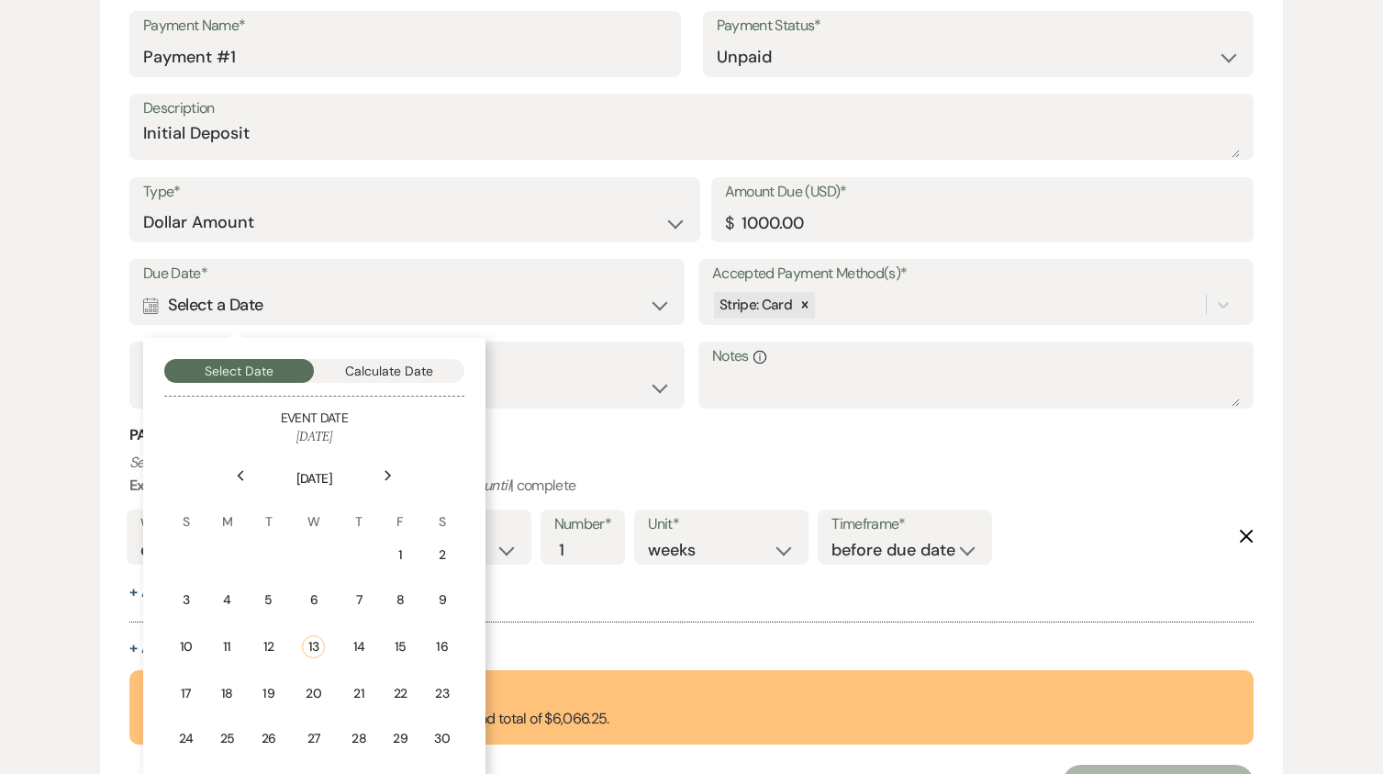
scroll to position [642, 0]
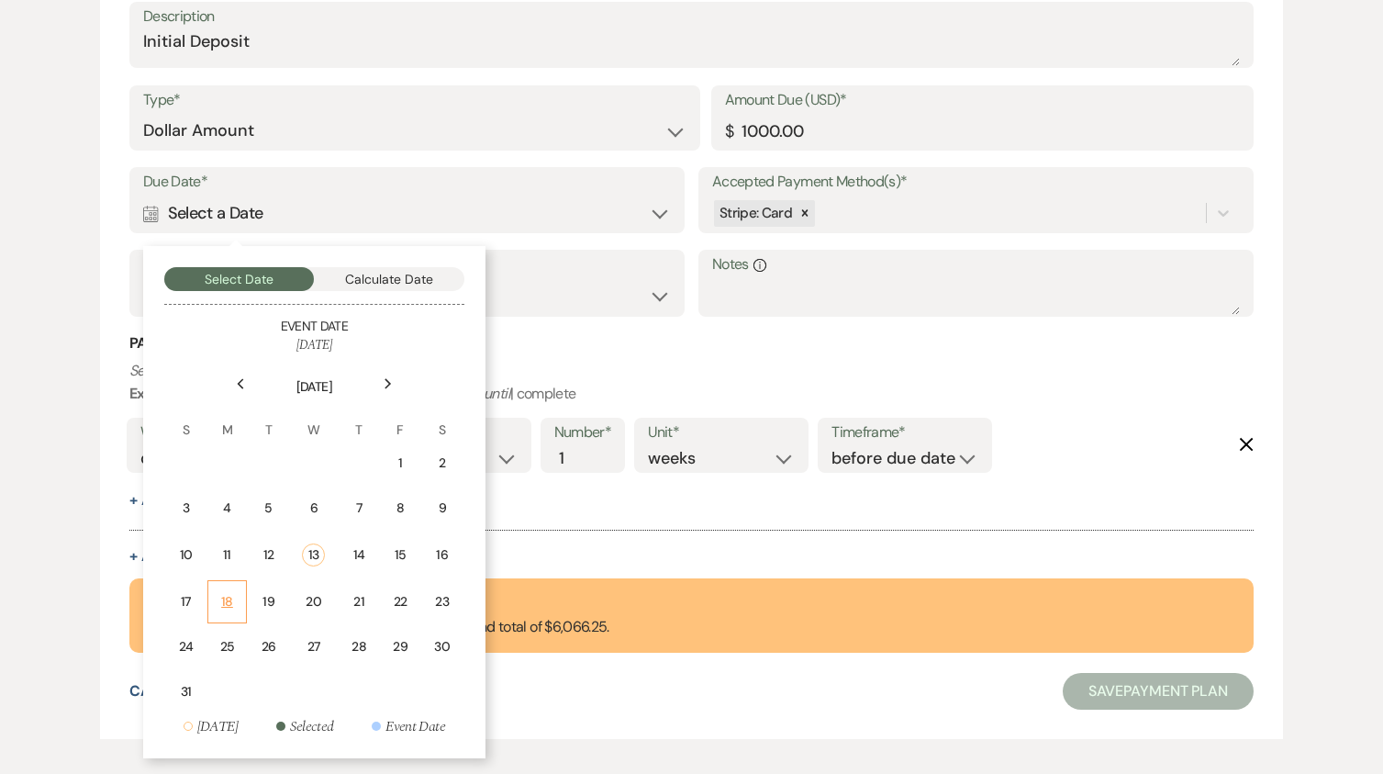
click at [230, 600] on div "18" at bounding box center [227, 601] width 16 height 19
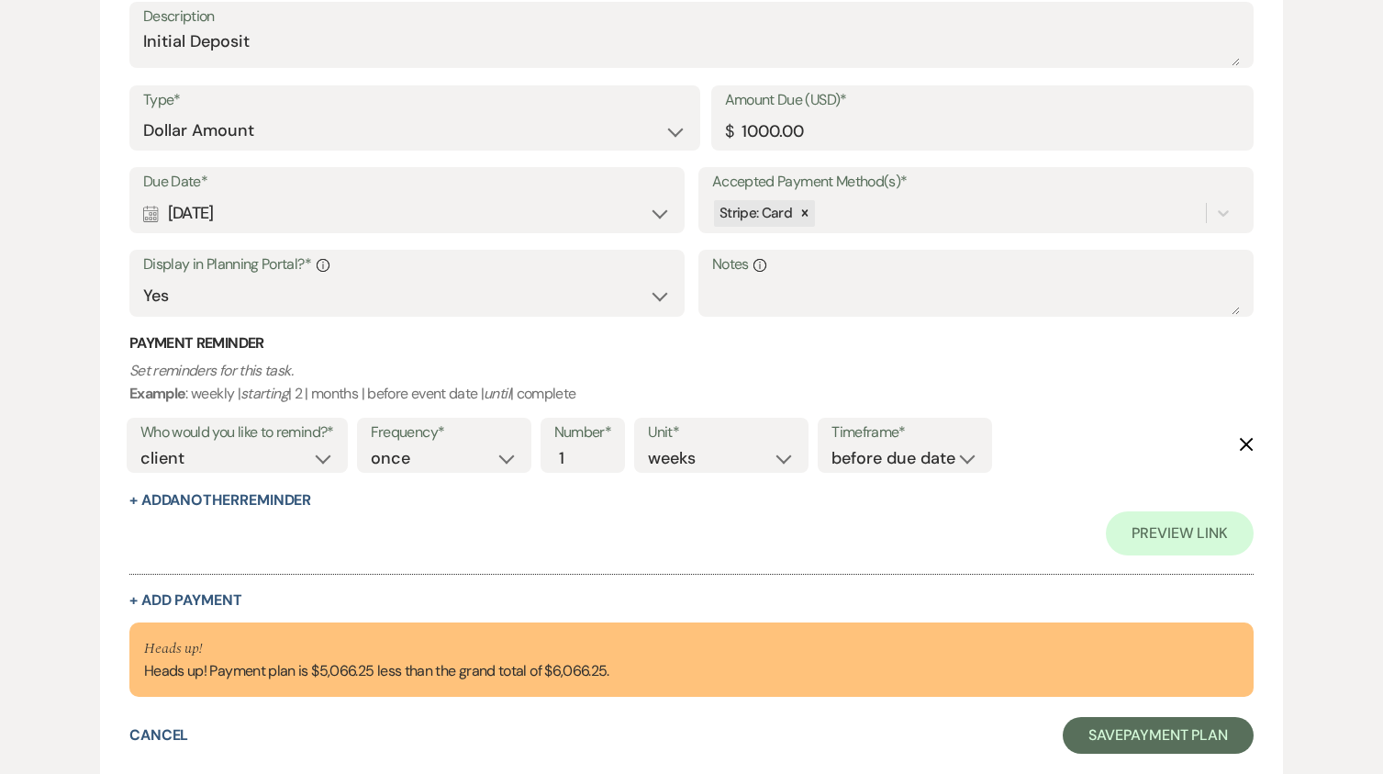
click at [1244, 438] on icon "Delete" at bounding box center [1246, 444] width 15 height 15
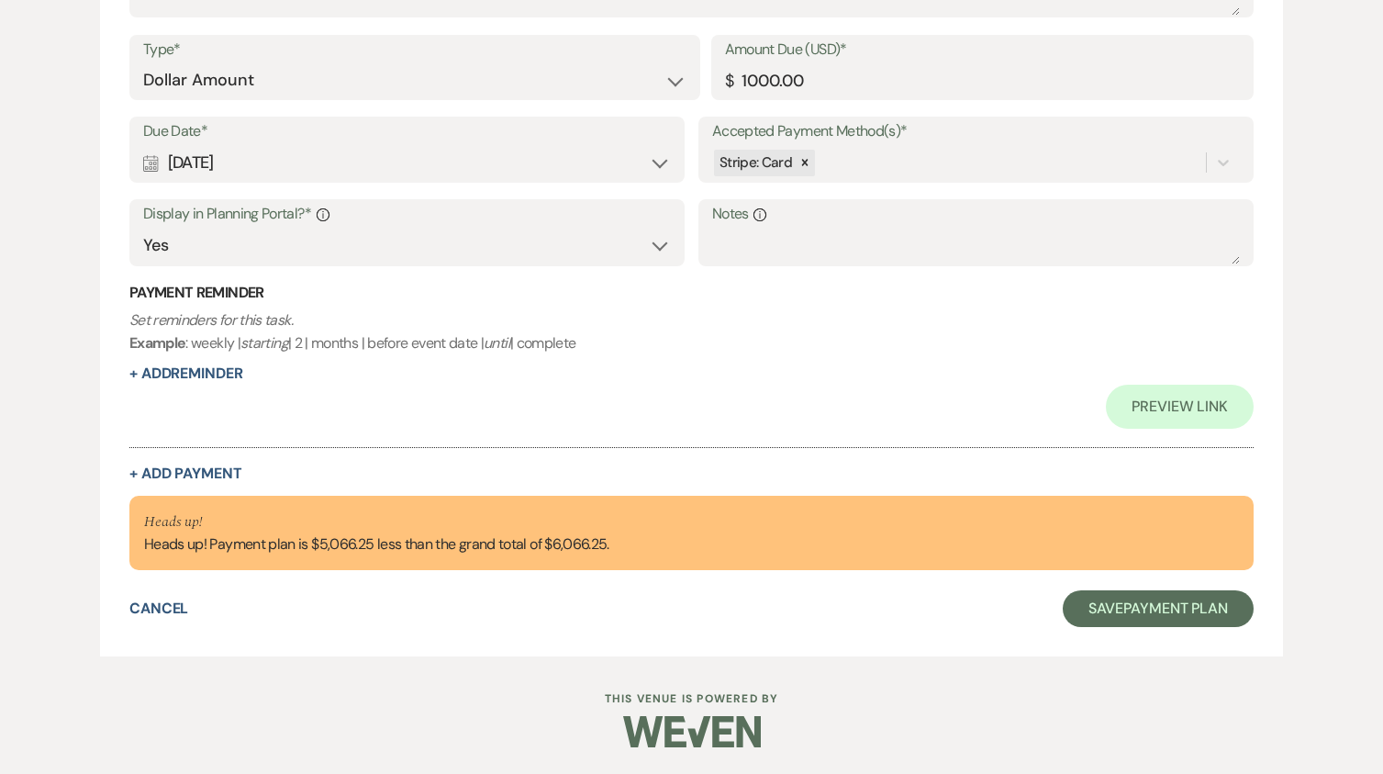
scroll to position [694, 0]
click at [245, 463] on div "Collapse Payment # 1 Delete Payment Name* Payment #1 Payment Status* Paid Unpai…" at bounding box center [691, 155] width 1124 height 649
click at [227, 468] on button "+ Add Payment" at bounding box center [185, 472] width 113 height 15
select select "2"
select select "flat"
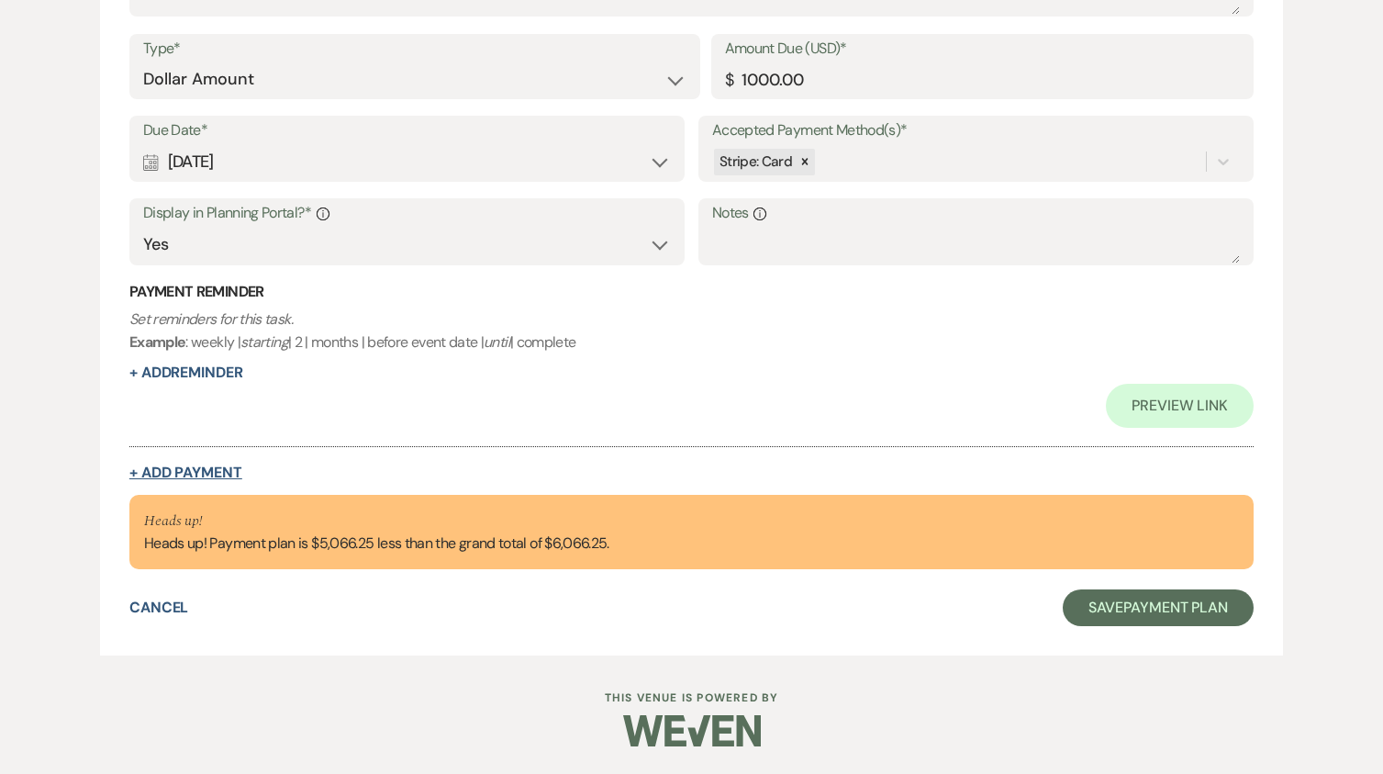
select select "true"
select select "client"
select select "weeks"
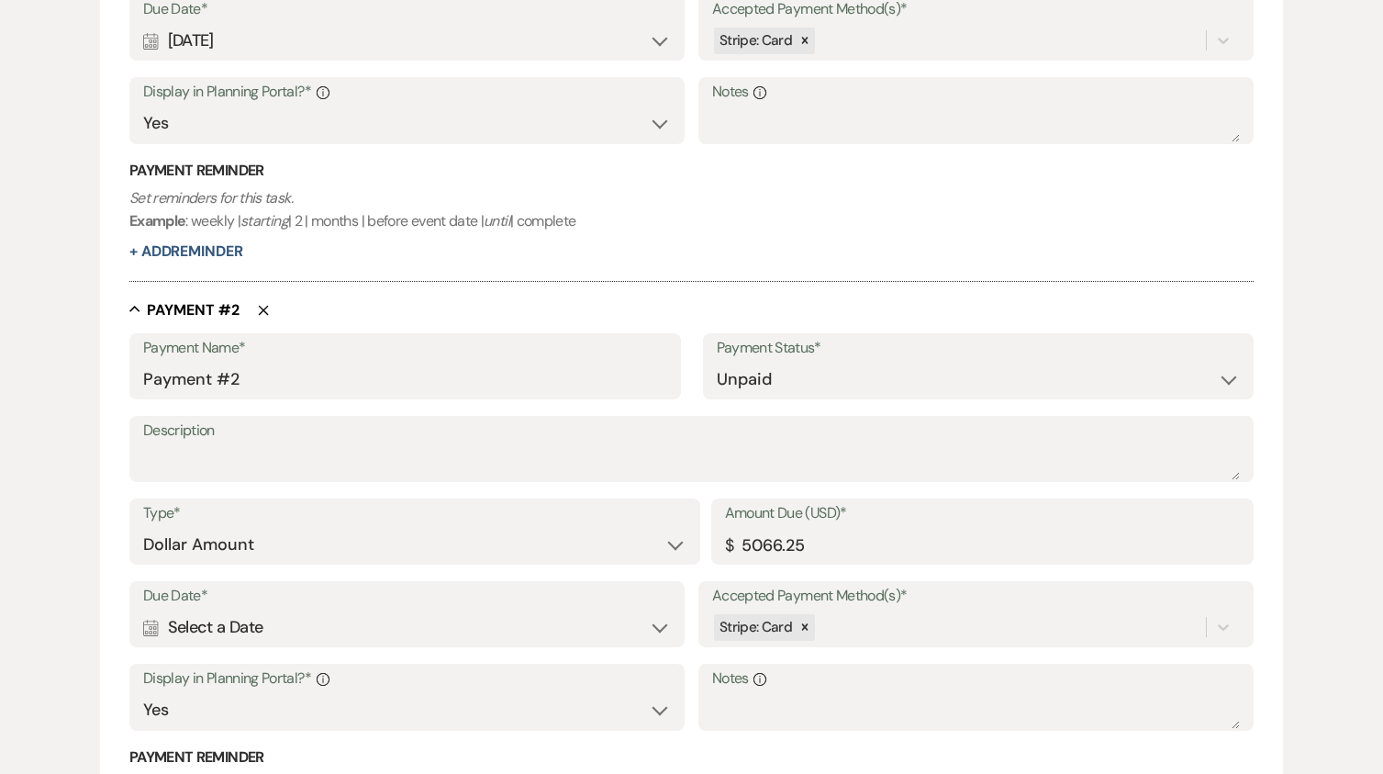
scroll to position [1057, 0]
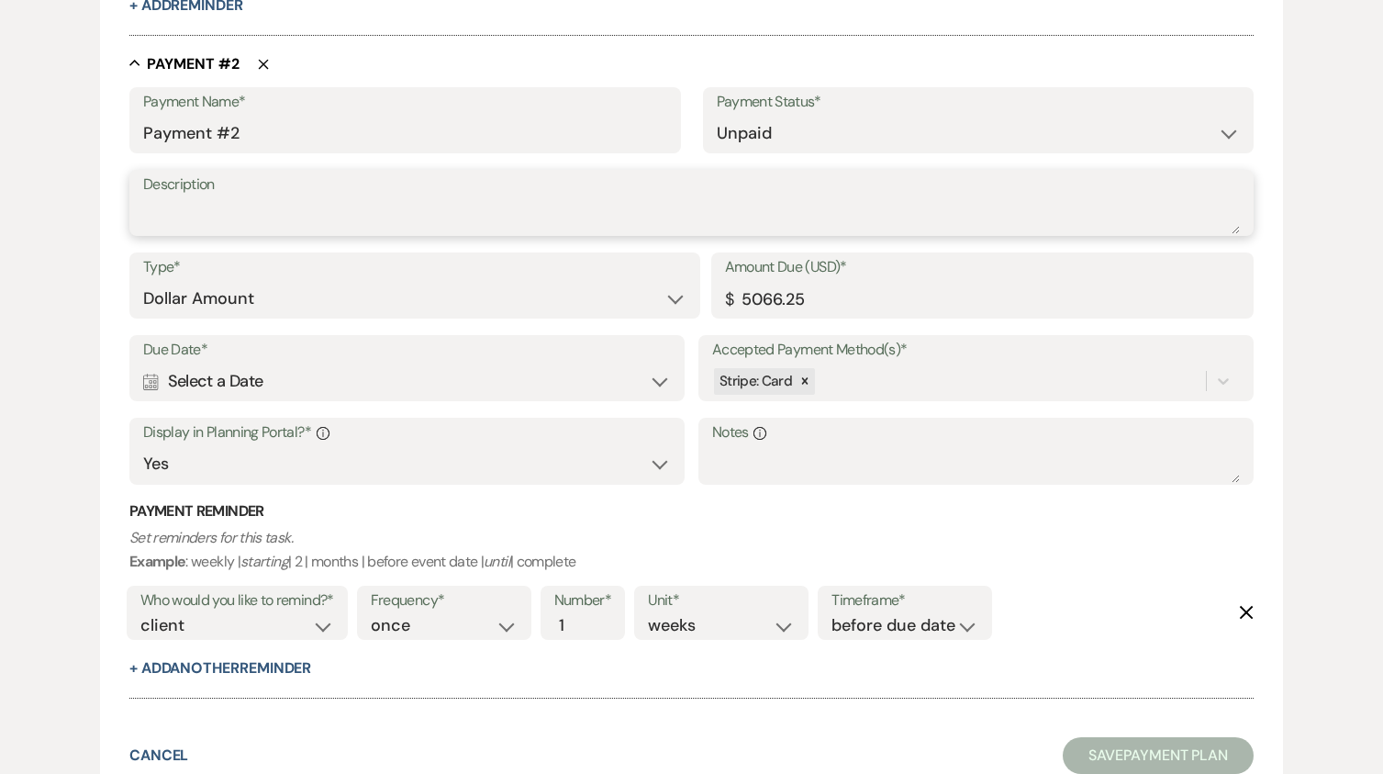
click at [206, 218] on textarea "Description" at bounding box center [691, 215] width 1097 height 37
type textarea "50% Mark"
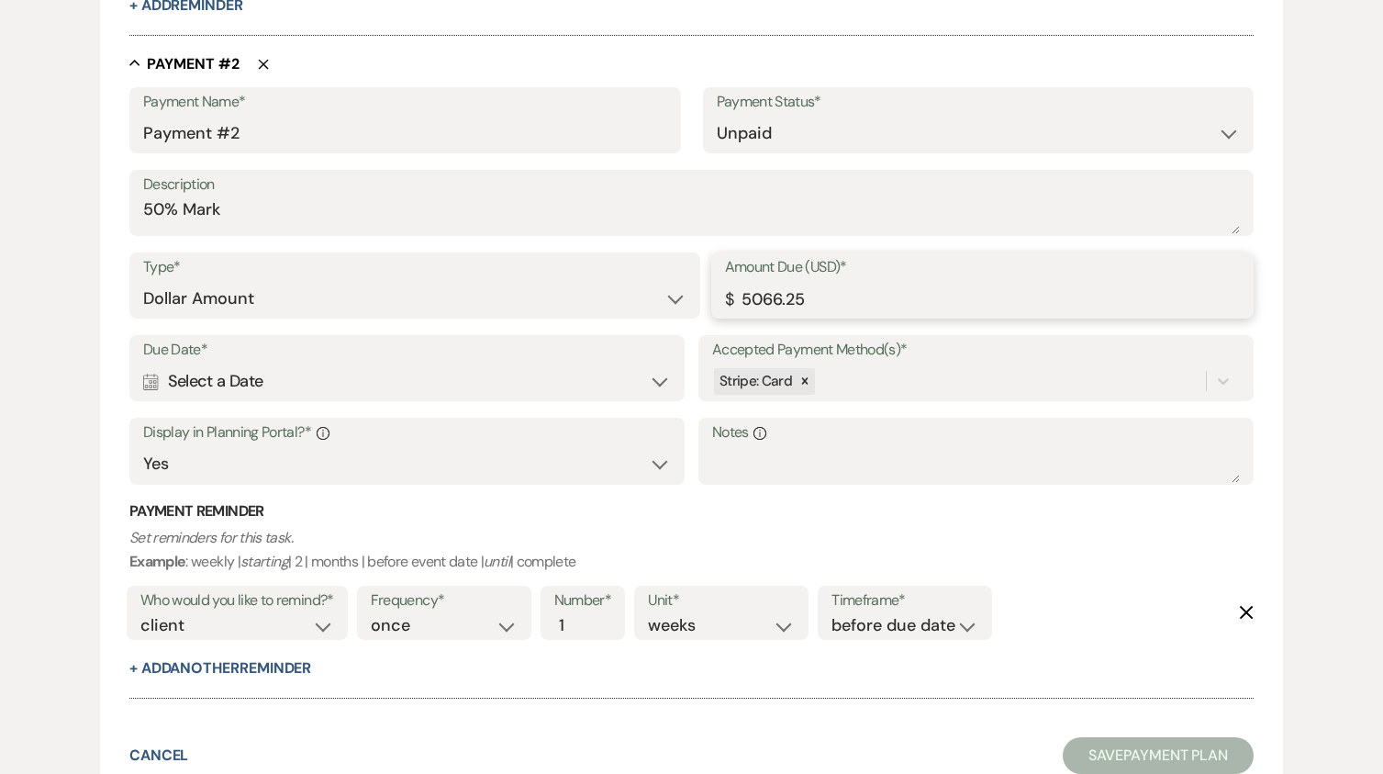
drag, startPoint x: 817, startPoint y: 301, endPoint x: 695, endPoint y: 303, distance: 122.1
click at [695, 303] on div "Type* Dollar Amount Percentage of Grand Total Amount Due (USD)* $ 5066.25" at bounding box center [691, 293] width 1124 height 83
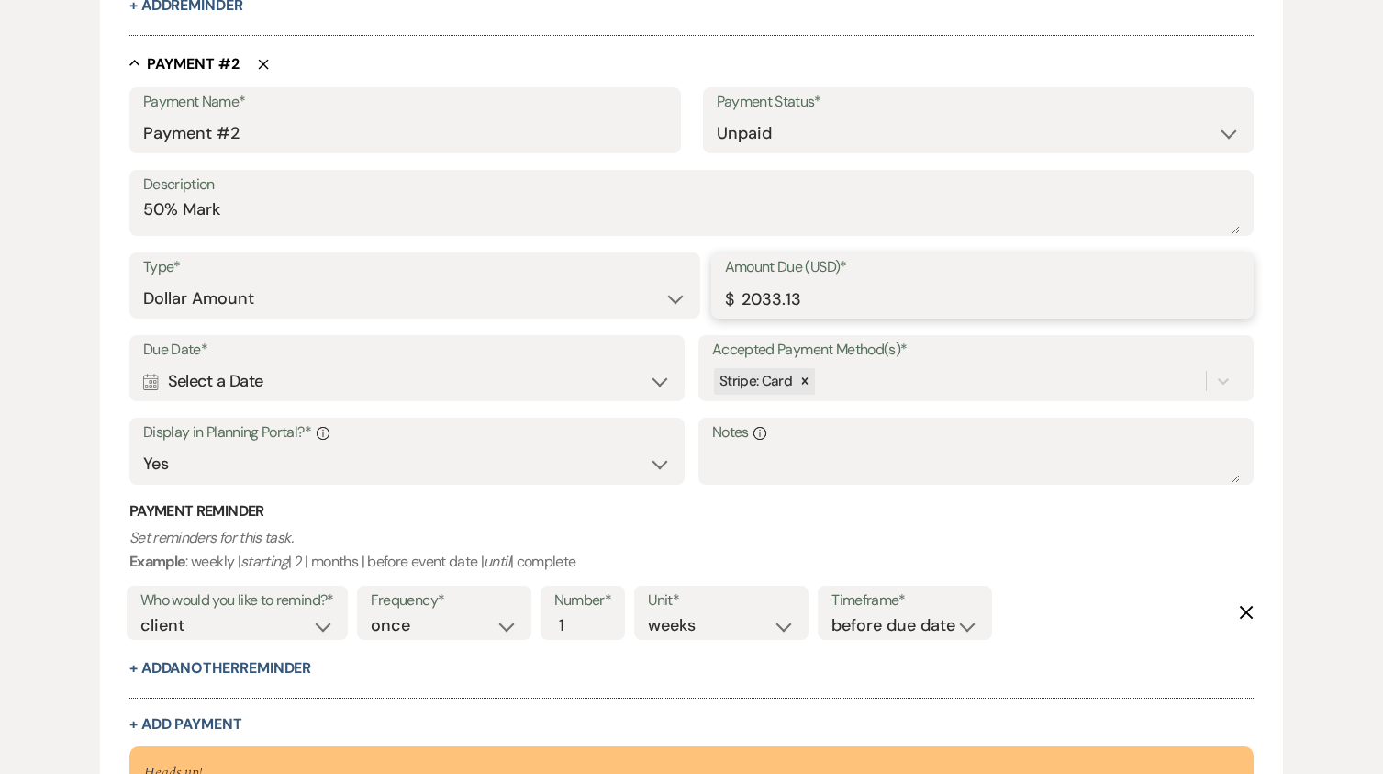
click at [804, 376] on icon at bounding box center [804, 380] width 13 height 13
type input "2033.13"
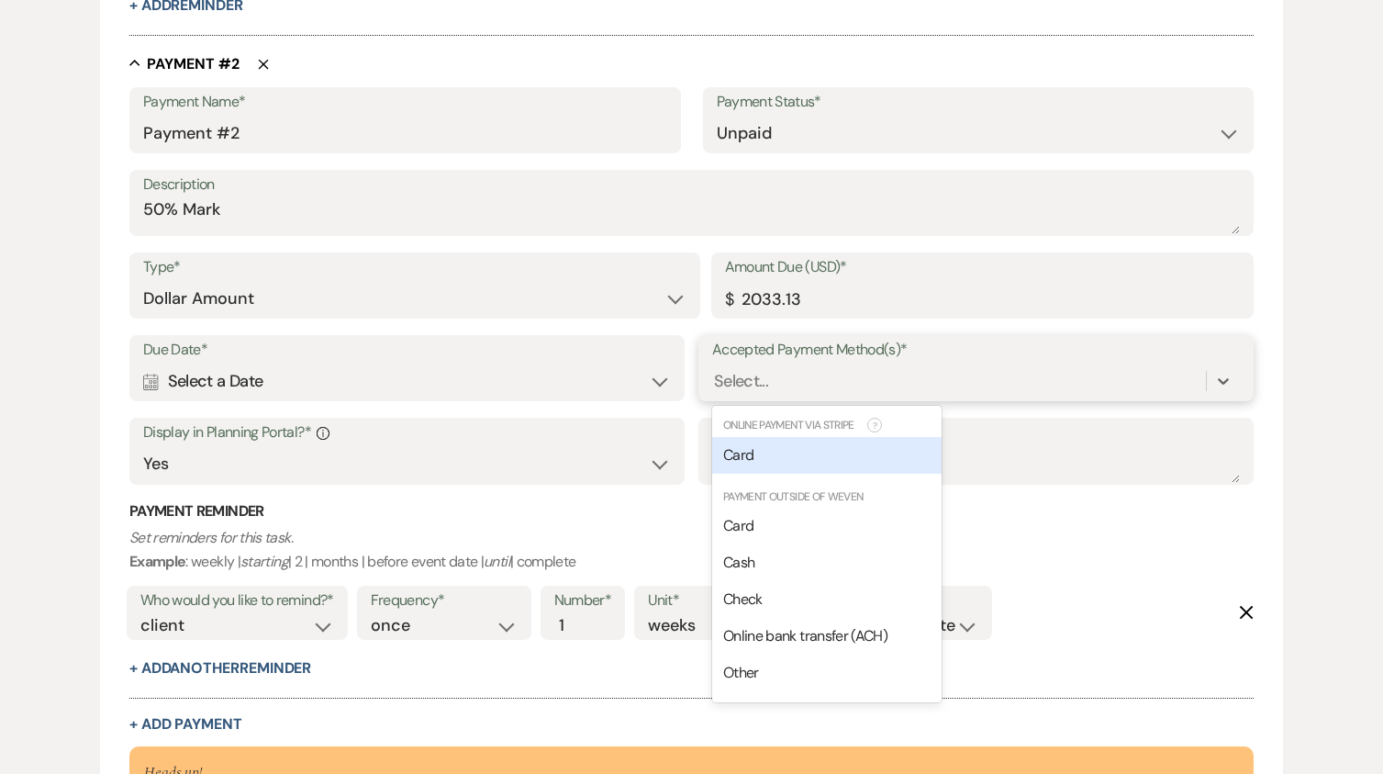
click at [798, 384] on div "Select..." at bounding box center [959, 381] width 494 height 32
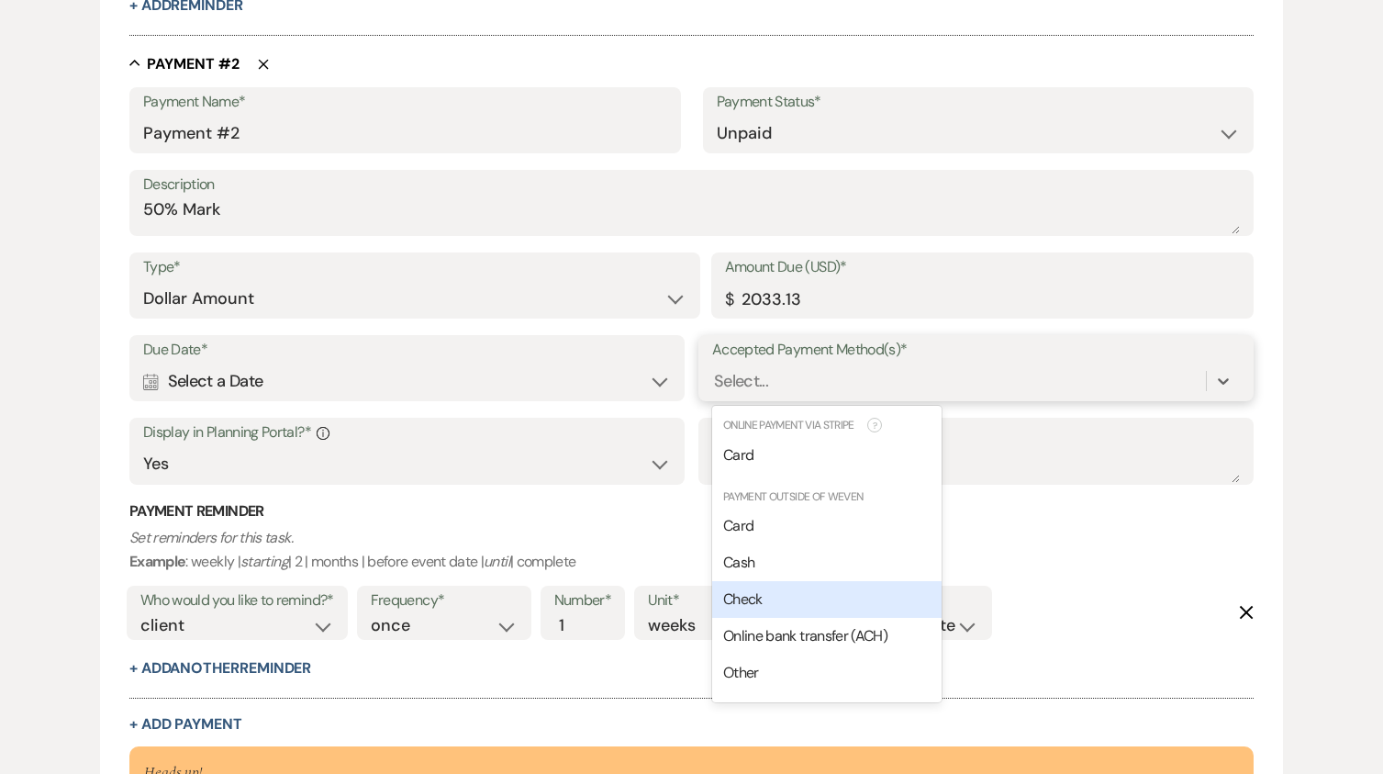
click at [759, 601] on span "Check" at bounding box center [742, 598] width 39 height 19
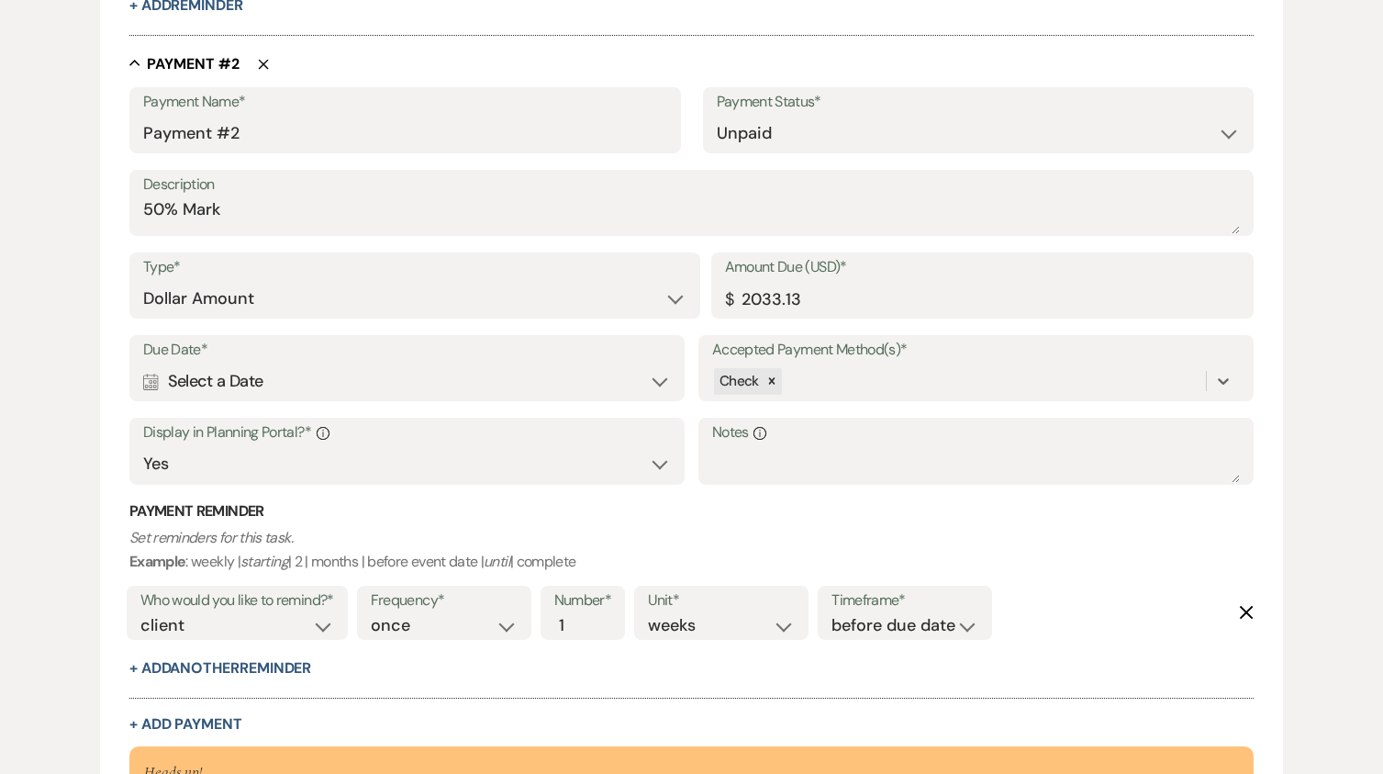
click at [662, 386] on div "Calendar Select a Date Expand" at bounding box center [407, 381] width 528 height 36
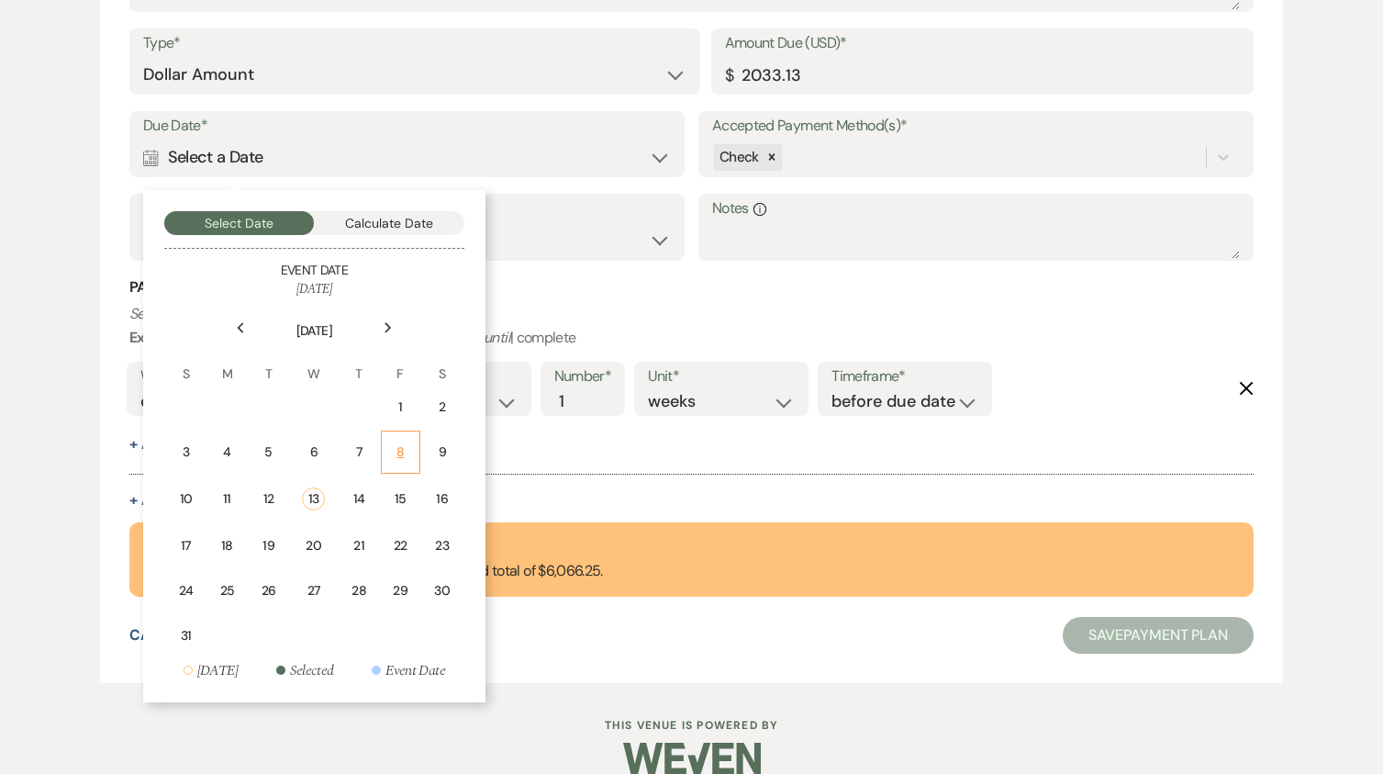
scroll to position [1309, 0]
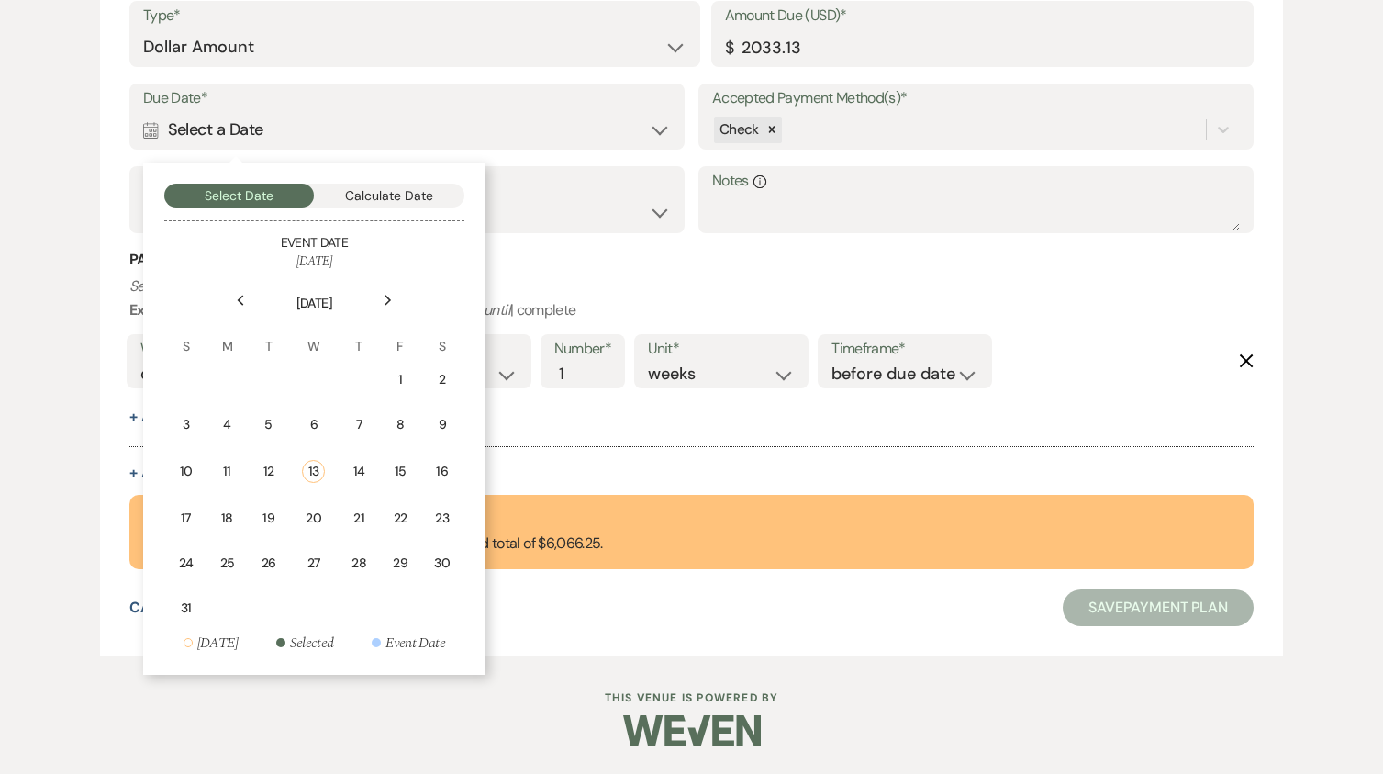
click at [388, 291] on div "Next" at bounding box center [388, 299] width 29 height 29
click at [389, 291] on div "Next" at bounding box center [388, 299] width 29 height 29
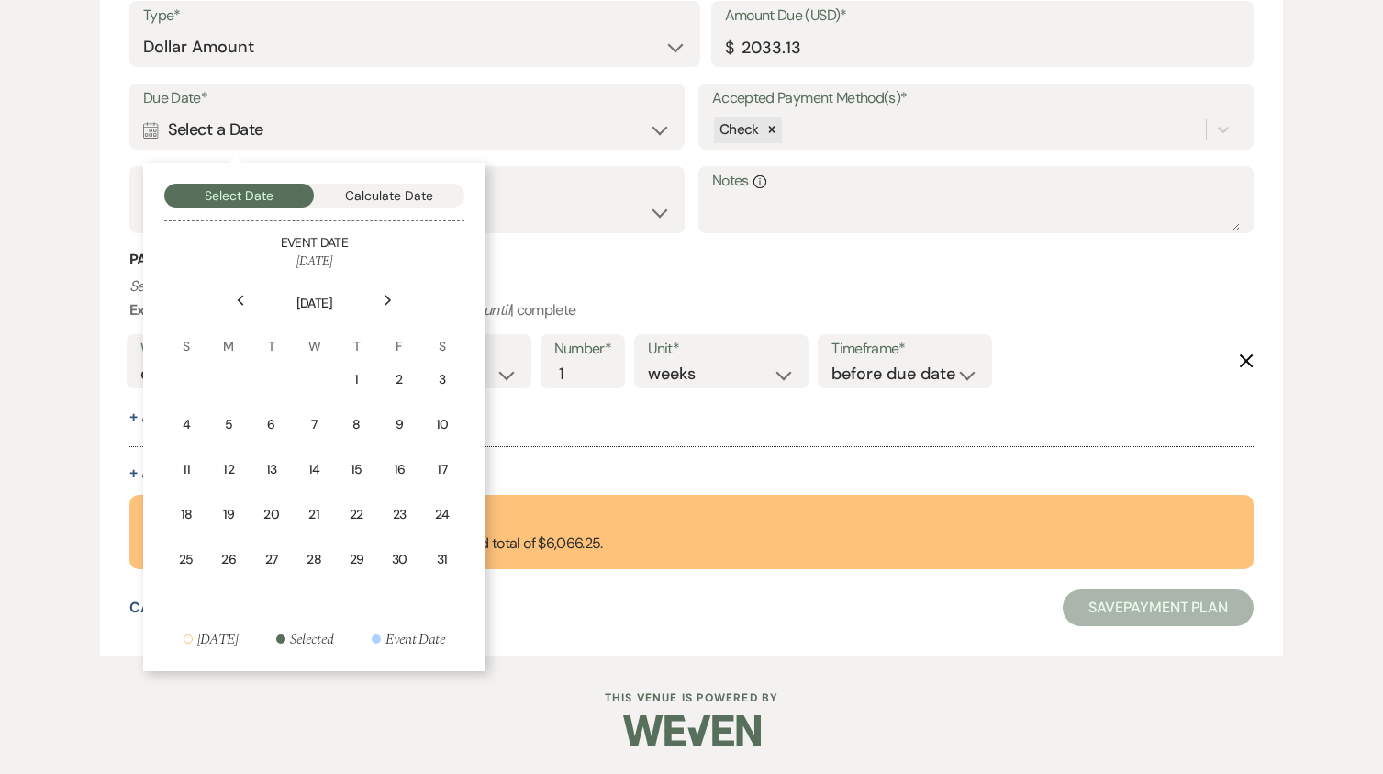
click at [443, 515] on div "24" at bounding box center [442, 514] width 17 height 19
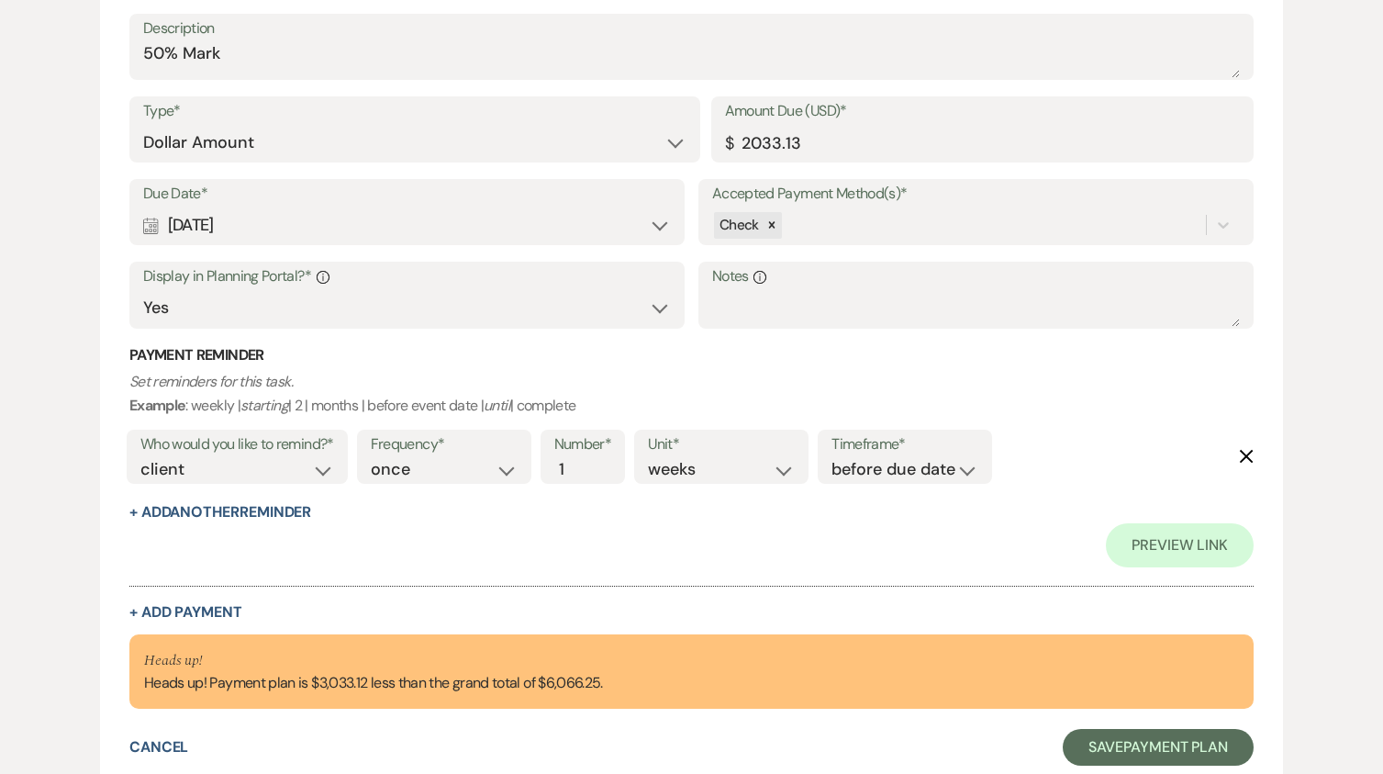
scroll to position [1169, 0]
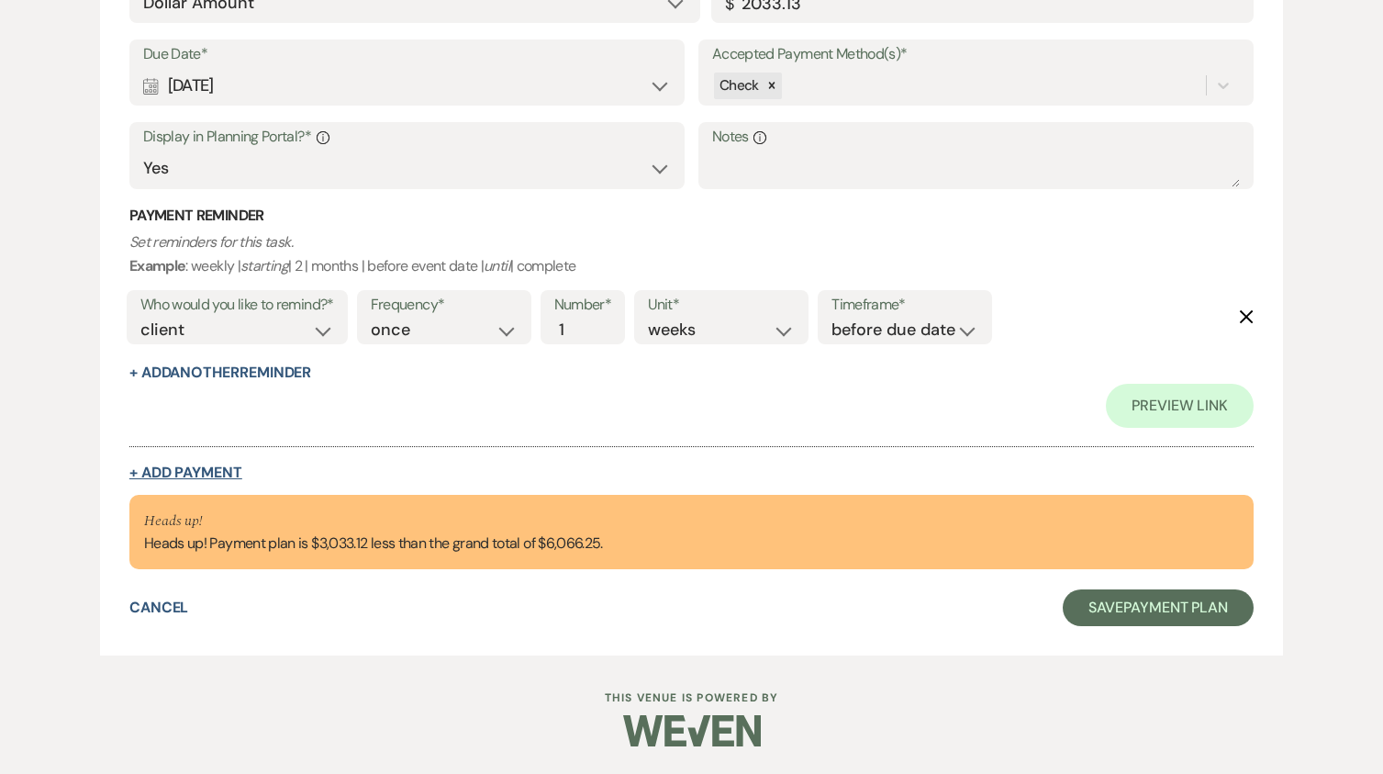
click at [213, 474] on button "+ Add Payment" at bounding box center [185, 472] width 113 height 15
select select "2"
select select "flat"
select select "true"
select select "client"
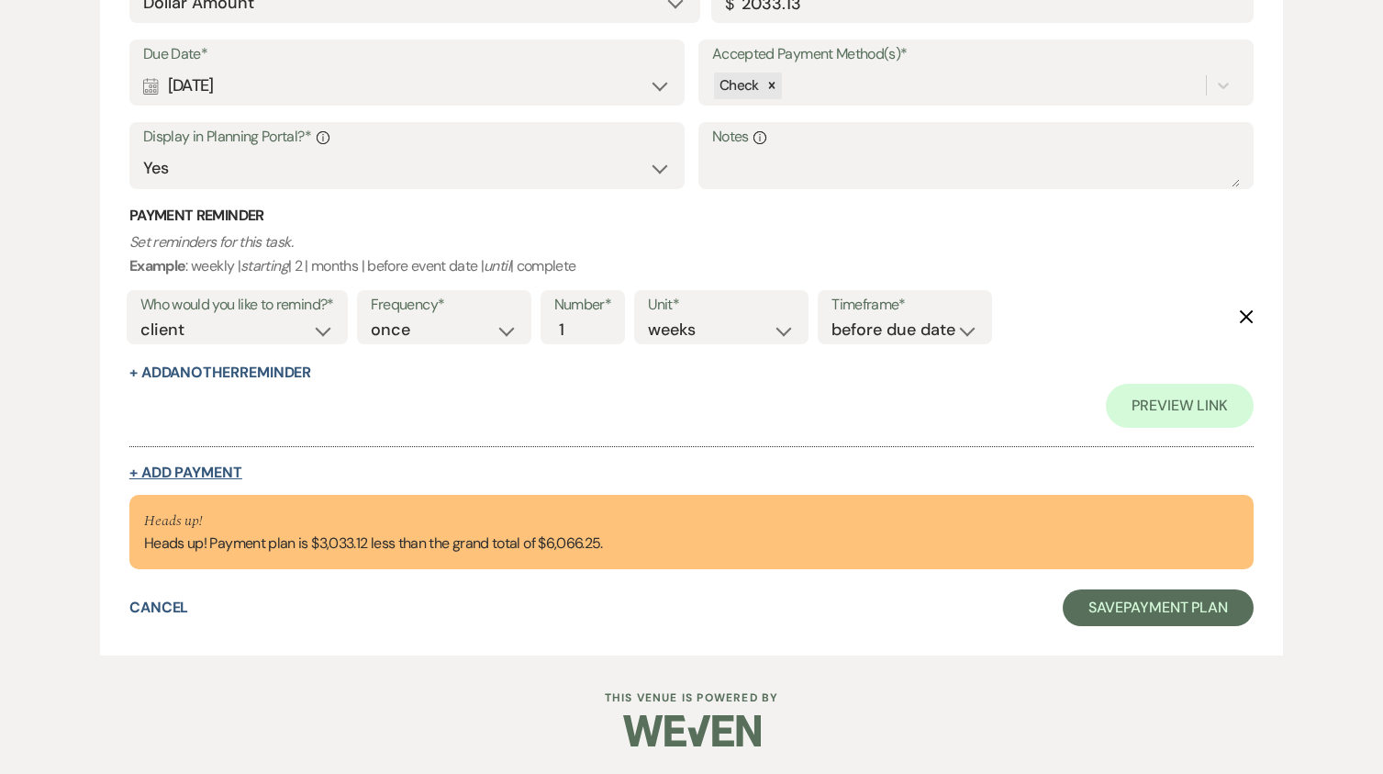
select select "weeks"
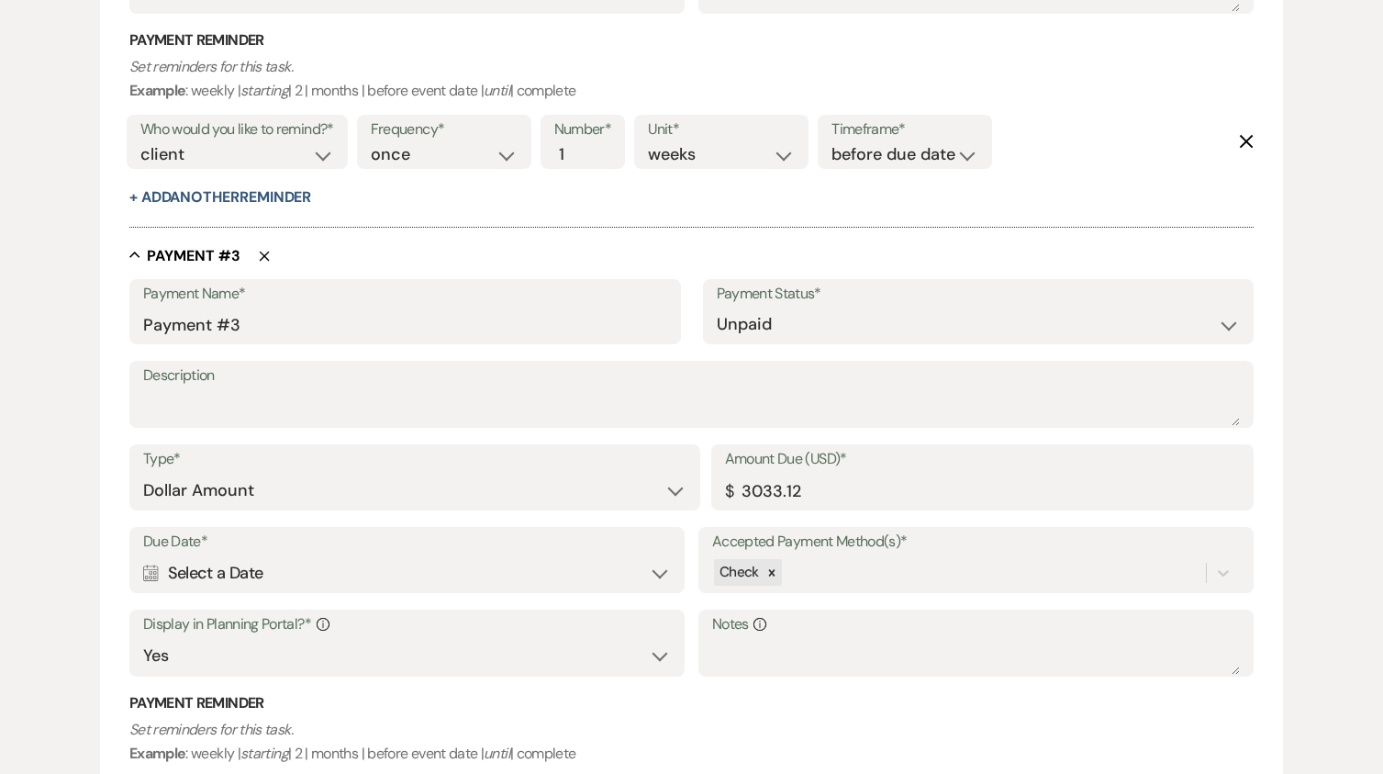
scroll to position [1536, 0]
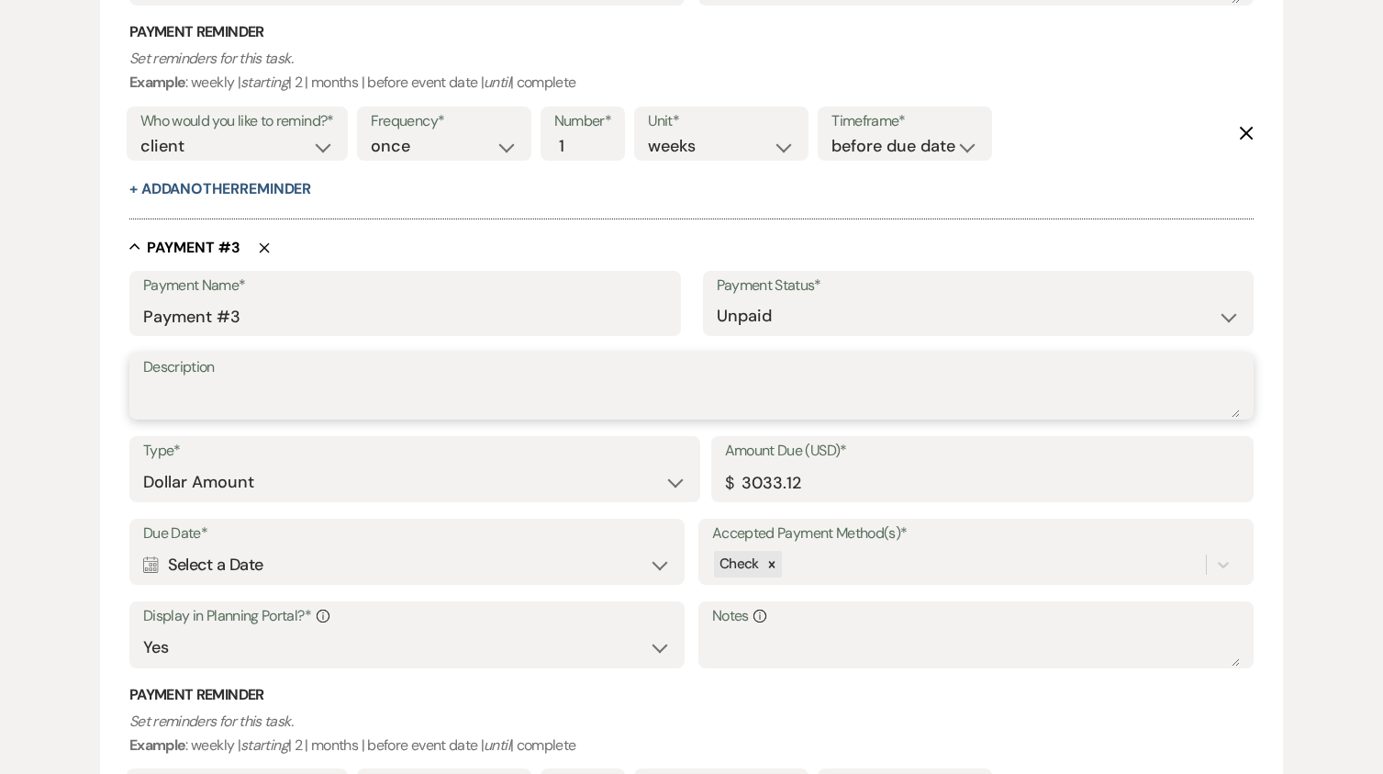
click at [198, 416] on textarea "Description" at bounding box center [691, 399] width 1097 height 37
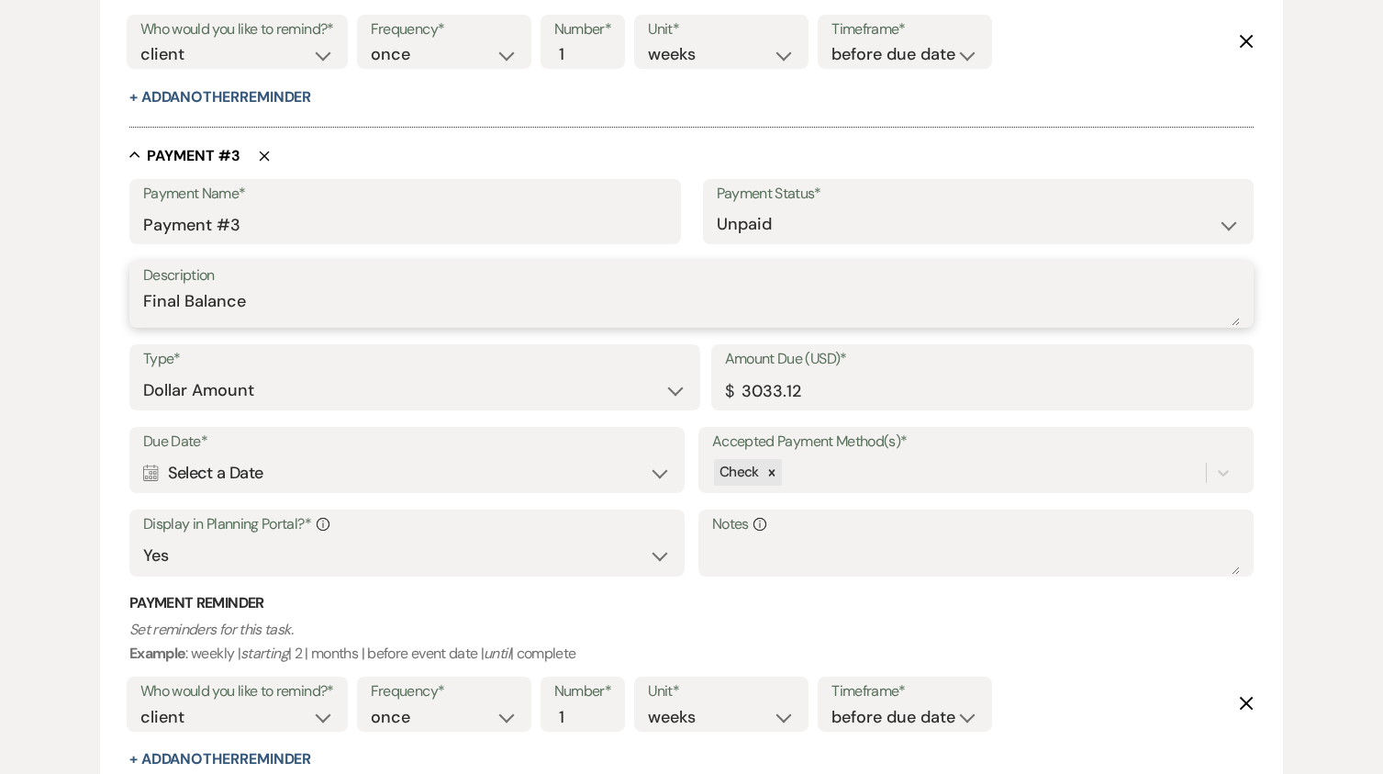
type textarea "Final Balance"
click at [282, 462] on div "Calendar Select a Date Expand" at bounding box center [407, 473] width 528 height 36
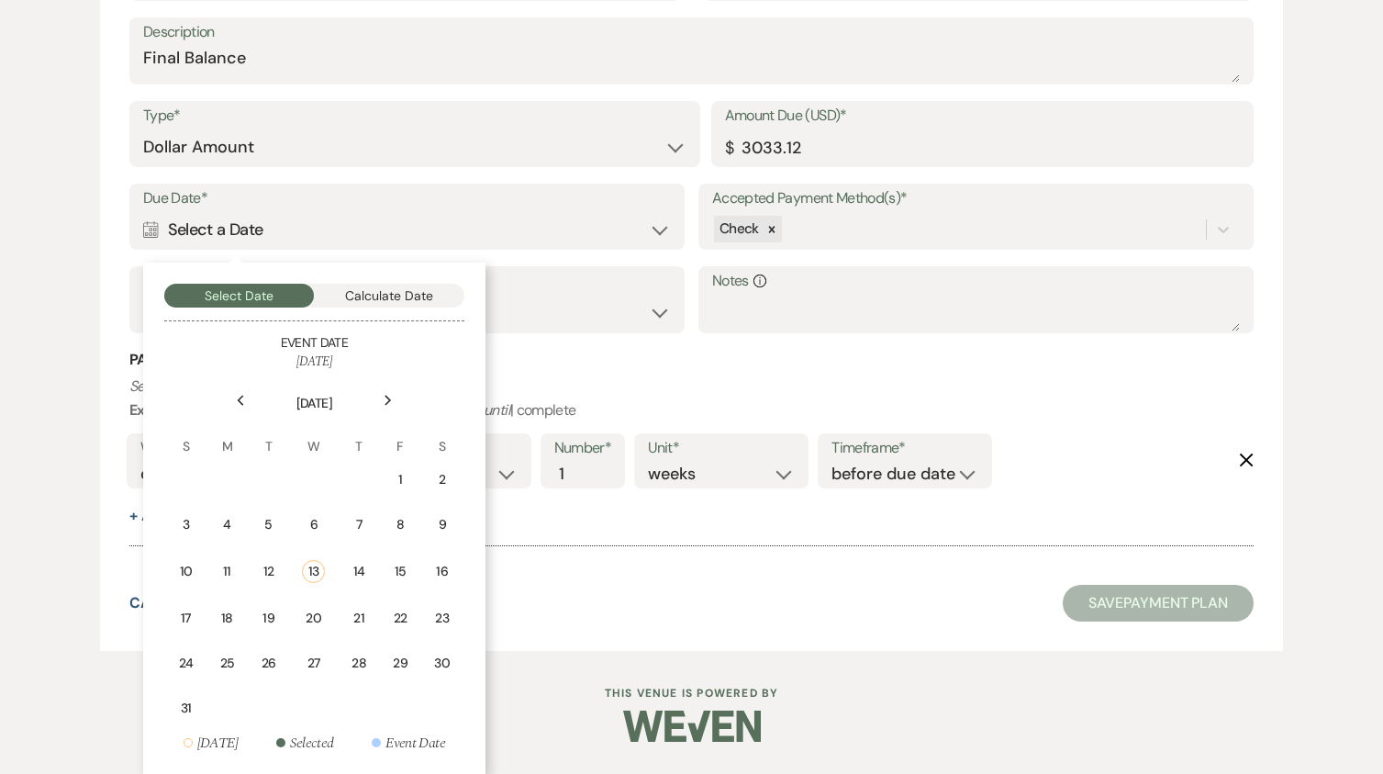
scroll to position [1872, 0]
click at [378, 395] on div "Next" at bounding box center [388, 399] width 29 height 29
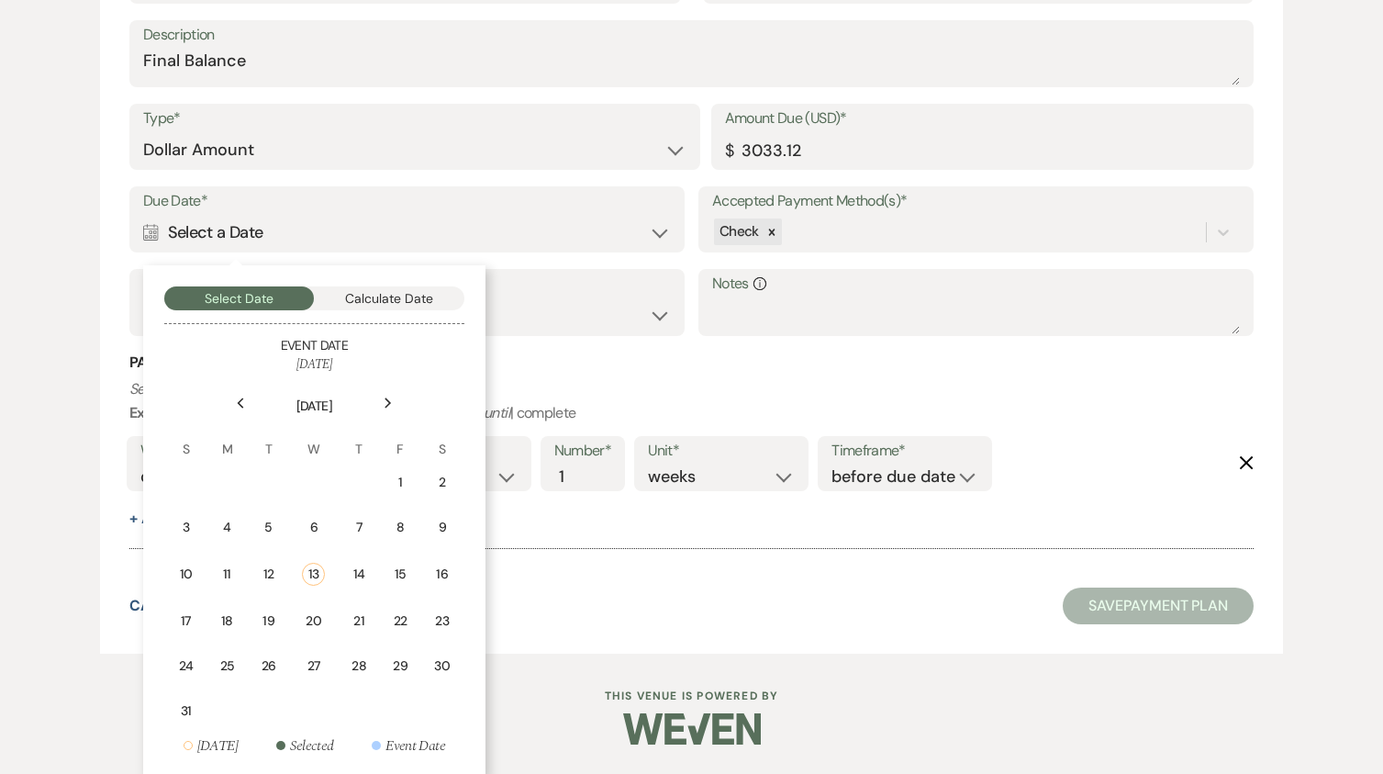
click at [379, 395] on div "Next" at bounding box center [388, 402] width 29 height 29
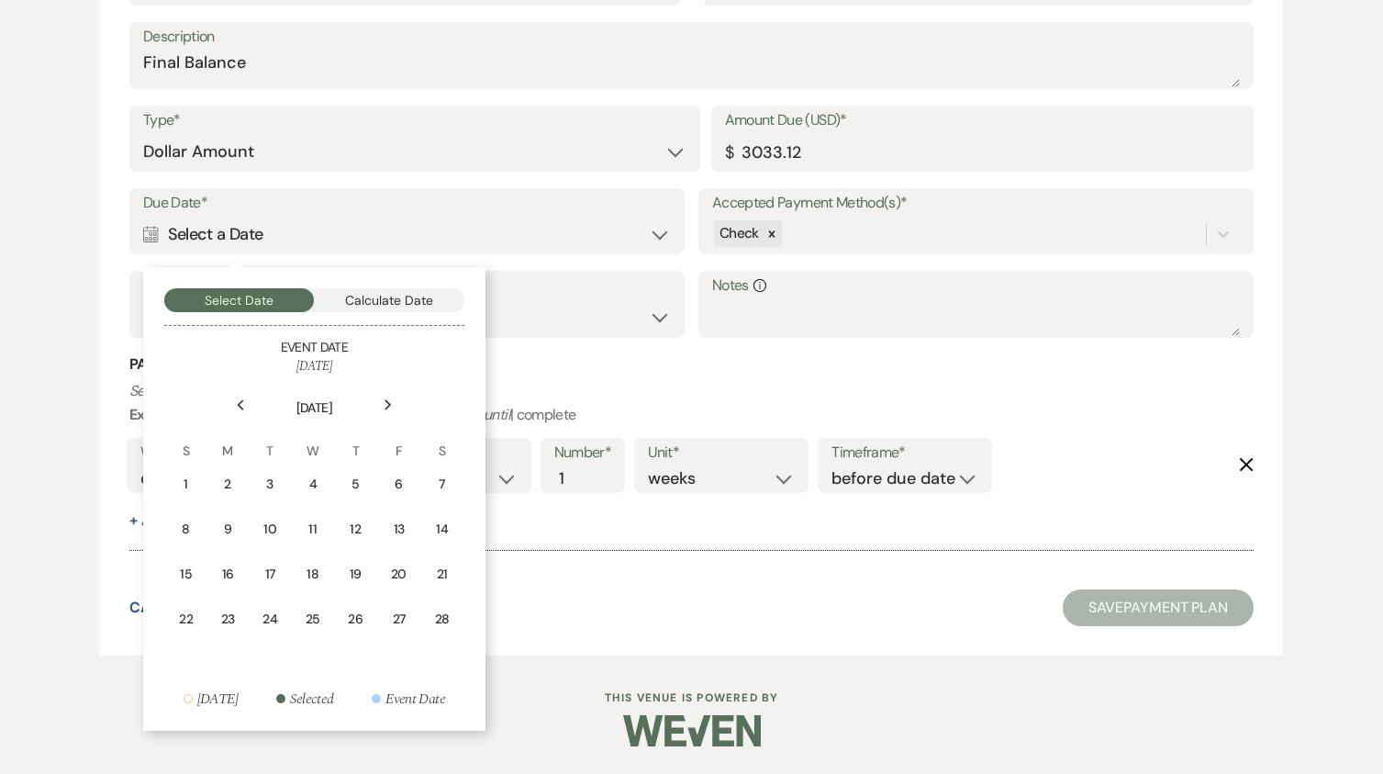
click at [379, 395] on div "Next" at bounding box center [388, 404] width 29 height 29
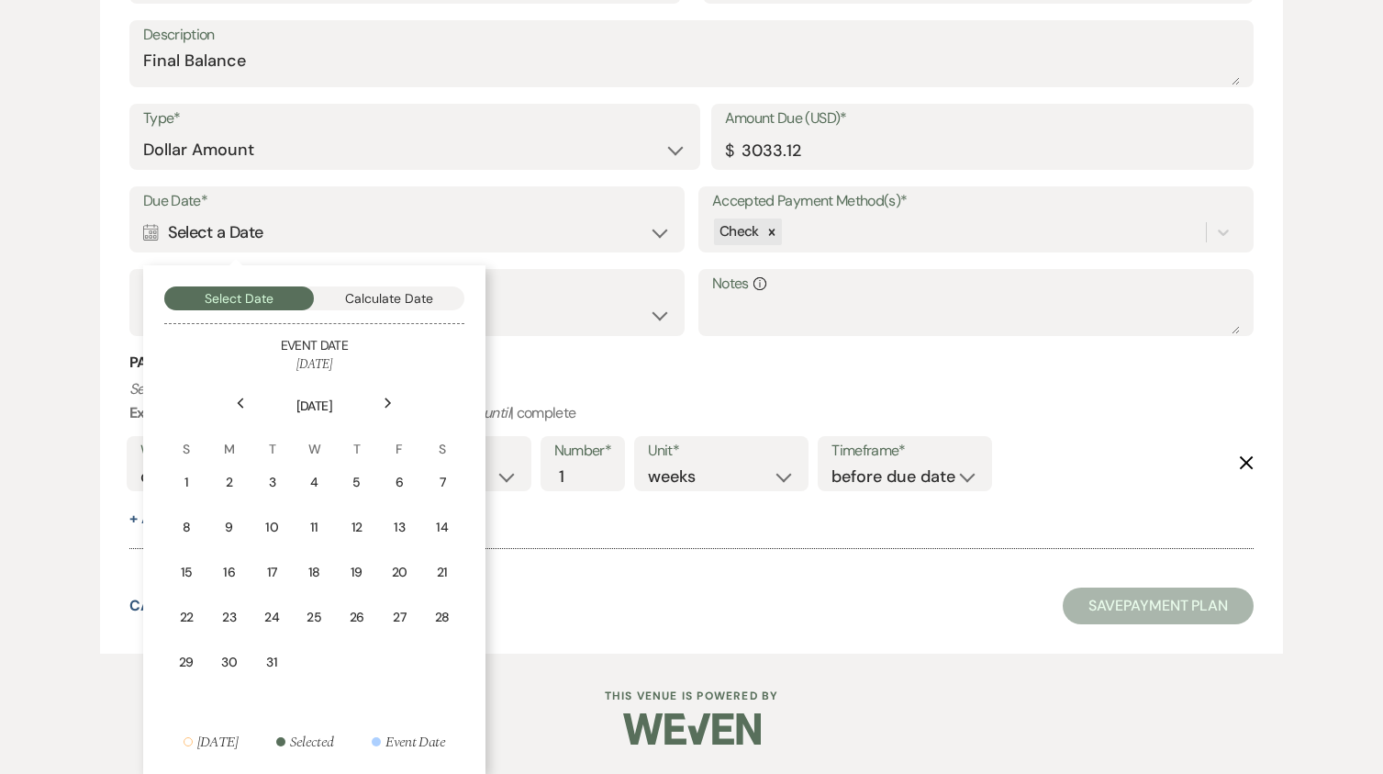
click at [379, 395] on div "Next" at bounding box center [388, 402] width 29 height 29
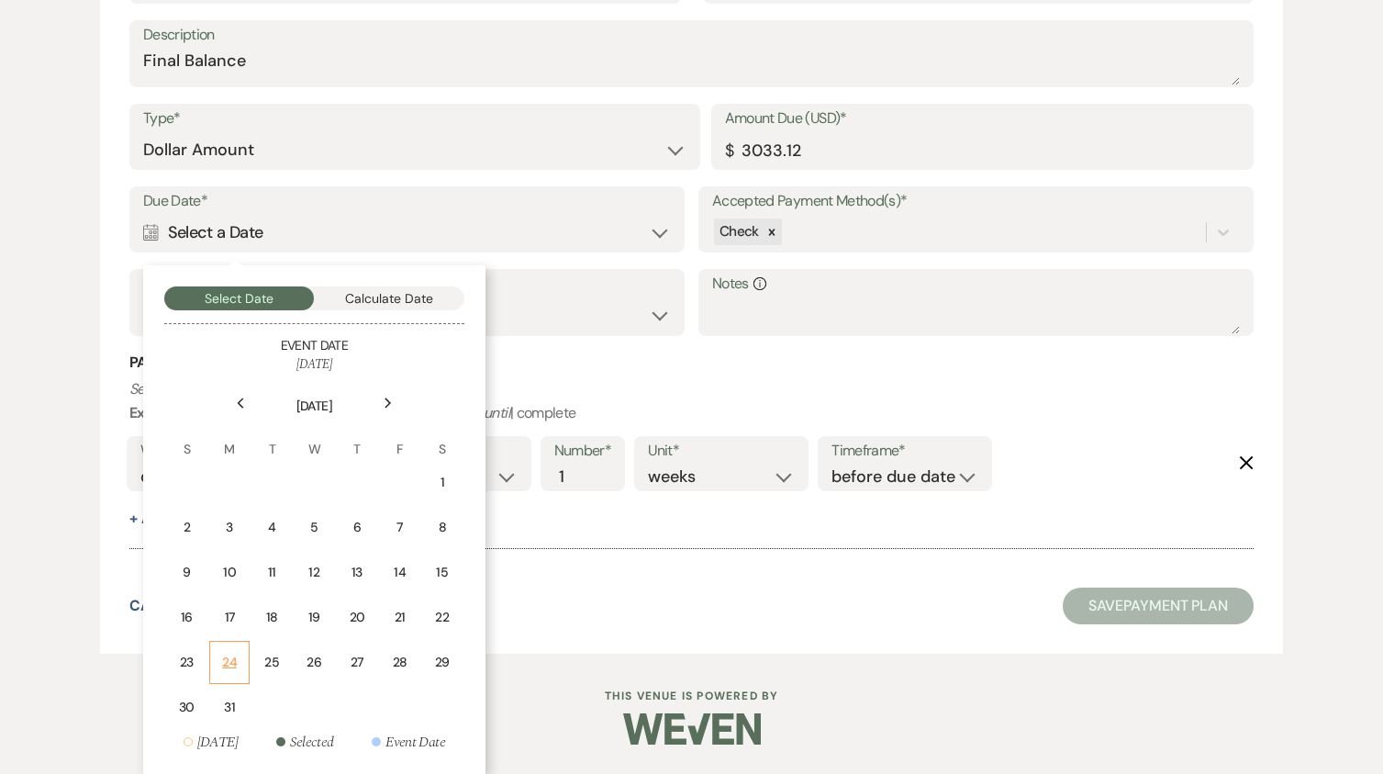
drag, startPoint x: 240, startPoint y: 658, endPoint x: 274, endPoint y: 590, distance: 75.9
click at [240, 653] on td "24" at bounding box center [229, 662] width 40 height 43
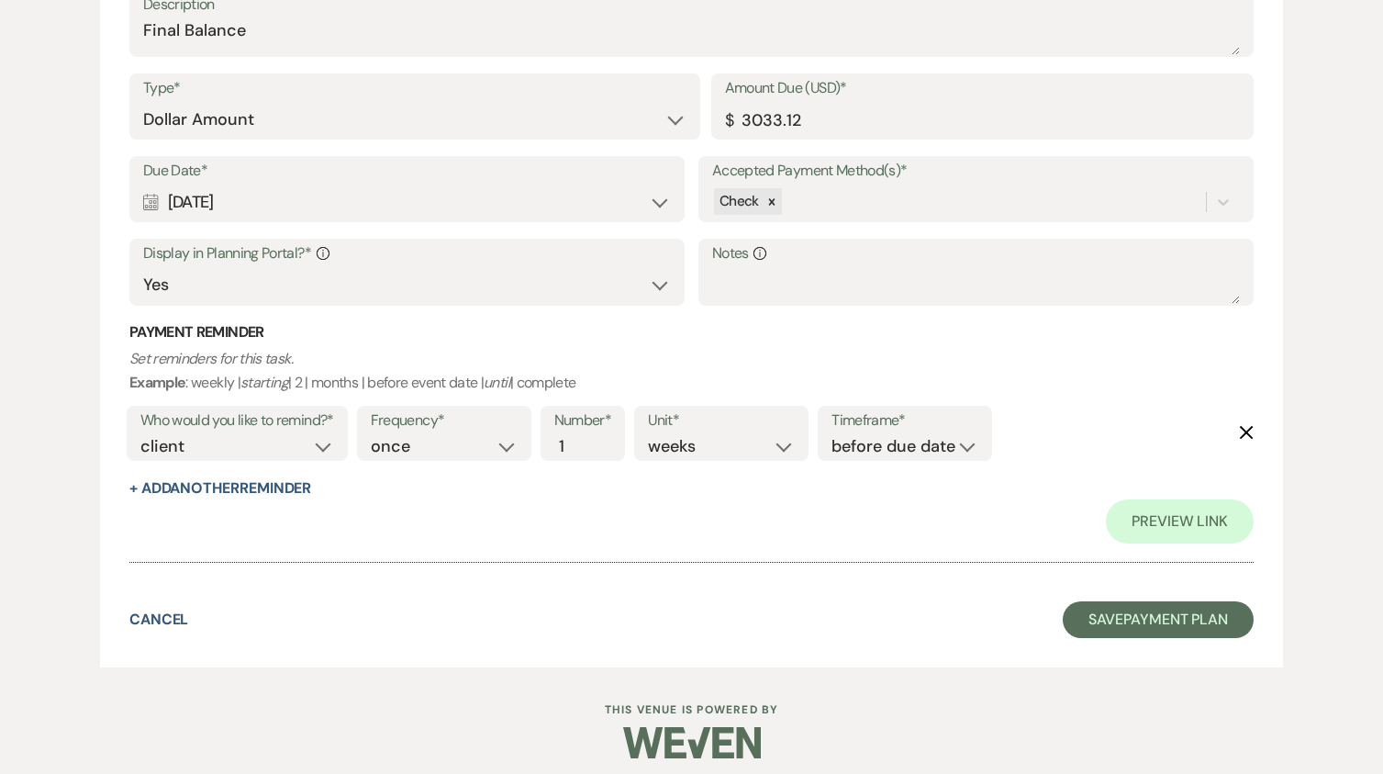
scroll to position [1999, 0]
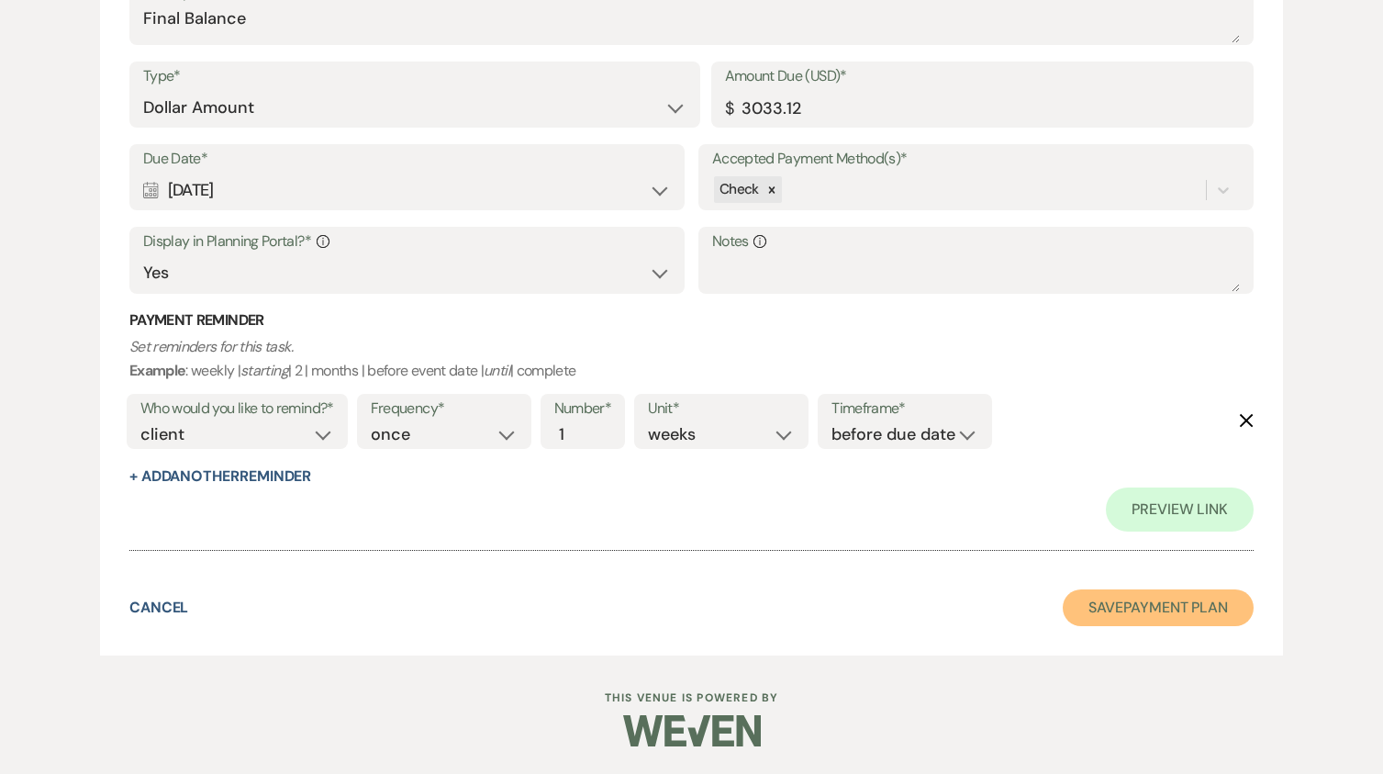
click at [1175, 619] on button "Save Payment Plan" at bounding box center [1158, 607] width 191 height 37
select select "6"
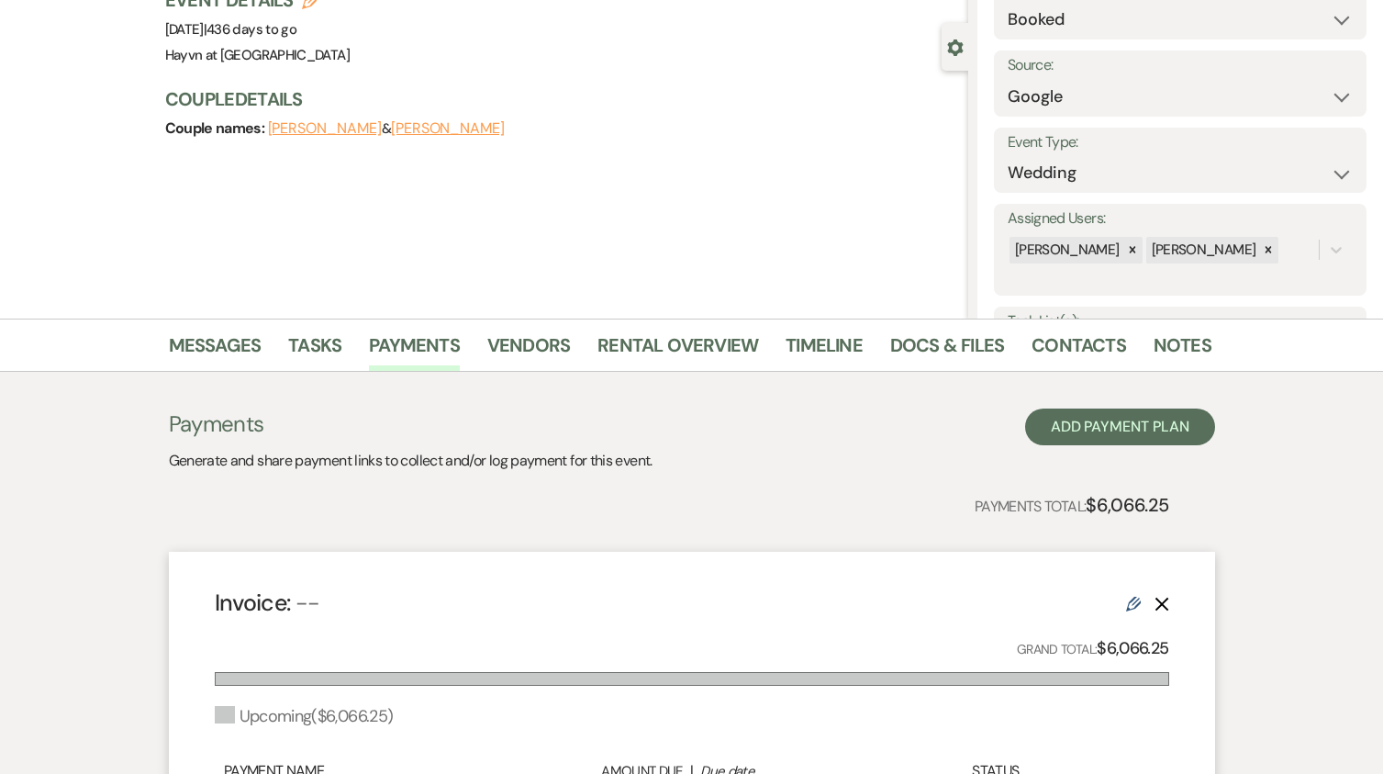
scroll to position [50, 0]
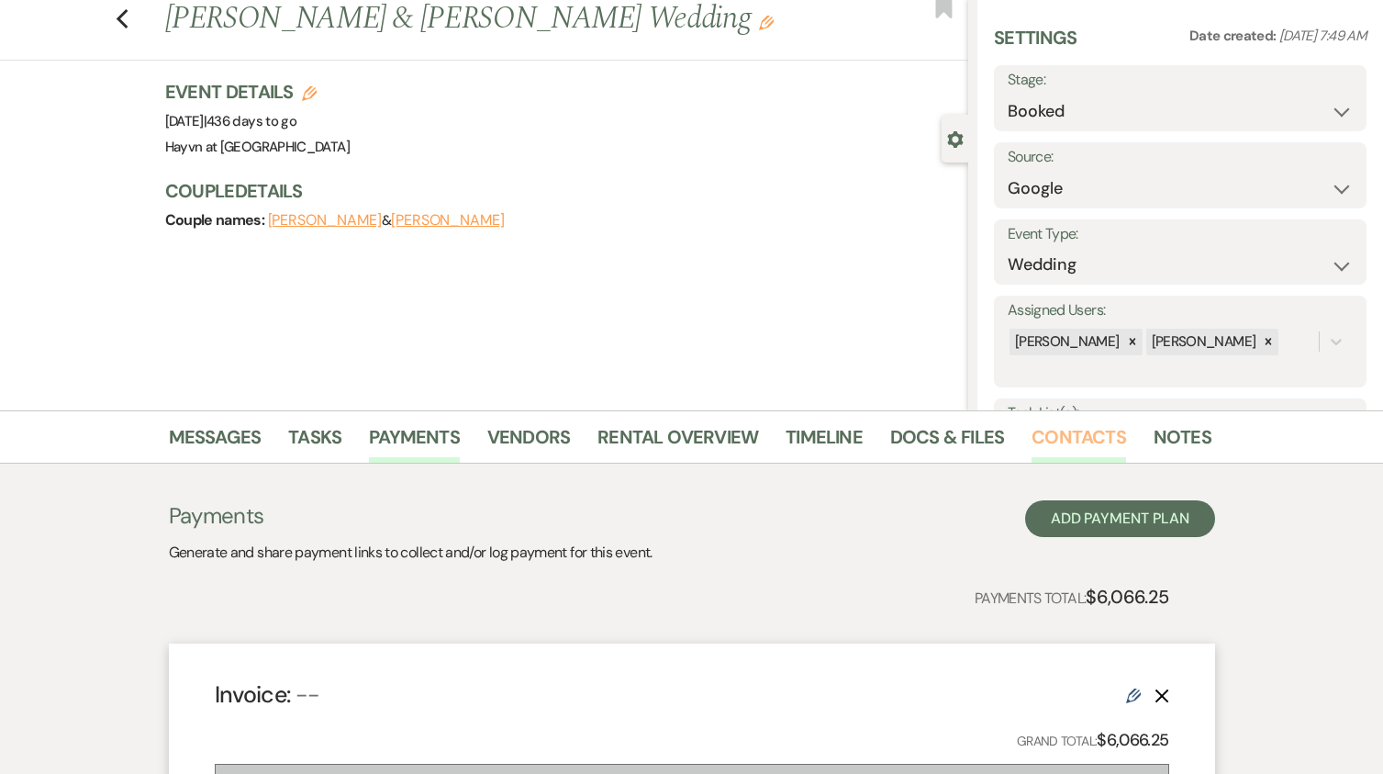
click at [1066, 432] on link "Contacts" at bounding box center [1079, 442] width 95 height 40
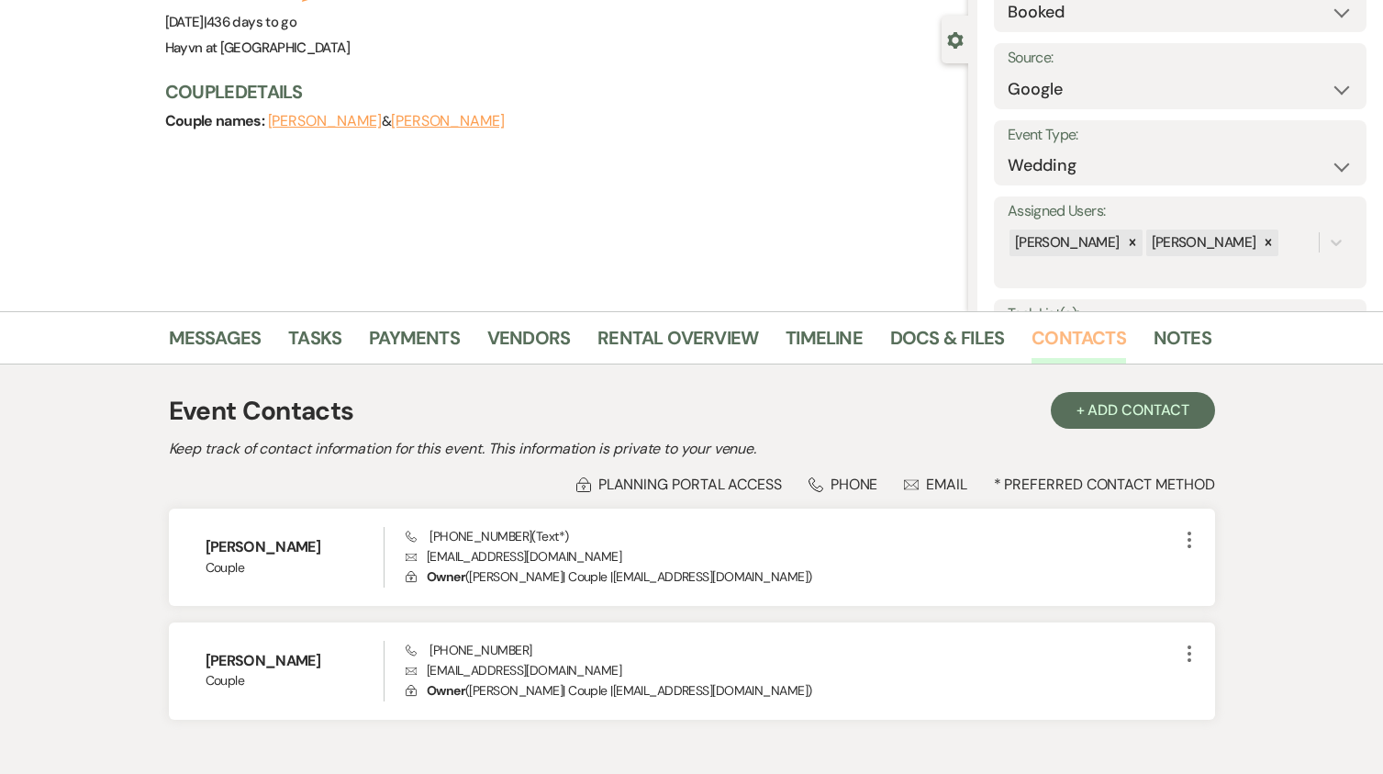
scroll to position [234, 0]
